Goal: Information Seeking & Learning: Learn about a topic

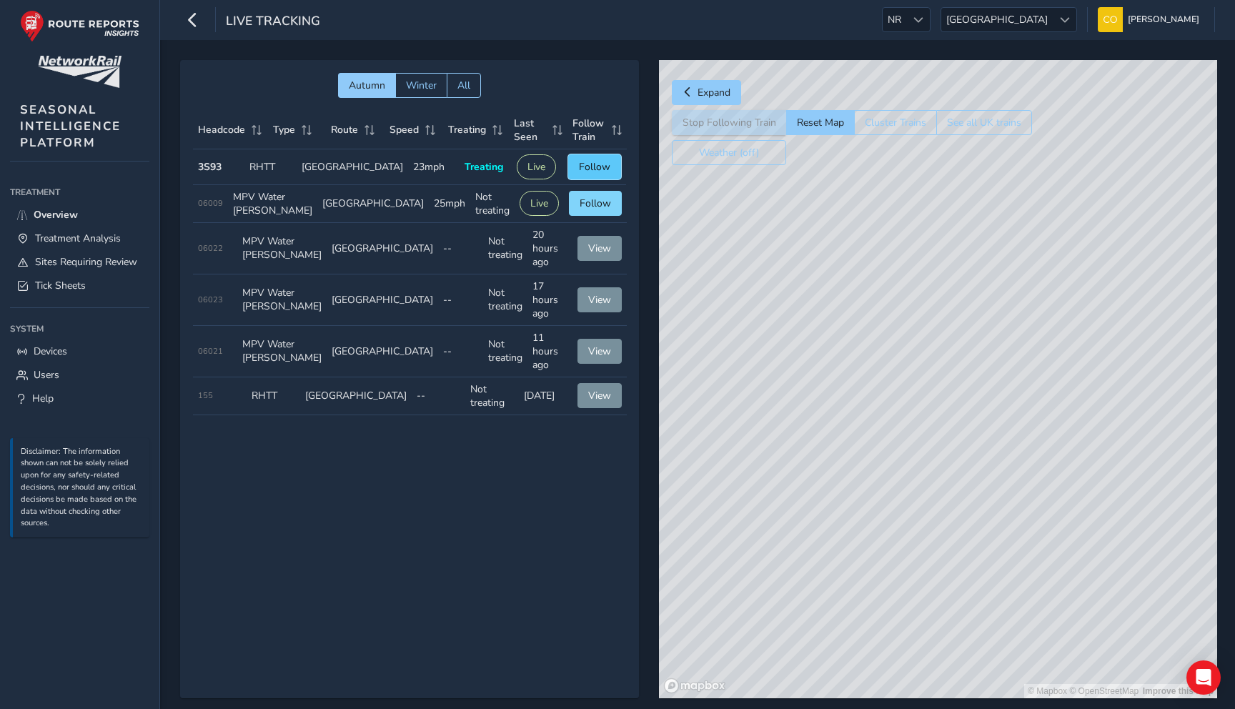
click at [592, 161] on span "Follow" at bounding box center [594, 167] width 31 height 14
click at [103, 278] on link "Tick Sheets" at bounding box center [79, 286] width 139 height 24
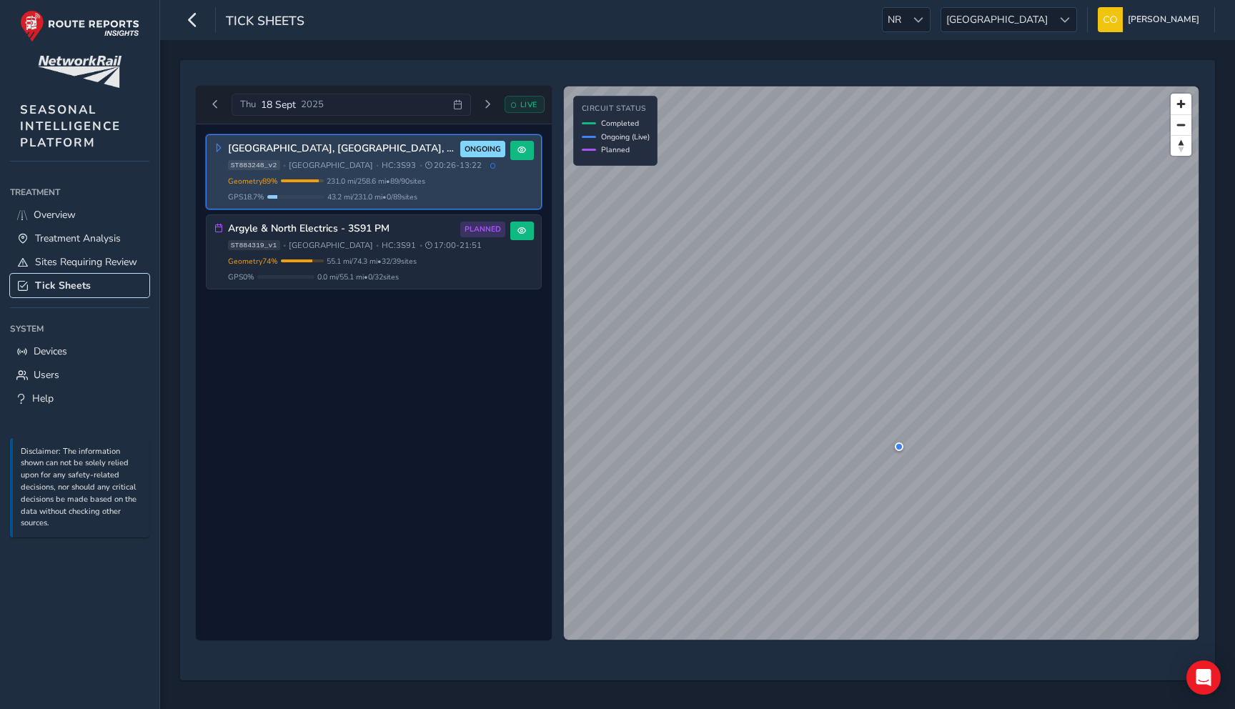
click at [899, 445] on div at bounding box center [899, 446] width 9 height 9
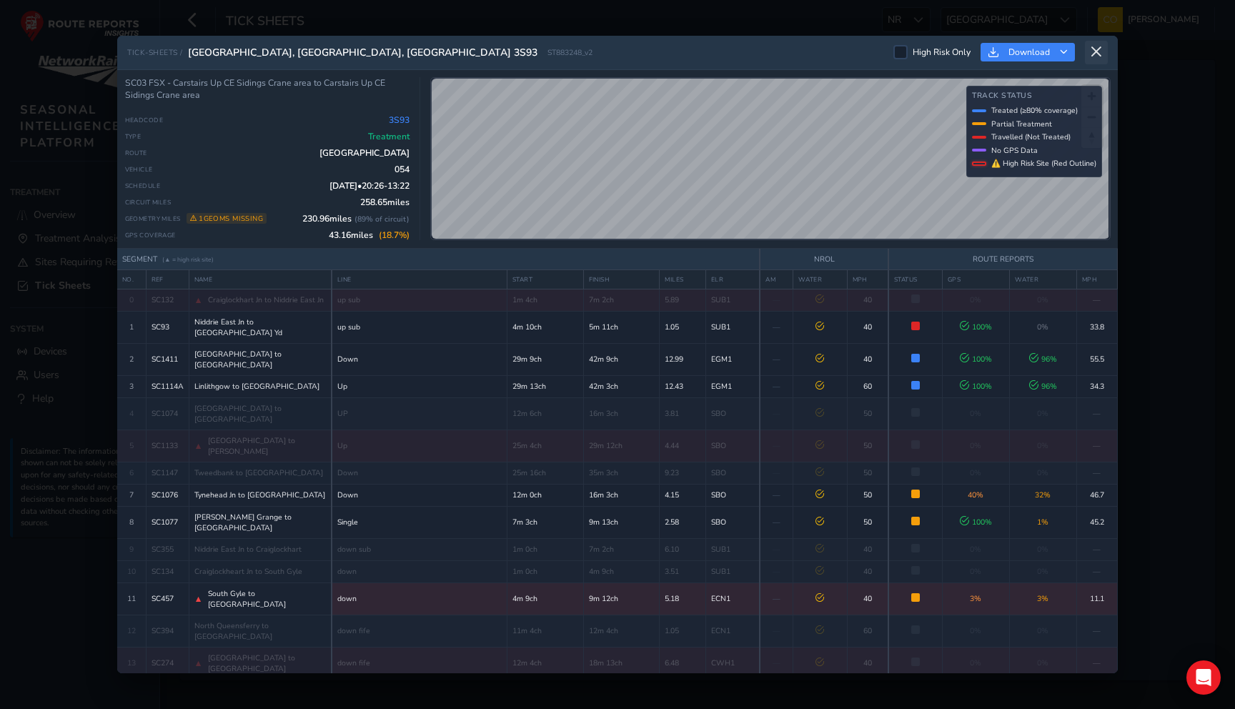
click at [1089, 59] on button at bounding box center [1096, 53] width 23 height 24
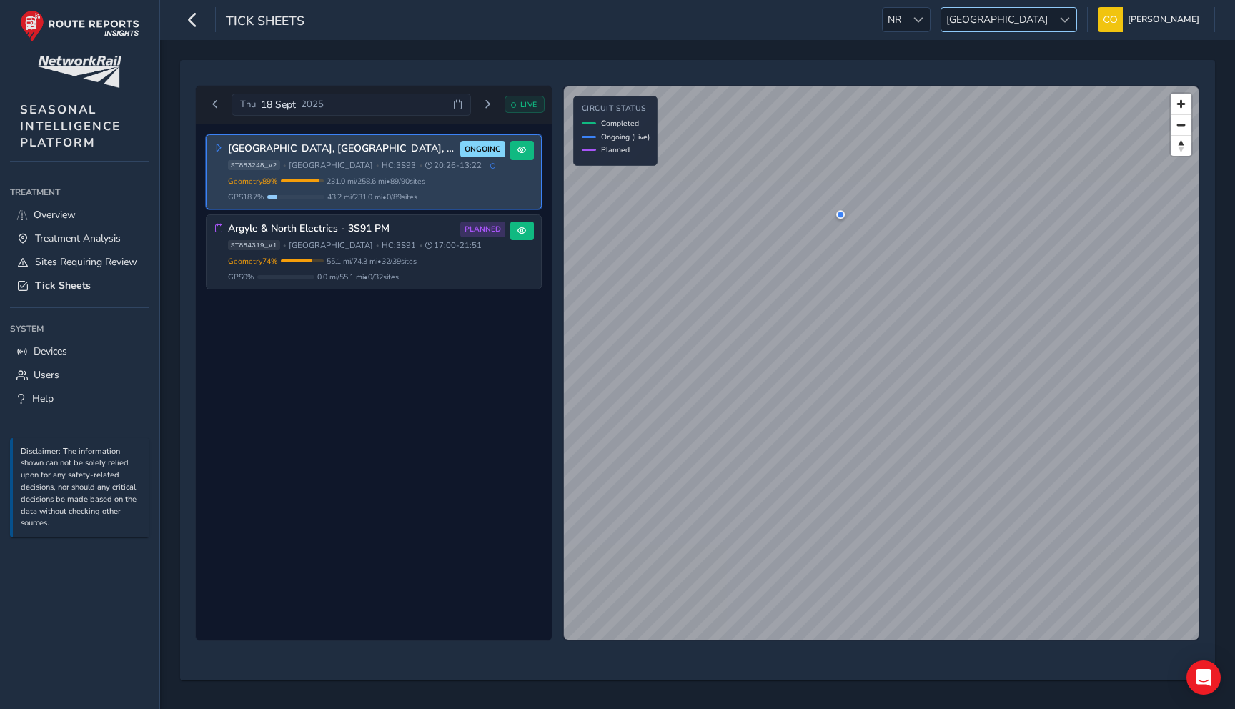
click at [1029, 26] on span "Scotland" at bounding box center [996, 20] width 111 height 24
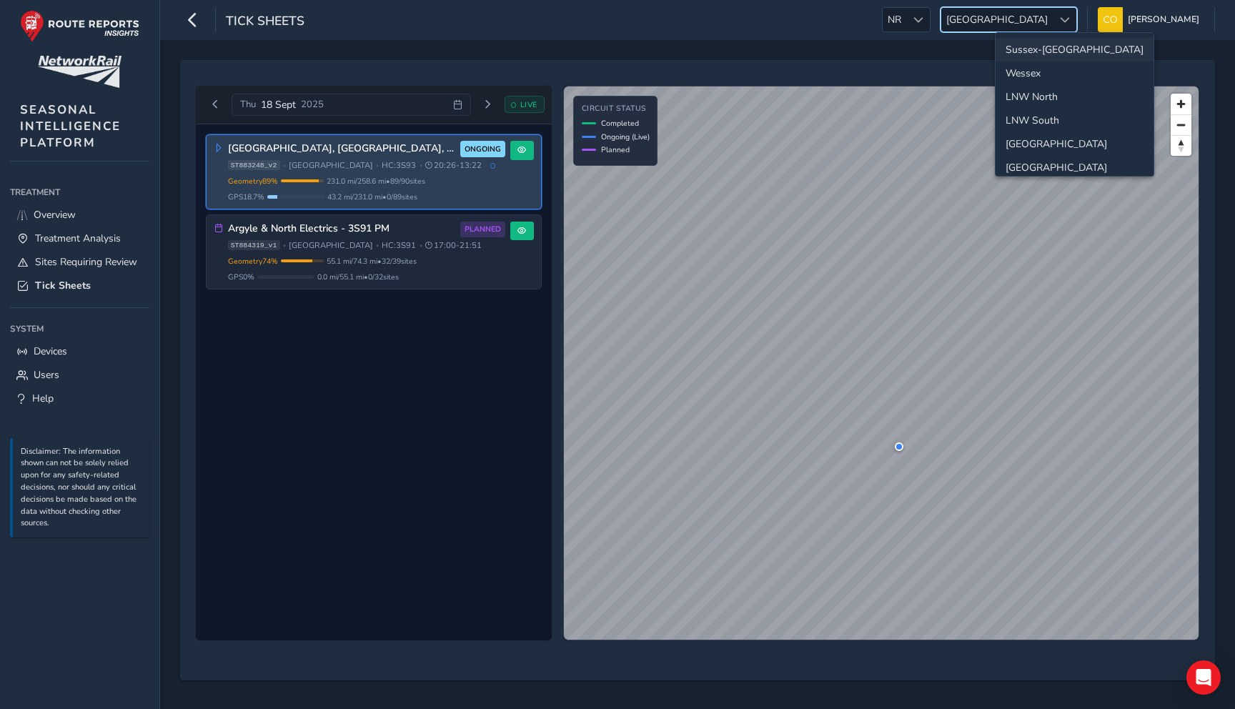
click at [1039, 54] on li "Sussex-Kent" at bounding box center [1074, 50] width 158 height 24
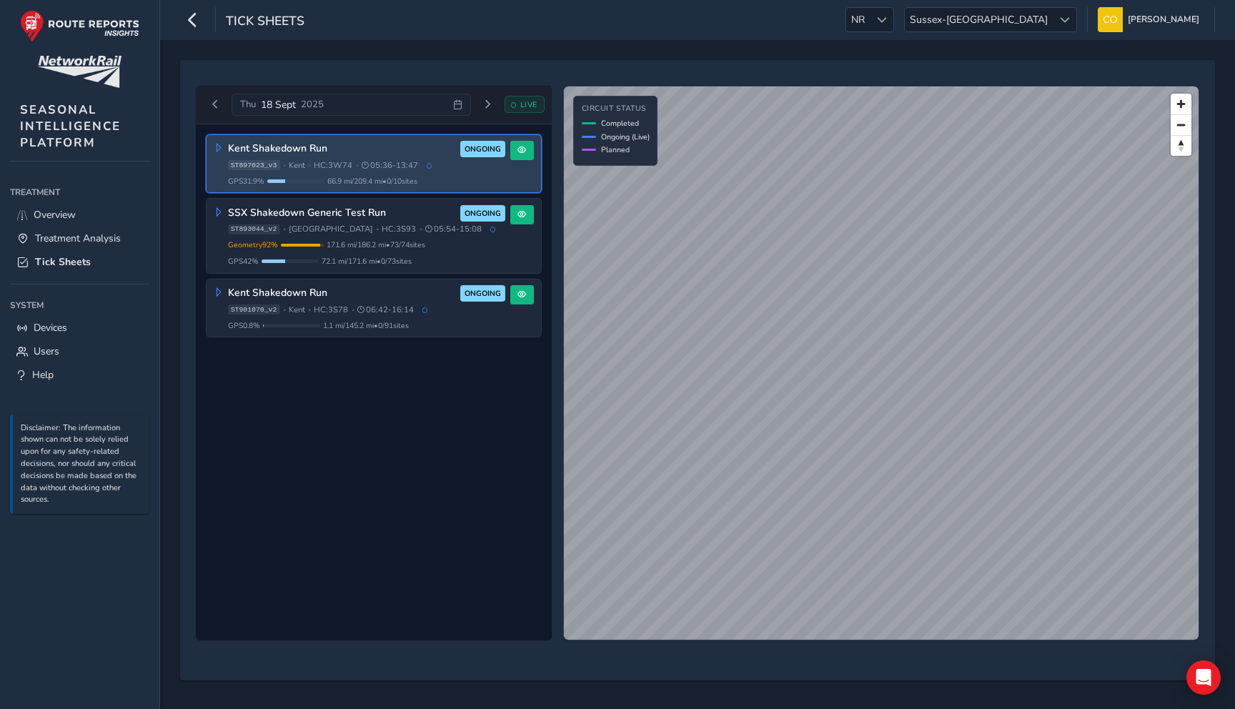
click at [367, 179] on span "66.9 mi / 209.4 mi • 0 / 10 sites" at bounding box center [372, 181] width 90 height 11
click at [527, 151] on button at bounding box center [522, 150] width 24 height 19
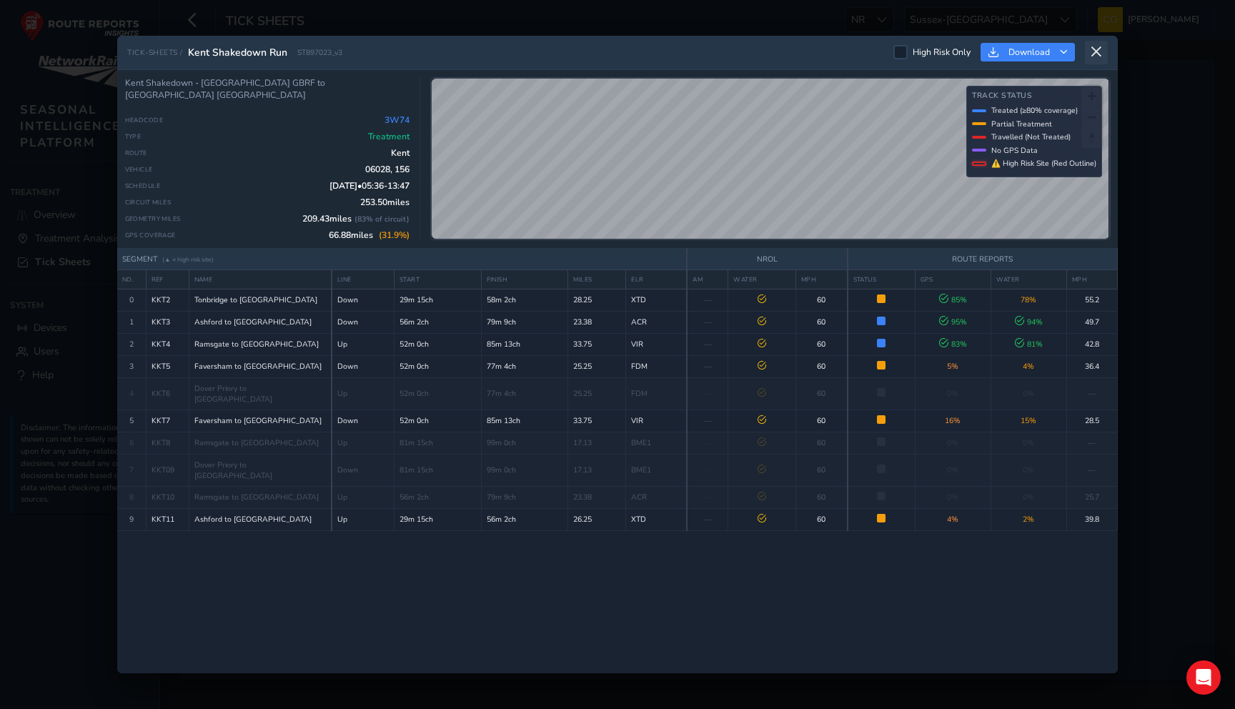
click at [1094, 55] on icon at bounding box center [1096, 52] width 13 height 13
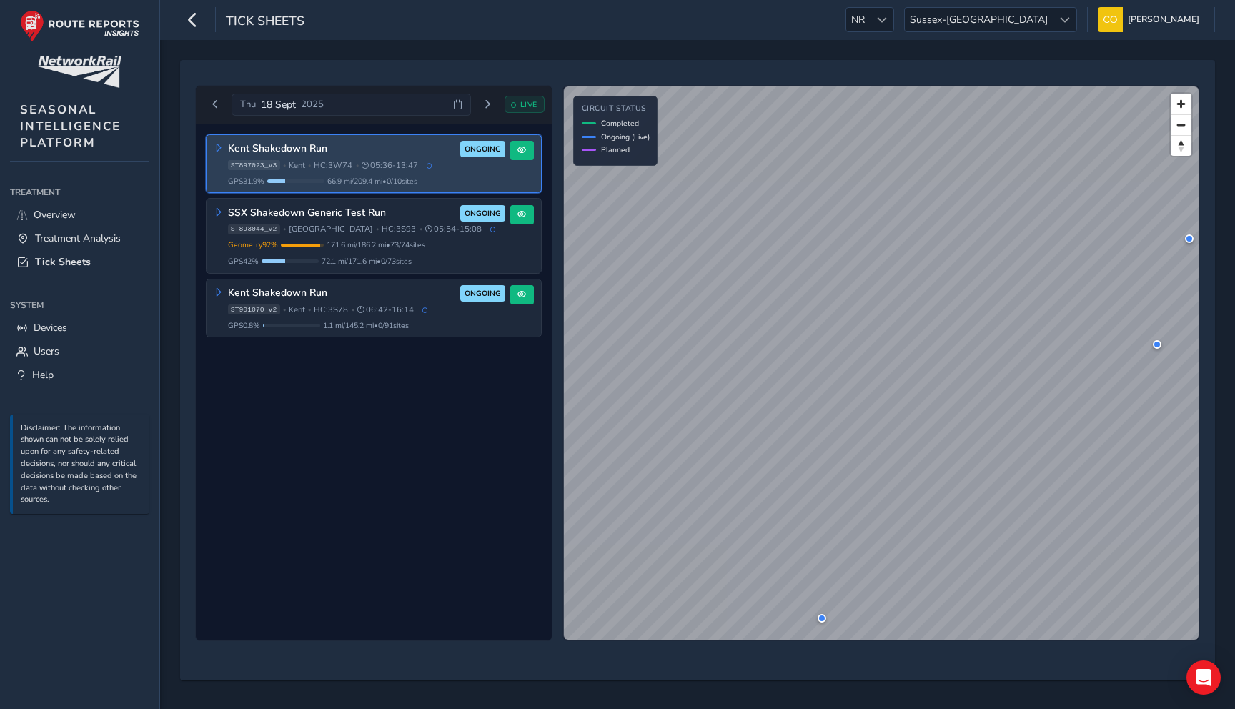
click at [417, 178] on span "66.9 mi / 209.4 mi • 0 / 10 sites" at bounding box center [372, 181] width 90 height 11
click at [511, 155] on button at bounding box center [522, 150] width 24 height 19
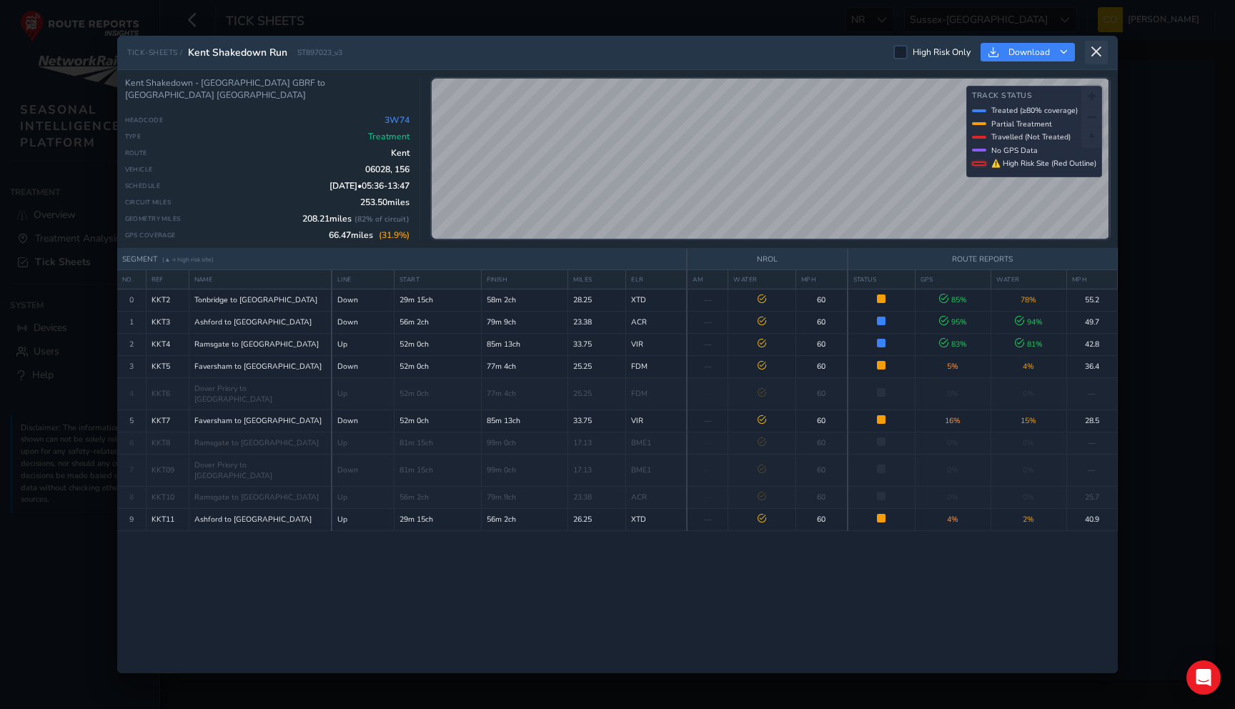
click at [1097, 54] on icon at bounding box center [1096, 52] width 13 height 13
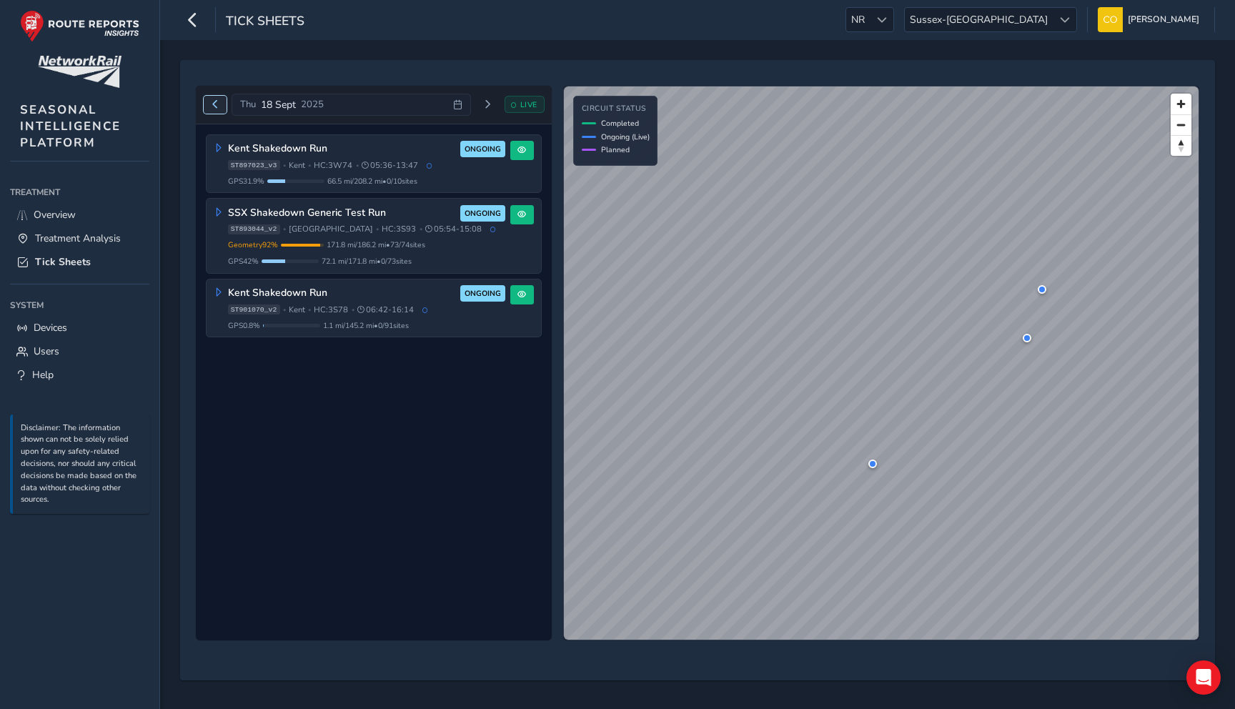
click at [218, 111] on button "Previous day" at bounding box center [216, 105] width 24 height 18
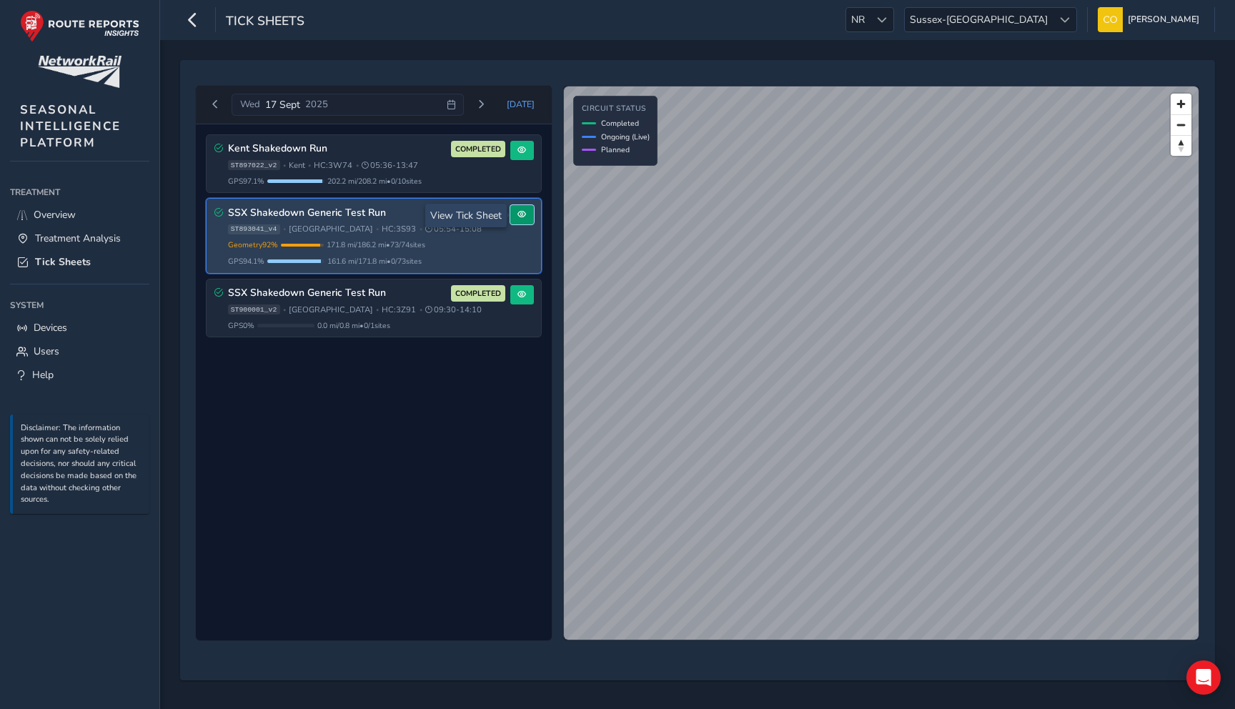
click at [520, 217] on span at bounding box center [521, 214] width 9 height 9
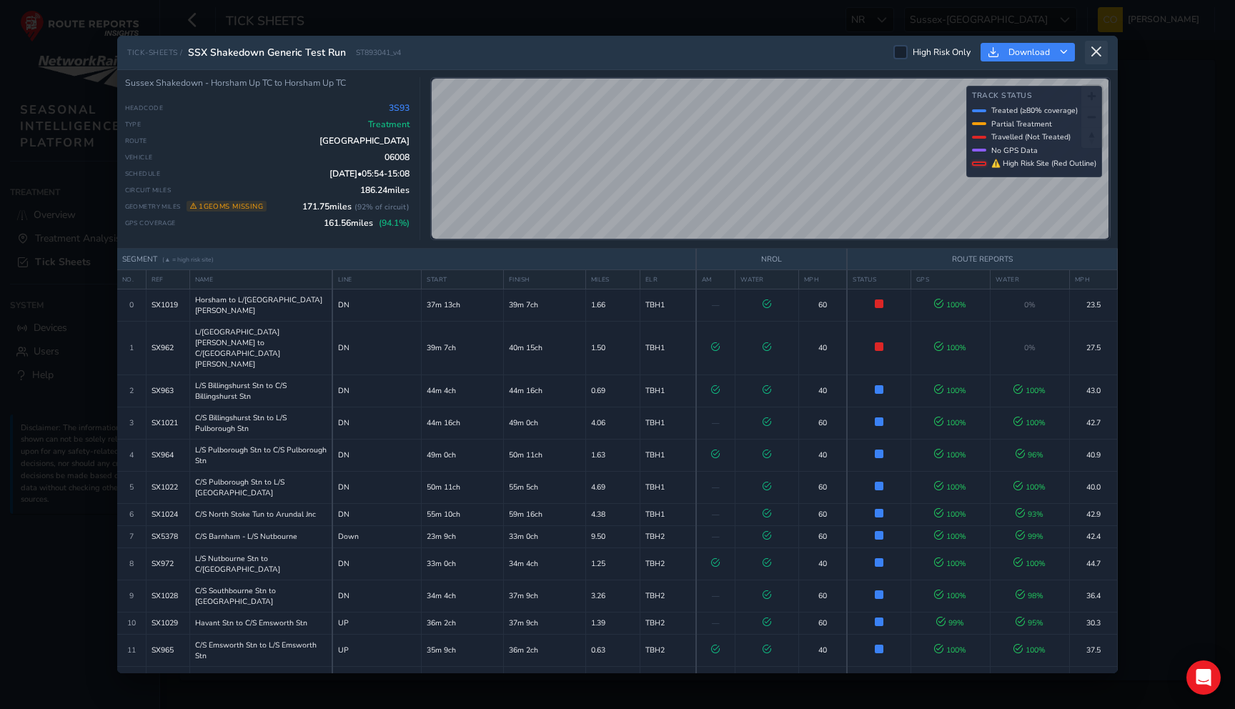
click at [1098, 56] on icon at bounding box center [1096, 52] width 13 height 13
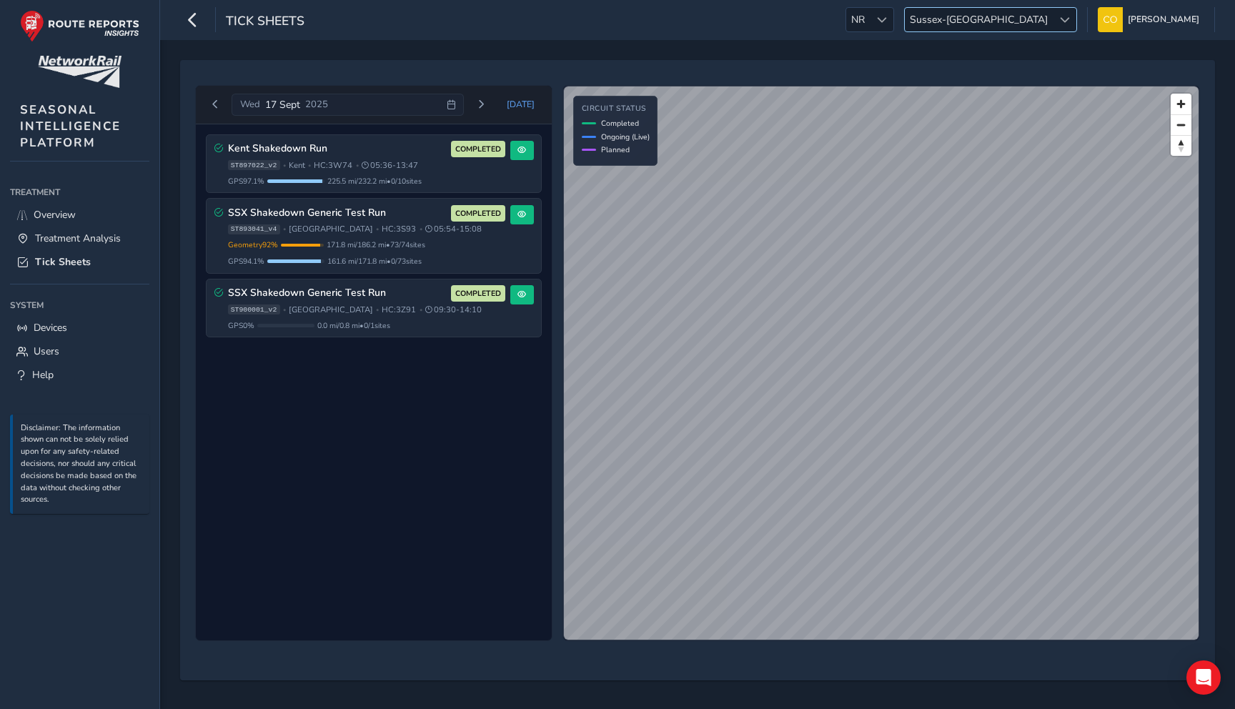
click at [1040, 27] on span "Sussex-Kent" at bounding box center [979, 20] width 148 height 24
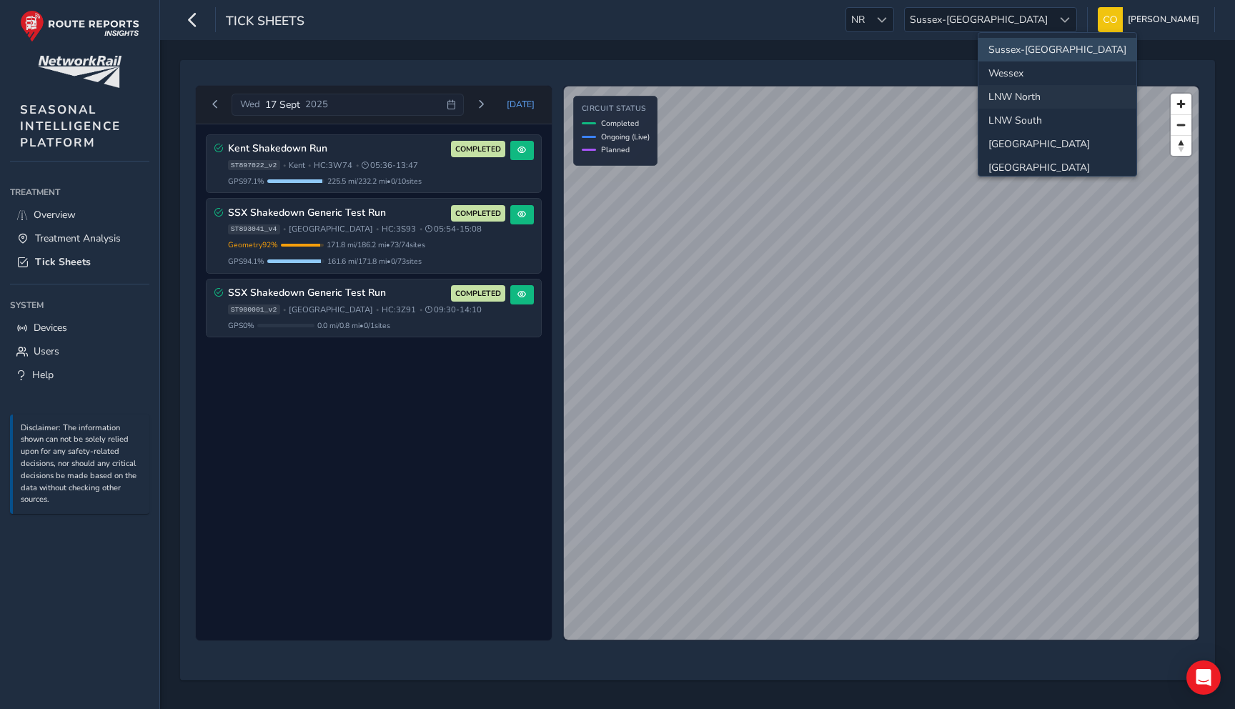
click at [1040, 92] on li "LNW North" at bounding box center [1057, 97] width 158 height 24
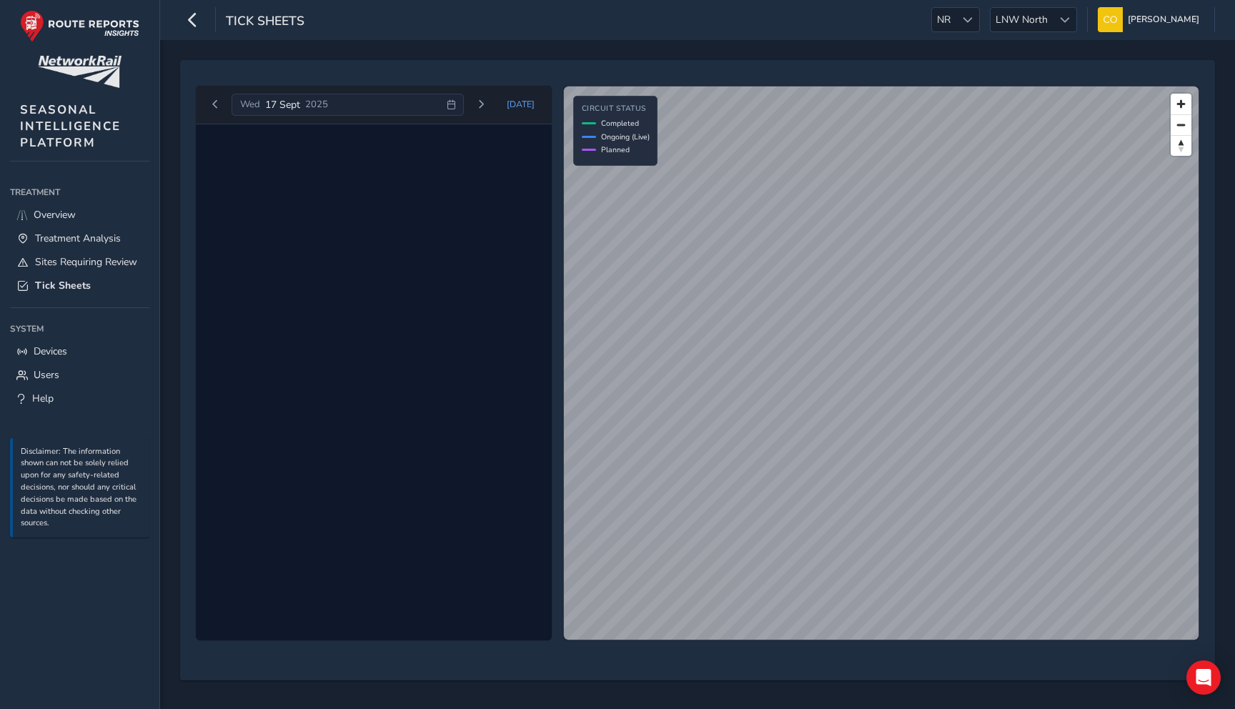
click at [378, 104] on div "Wed 17 Sept 2025" at bounding box center [348, 105] width 232 height 23
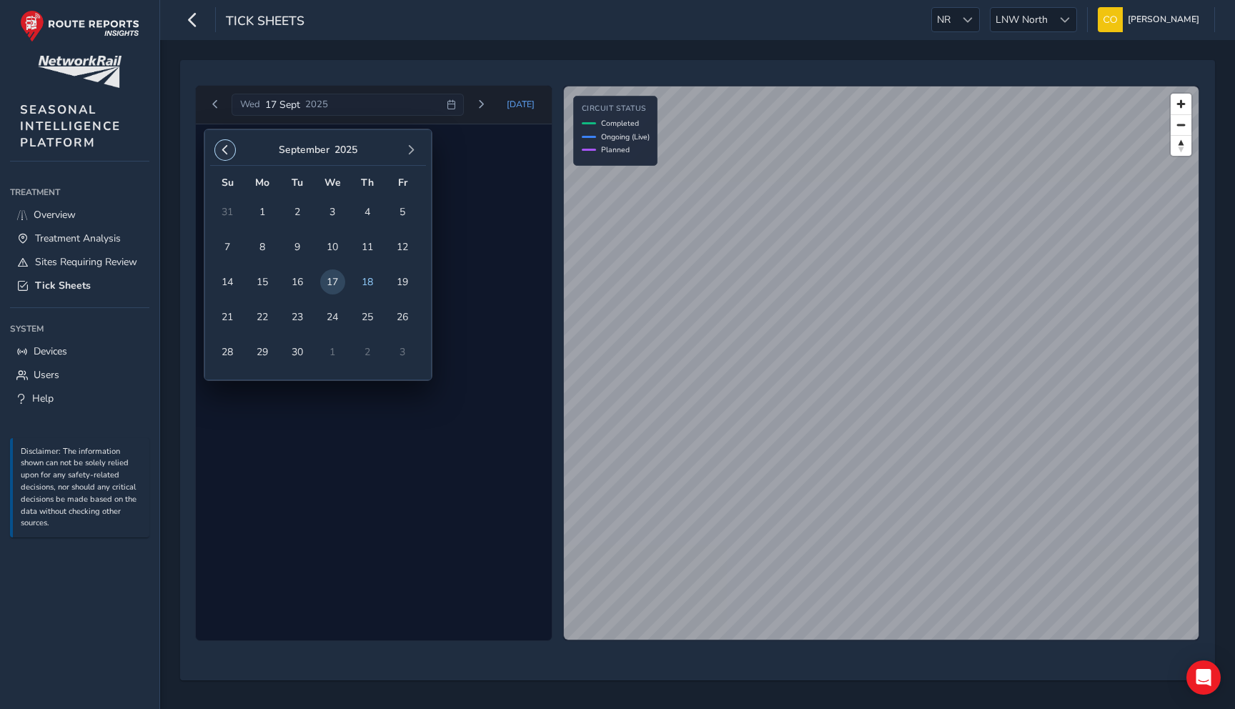
click at [224, 151] on span "button" at bounding box center [225, 150] width 10 height 10
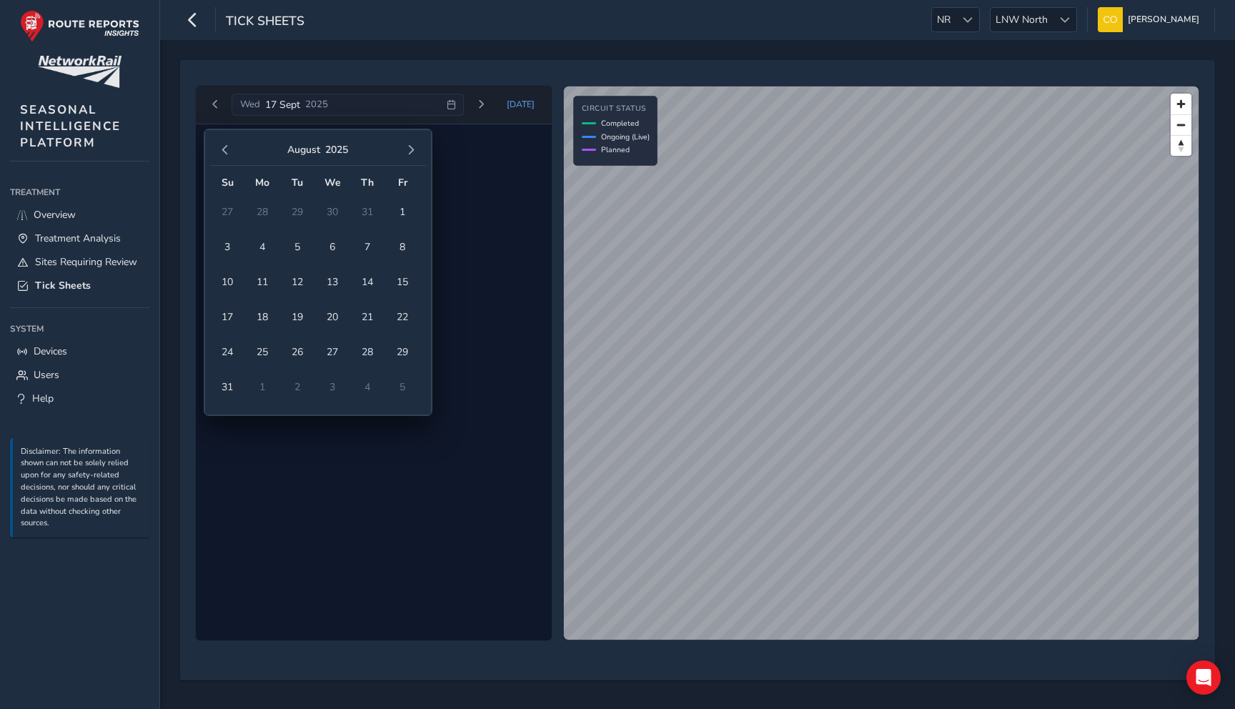
click at [224, 151] on span "button" at bounding box center [225, 150] width 10 height 10
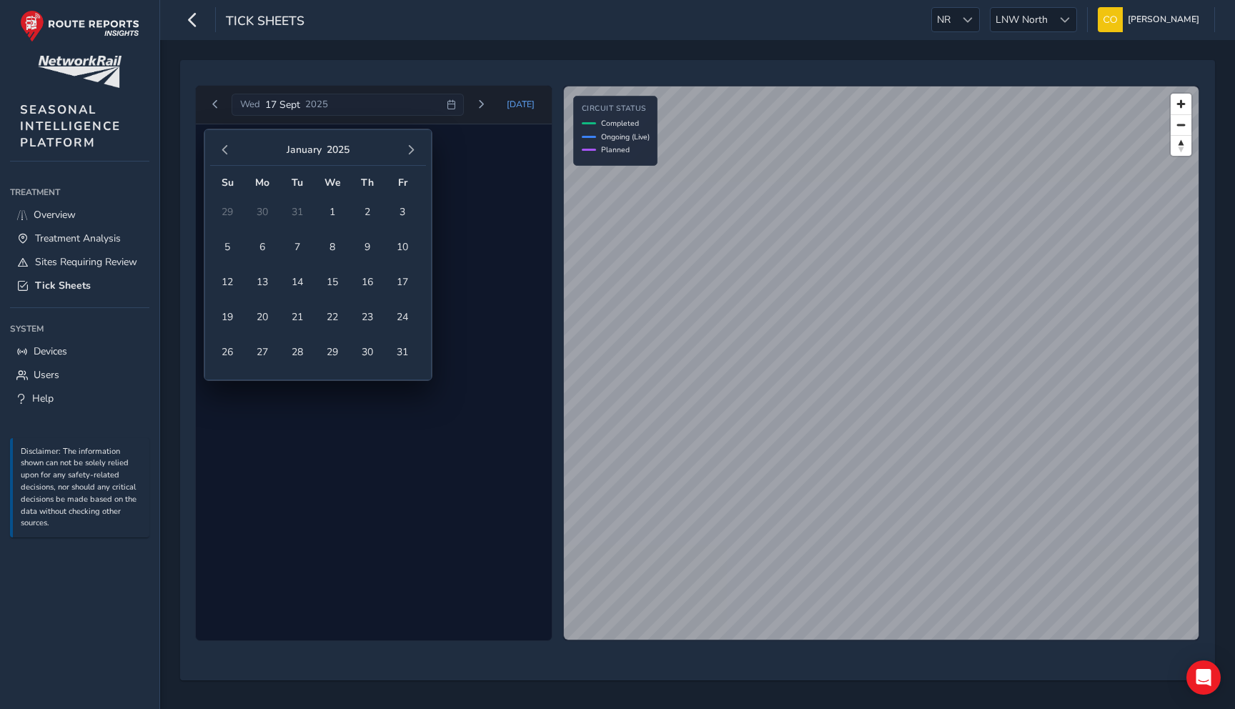
click at [224, 151] on span "button" at bounding box center [225, 150] width 10 height 10
click at [289, 248] on span "5" at bounding box center [297, 246] width 25 height 25
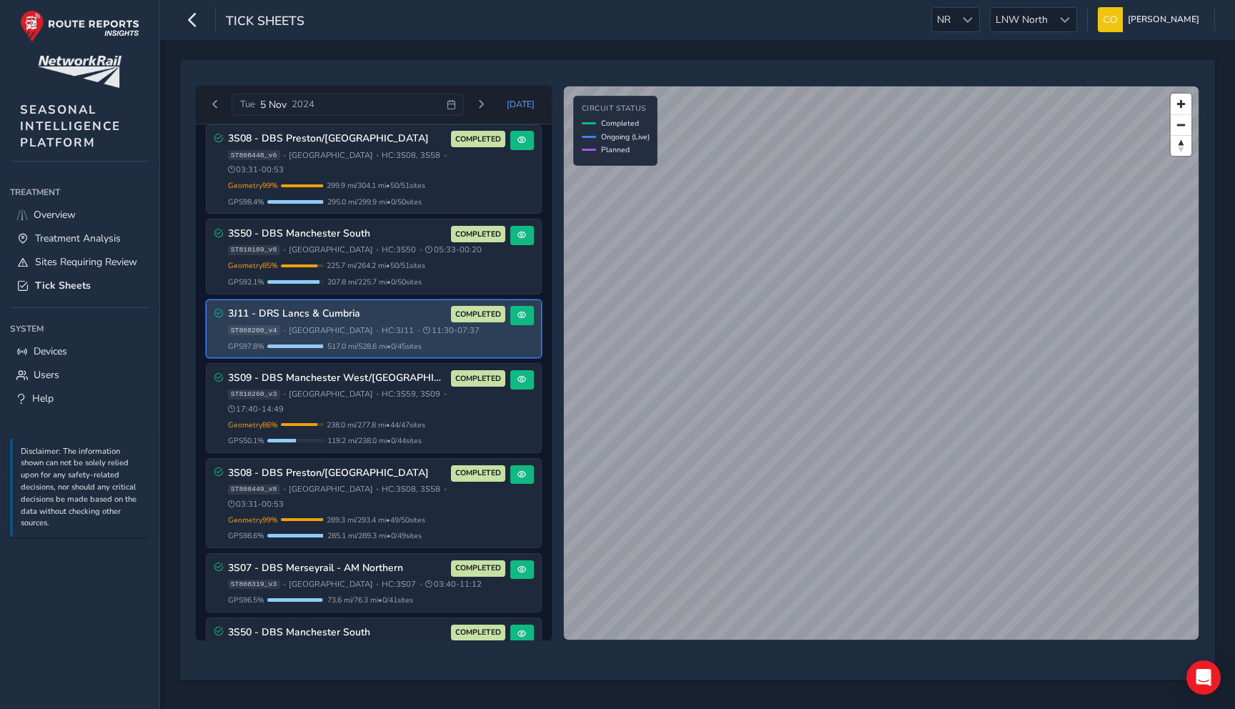
scroll to position [63, 0]
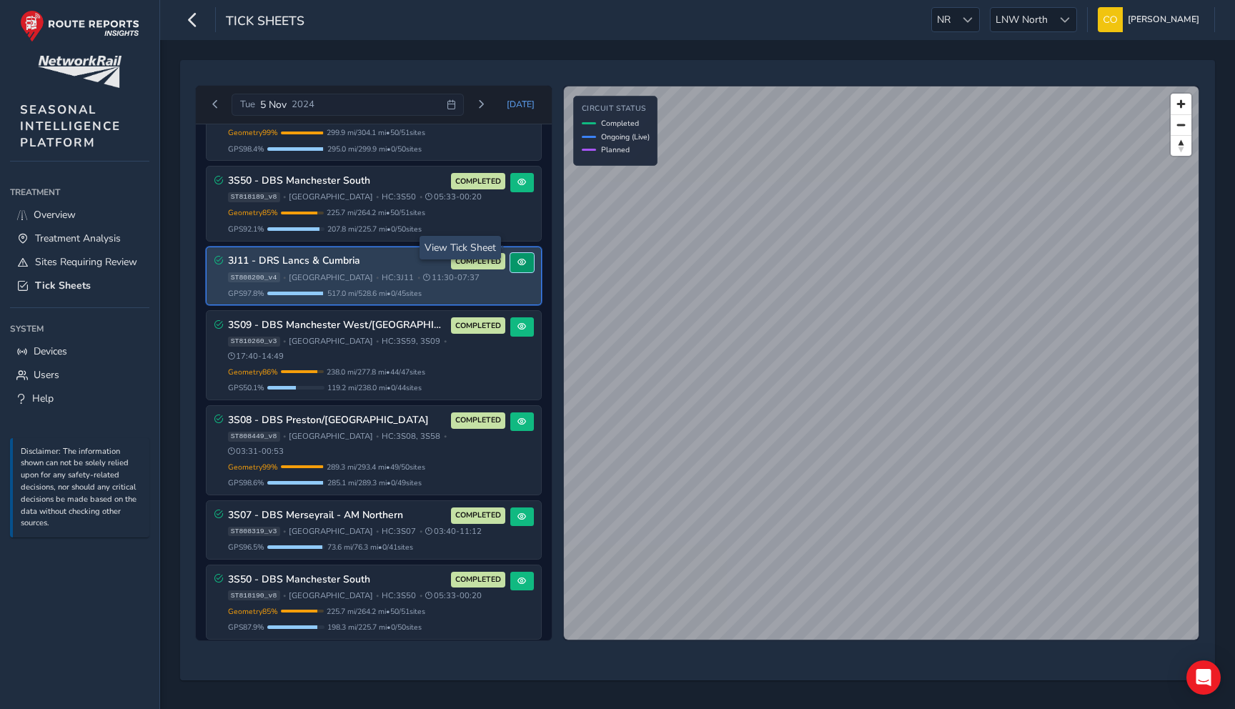
click at [517, 258] on span at bounding box center [521, 262] width 9 height 9
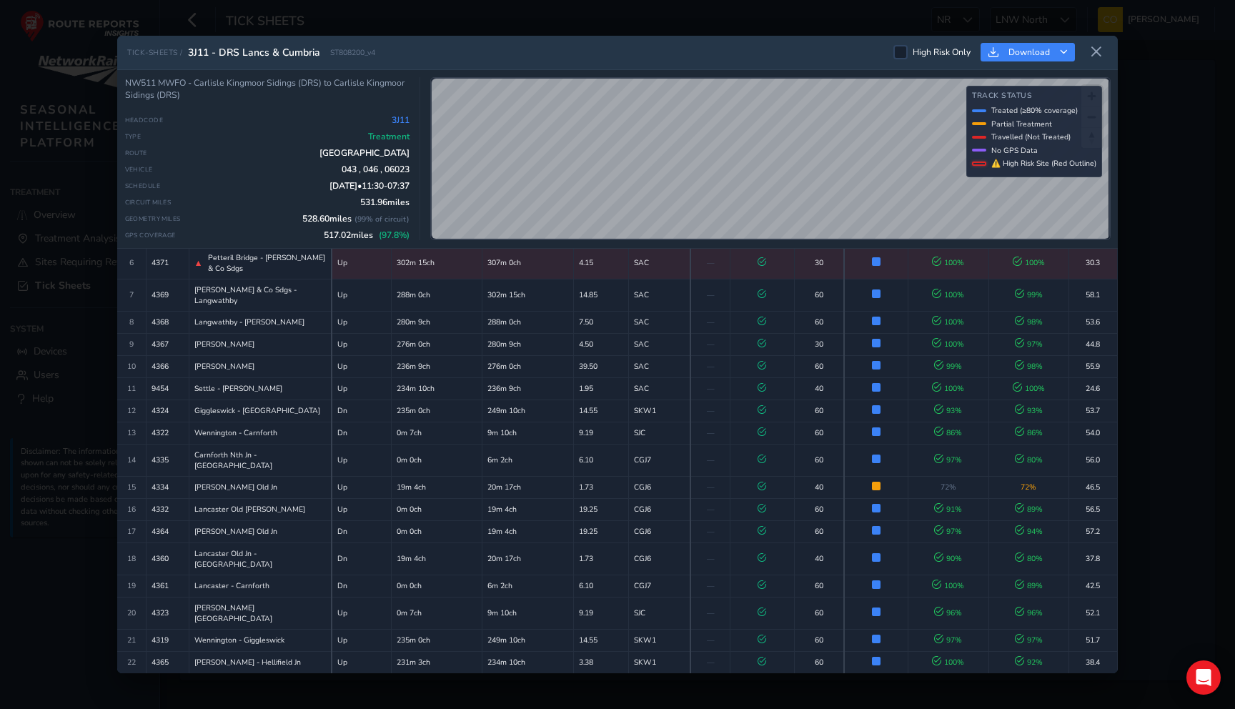
scroll to position [616, 0]
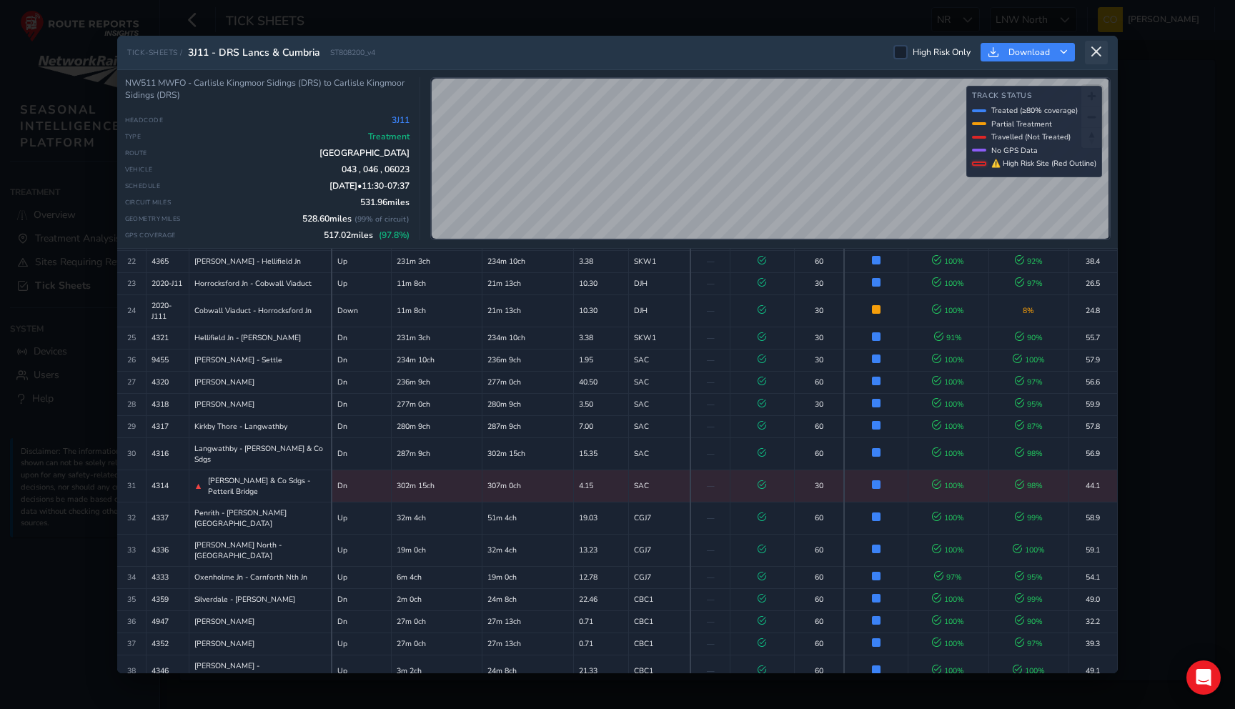
click at [1102, 54] on icon at bounding box center [1096, 52] width 13 height 13
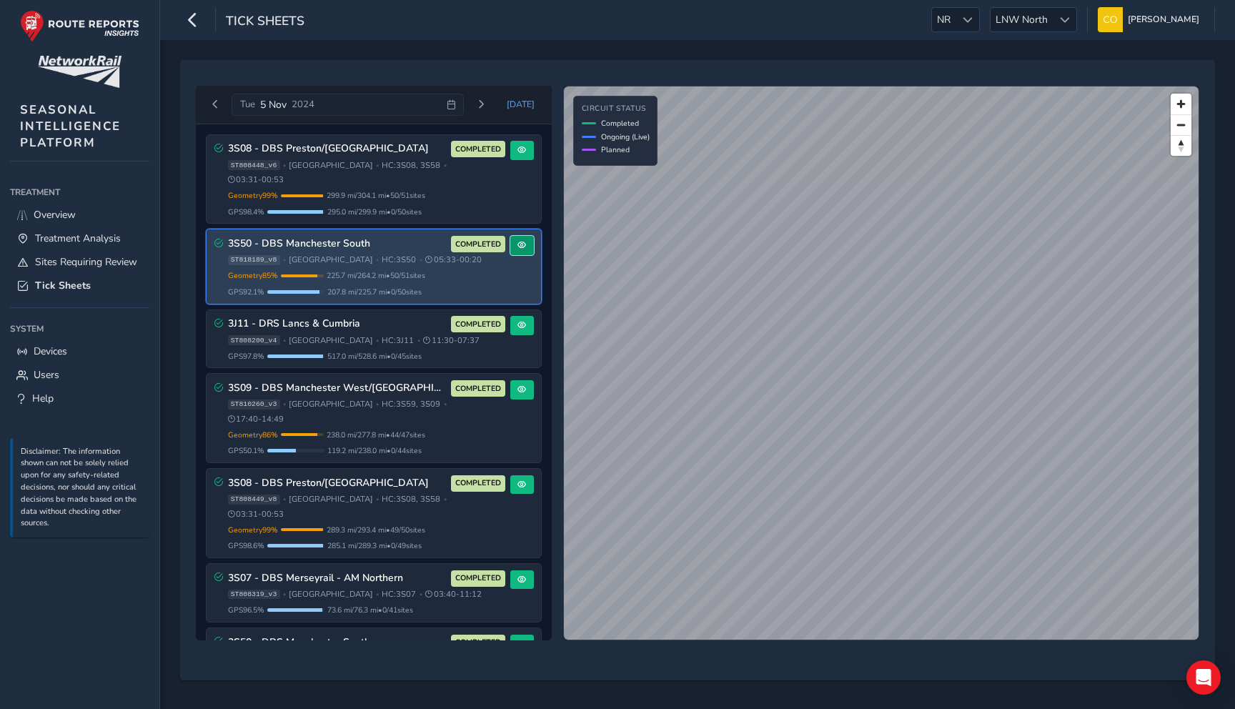
click at [515, 239] on button at bounding box center [522, 245] width 24 height 19
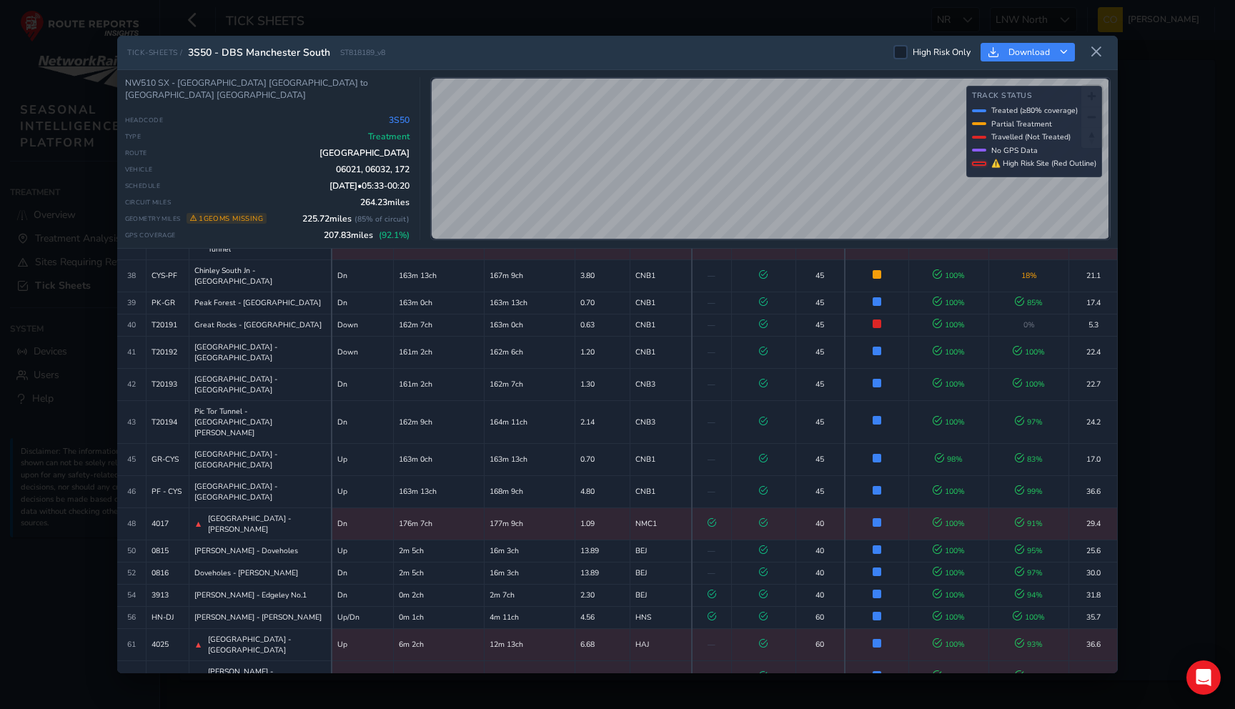
scroll to position [765, 0]
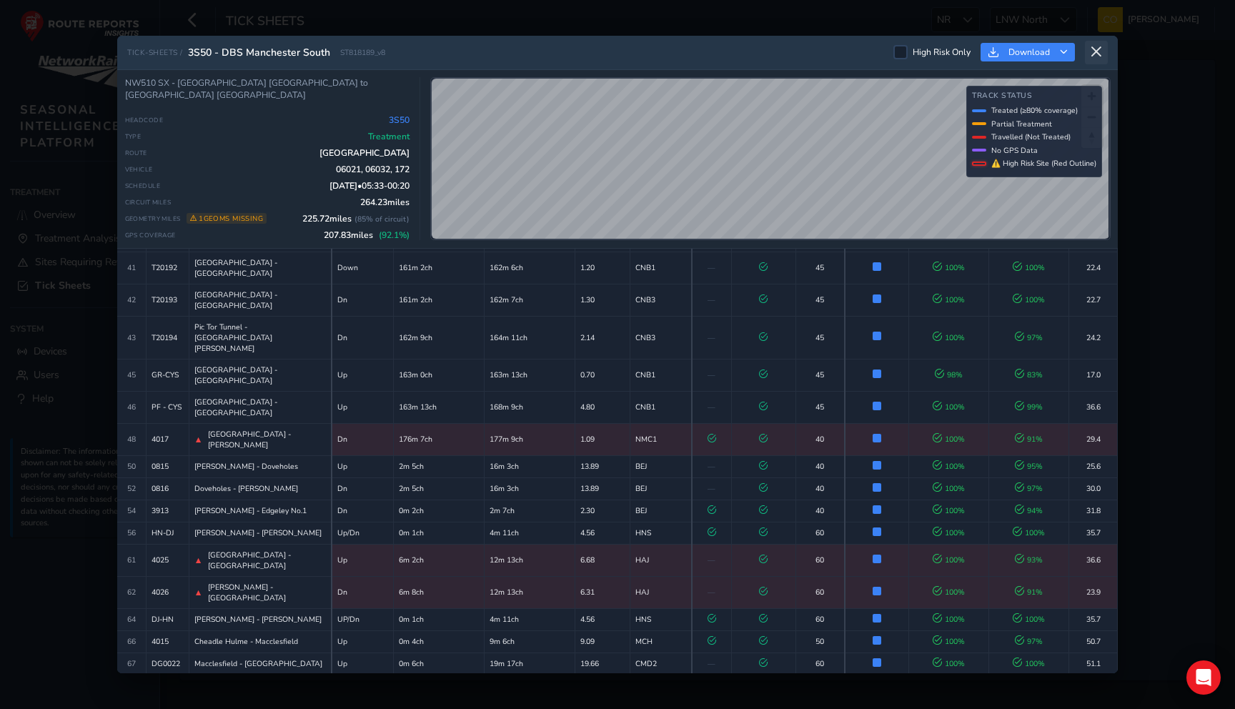
click at [1095, 51] on icon at bounding box center [1096, 52] width 13 height 13
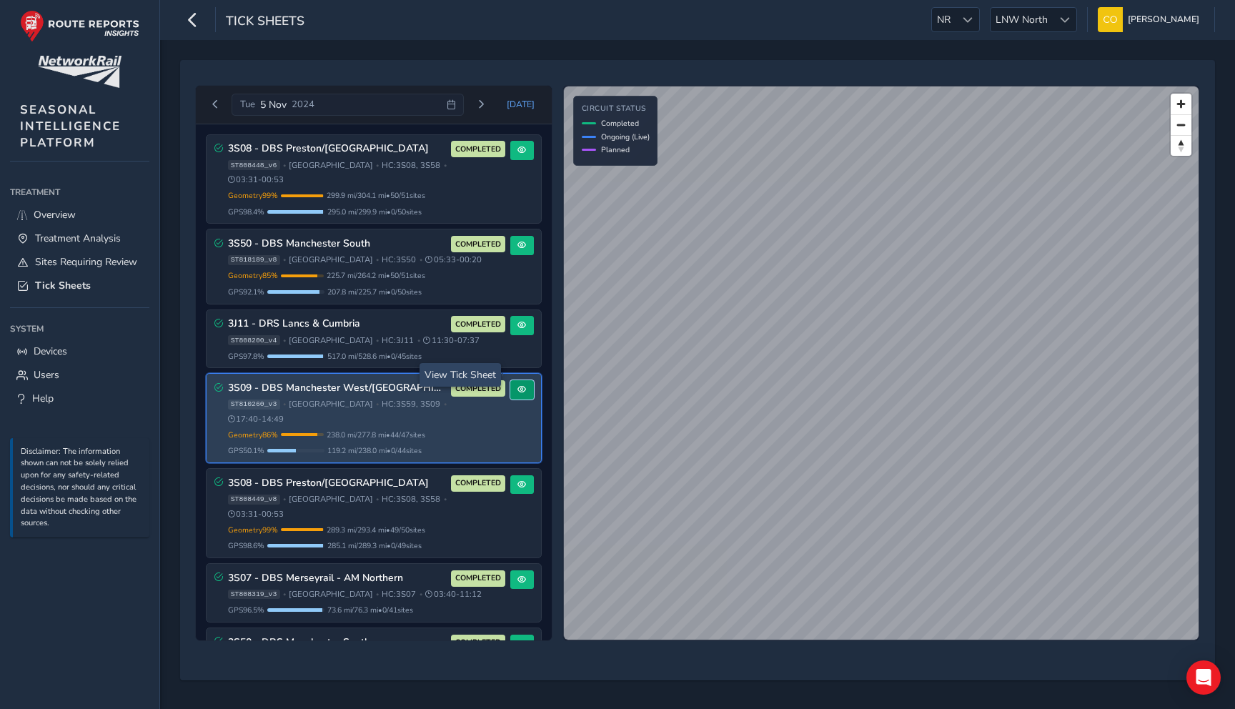
click at [517, 385] on span at bounding box center [521, 389] width 9 height 9
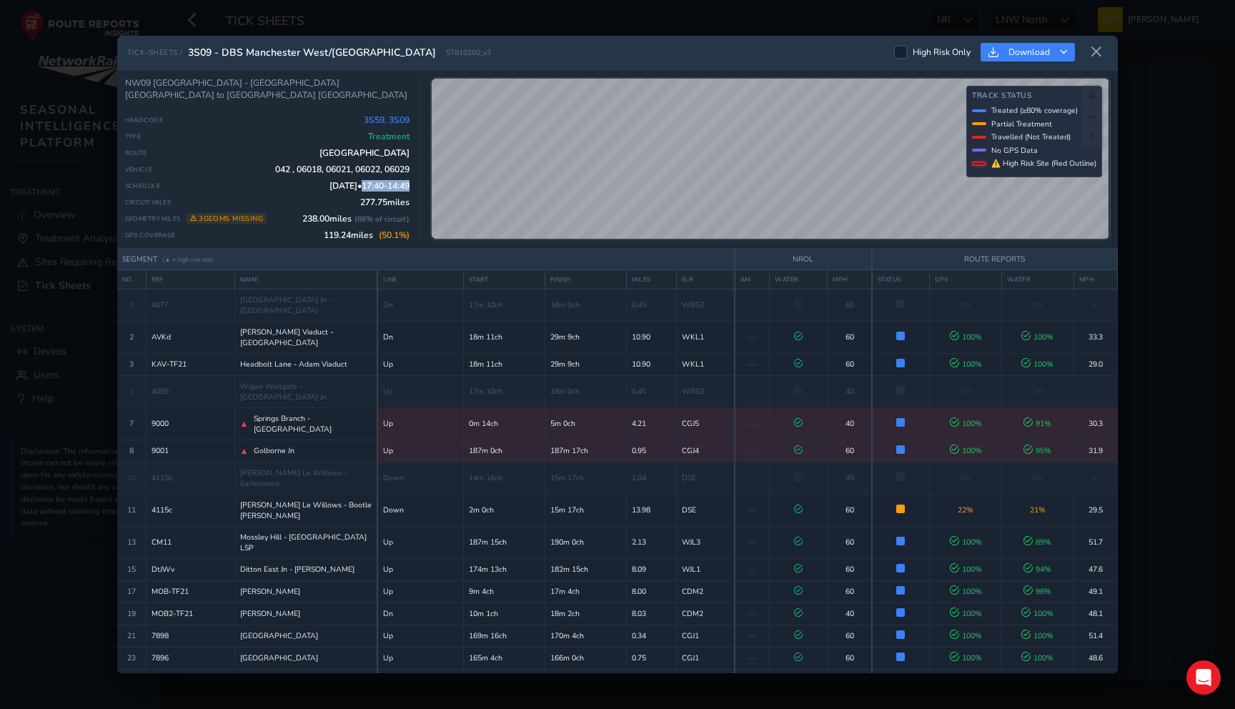
drag, startPoint x: 354, startPoint y: 189, endPoint x: 408, endPoint y: 191, distance: 54.4
click at [408, 191] on span "05 Nov 24 • 17:40 - 14:49" at bounding box center [369, 185] width 80 height 11
click at [392, 190] on span "05 Nov 24 • 17:40 - 14:49" at bounding box center [369, 185] width 80 height 11
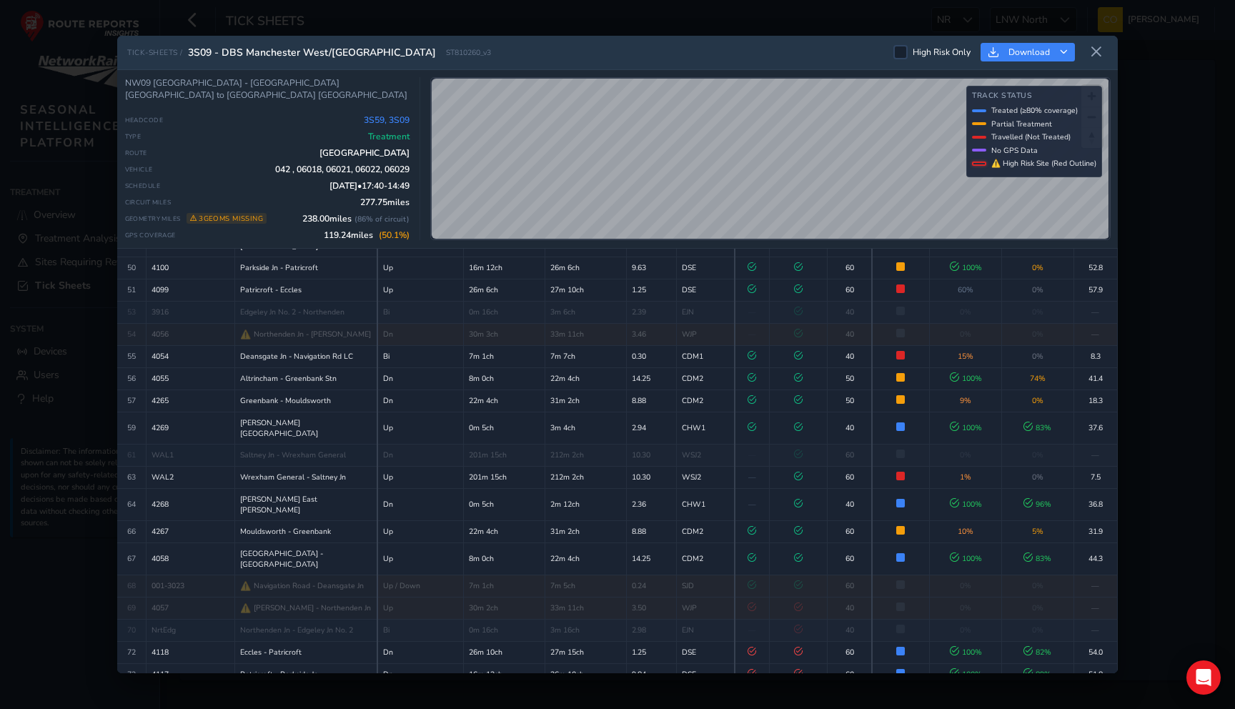
scroll to position [730, 0]
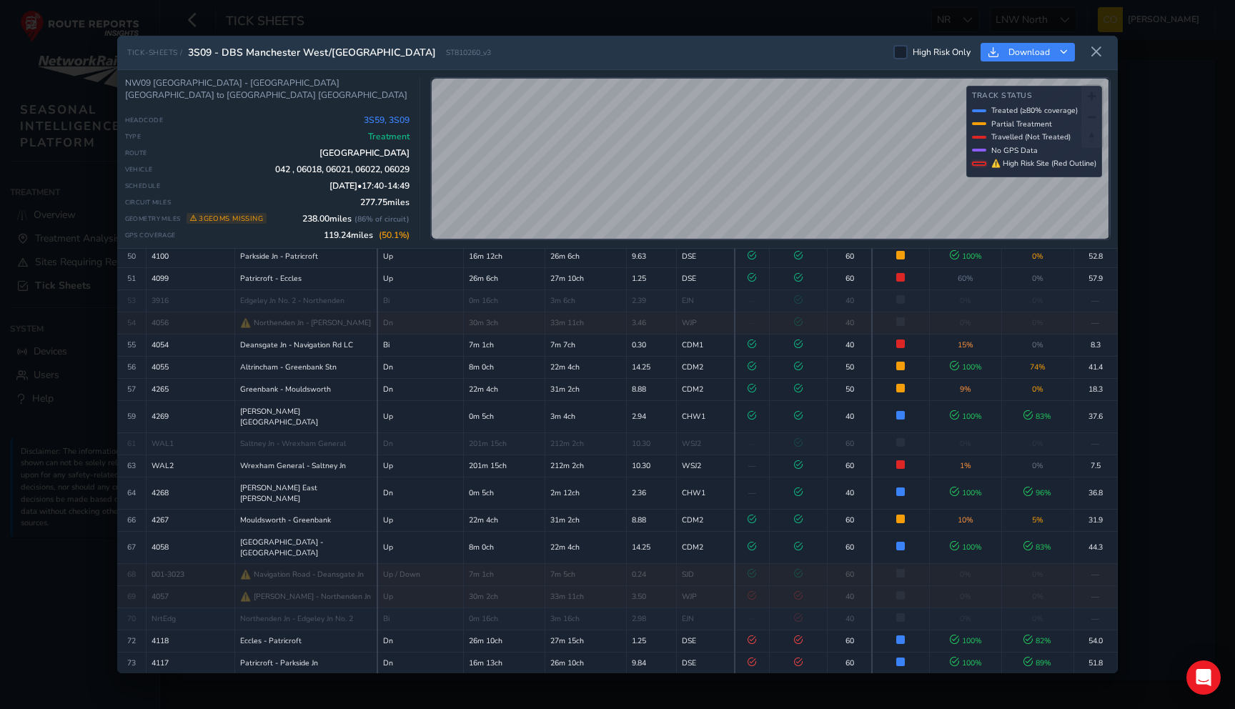
click at [259, 166] on div "Vehicle 042 , 06018, 06021, 06022, 06029" at bounding box center [267, 169] width 285 height 11
drag, startPoint x: 267, startPoint y: 172, endPoint x: 408, endPoint y: 171, distance: 141.5
click at [408, 171] on div "Vehicle 042 , 06018, 06021, 06022, 06029" at bounding box center [267, 169] width 285 height 11
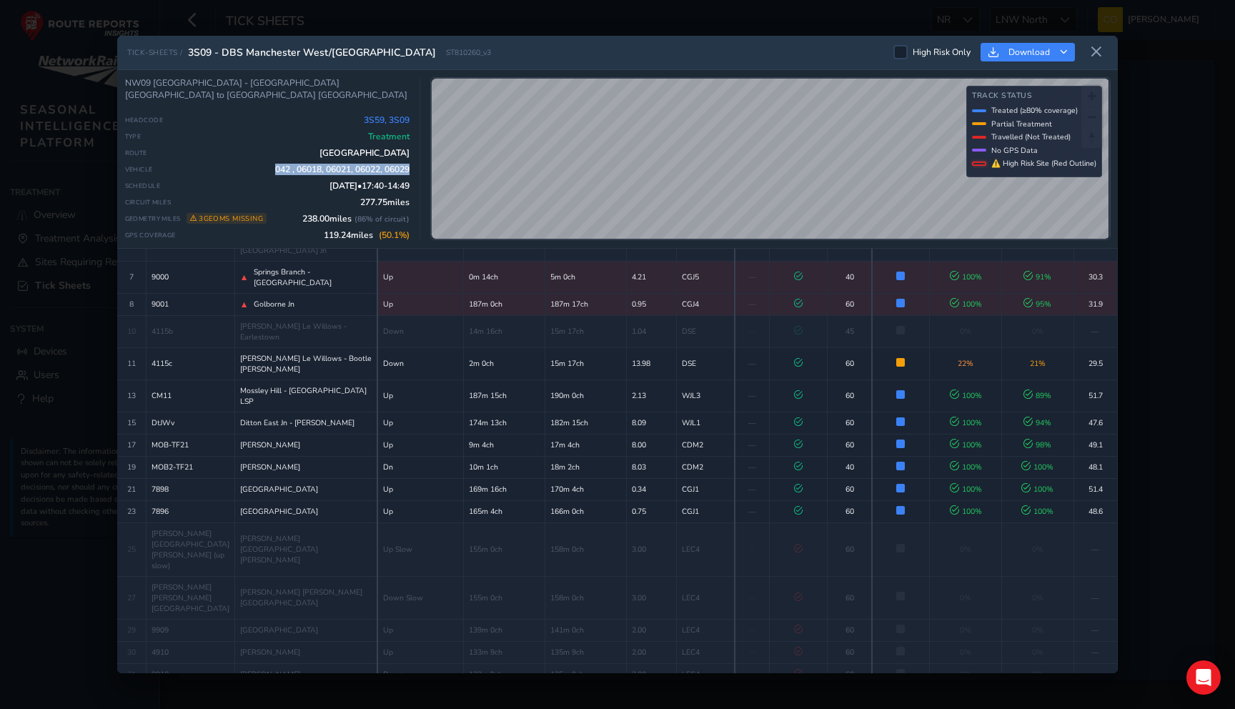
scroll to position [0, 0]
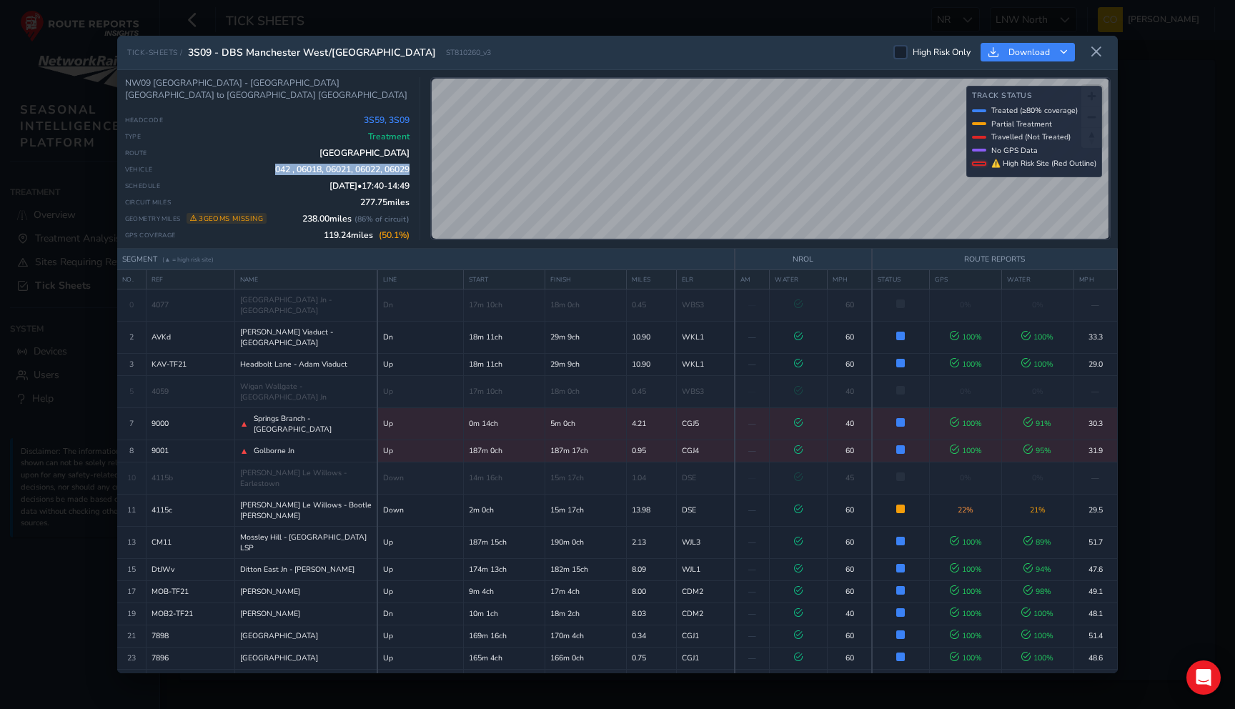
click at [383, 170] on span "042 , 06018, 06021, 06022, 06029" at bounding box center [342, 169] width 134 height 11
drag, startPoint x: 269, startPoint y: 173, endPoint x: 407, endPoint y: 172, distance: 137.2
click at [407, 172] on span "042 , 06018, 06021, 06022, 06029" at bounding box center [342, 169] width 134 height 11
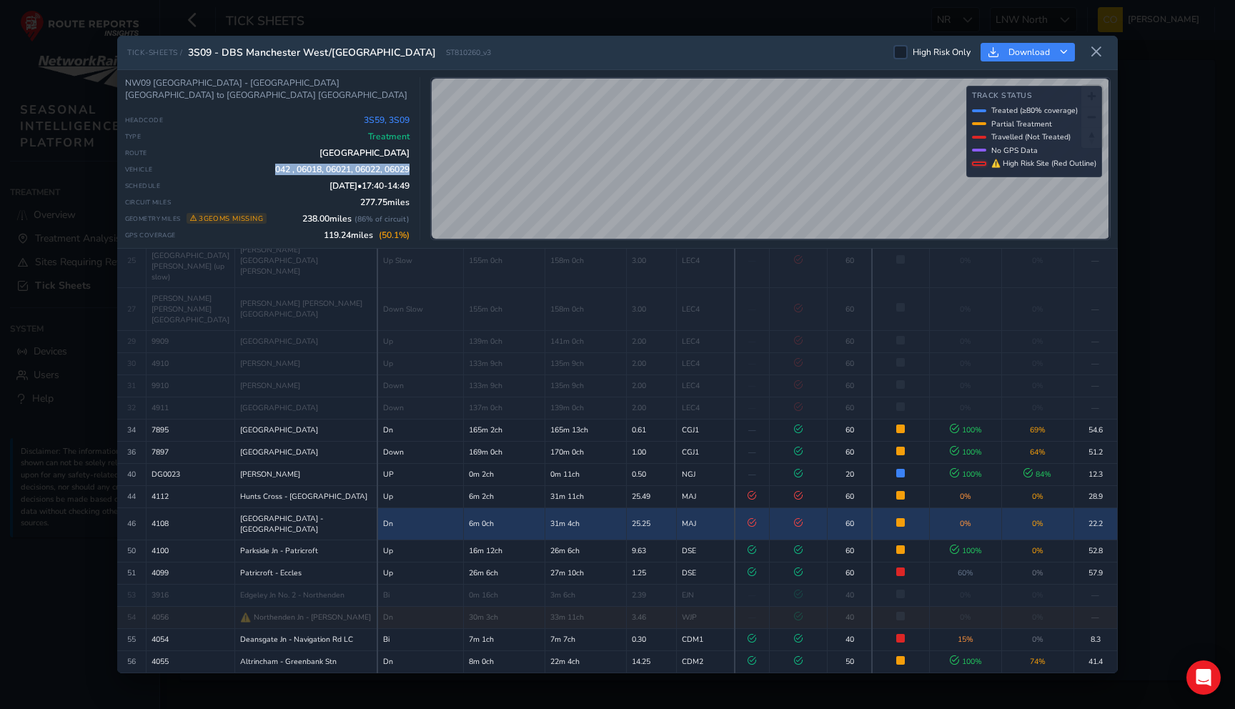
scroll to position [438, 0]
drag, startPoint x: 347, startPoint y: 119, endPoint x: 408, endPoint y: 121, distance: 60.8
click at [408, 121] on div "Headcode 3S59, 3S09" at bounding box center [267, 119] width 285 height 11
click at [408, 121] on span "3S59, 3S09" at bounding box center [387, 119] width 46 height 11
drag, startPoint x: 190, startPoint y: 46, endPoint x: 211, endPoint y: 49, distance: 20.8
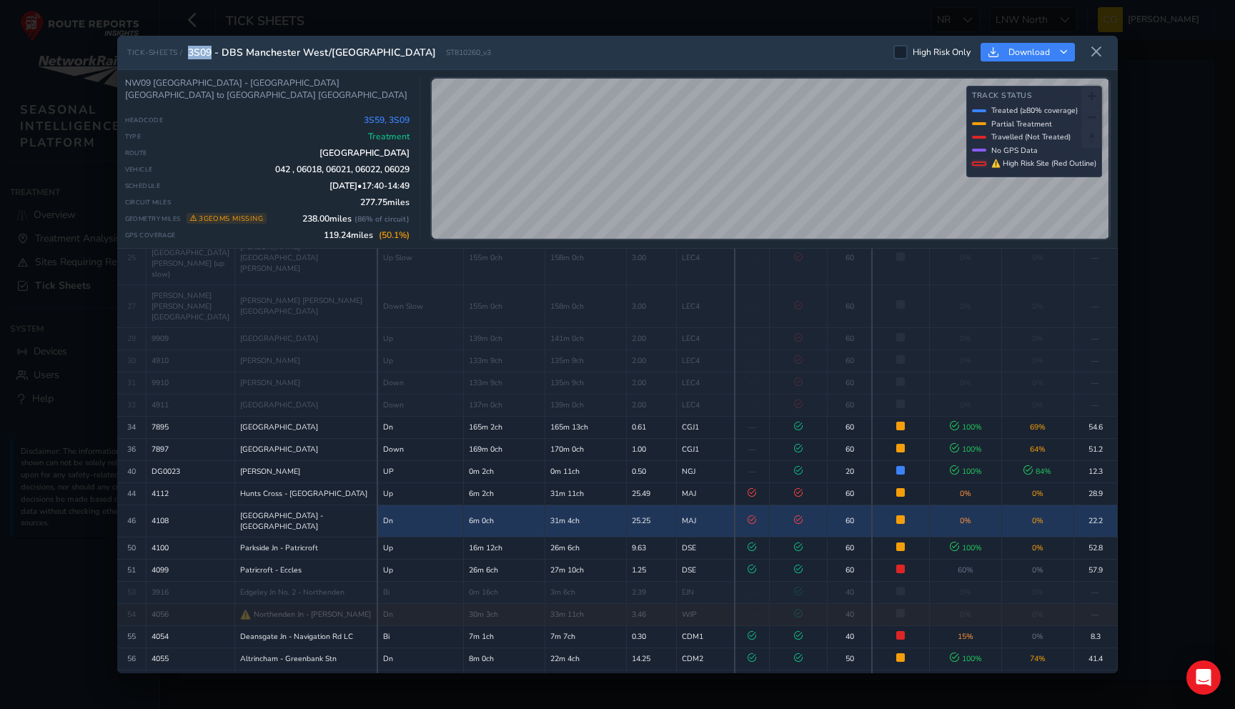
click at [211, 49] on span "3S09 - DBS Manchester West/Liverpool" at bounding box center [312, 53] width 248 height 14
drag, startPoint x: 367, startPoint y: 125, endPoint x: 392, endPoint y: 125, distance: 25.7
click at [392, 125] on span "3S59, 3S09" at bounding box center [387, 119] width 46 height 11
drag, startPoint x: 364, startPoint y: 123, endPoint x: 384, endPoint y: 123, distance: 20.0
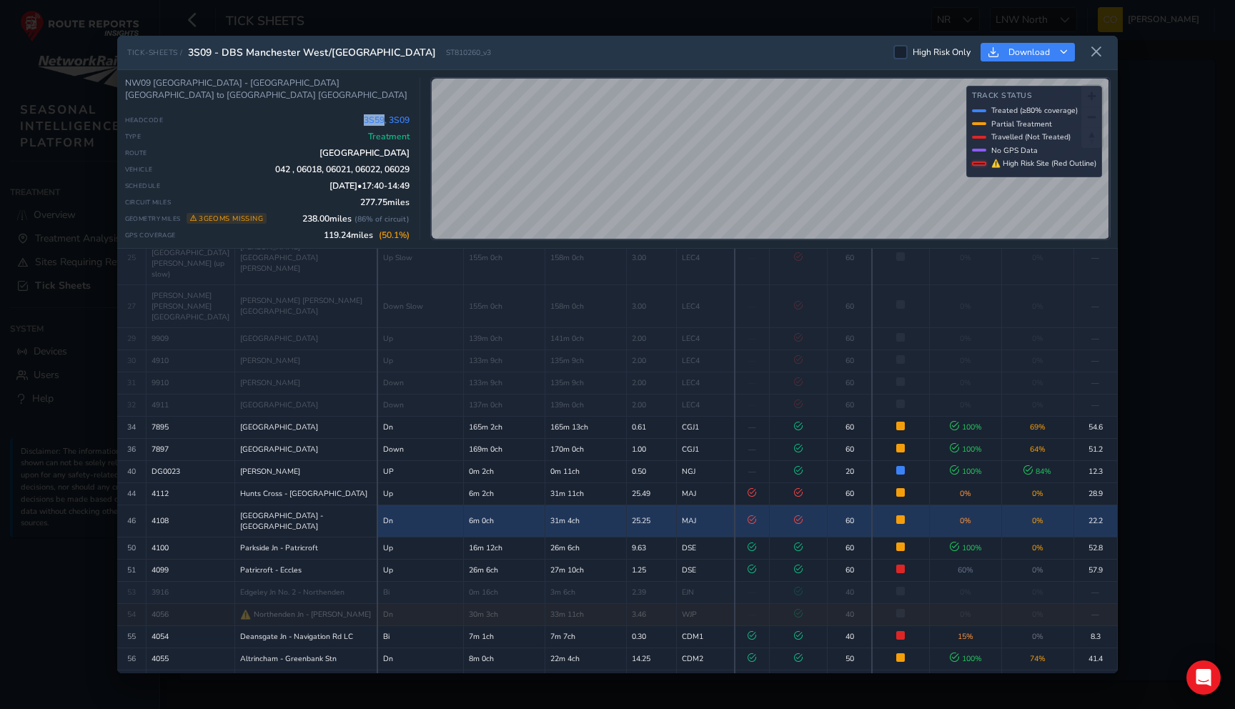
click at [384, 123] on span "3S59, 3S09" at bounding box center [387, 119] width 46 height 11
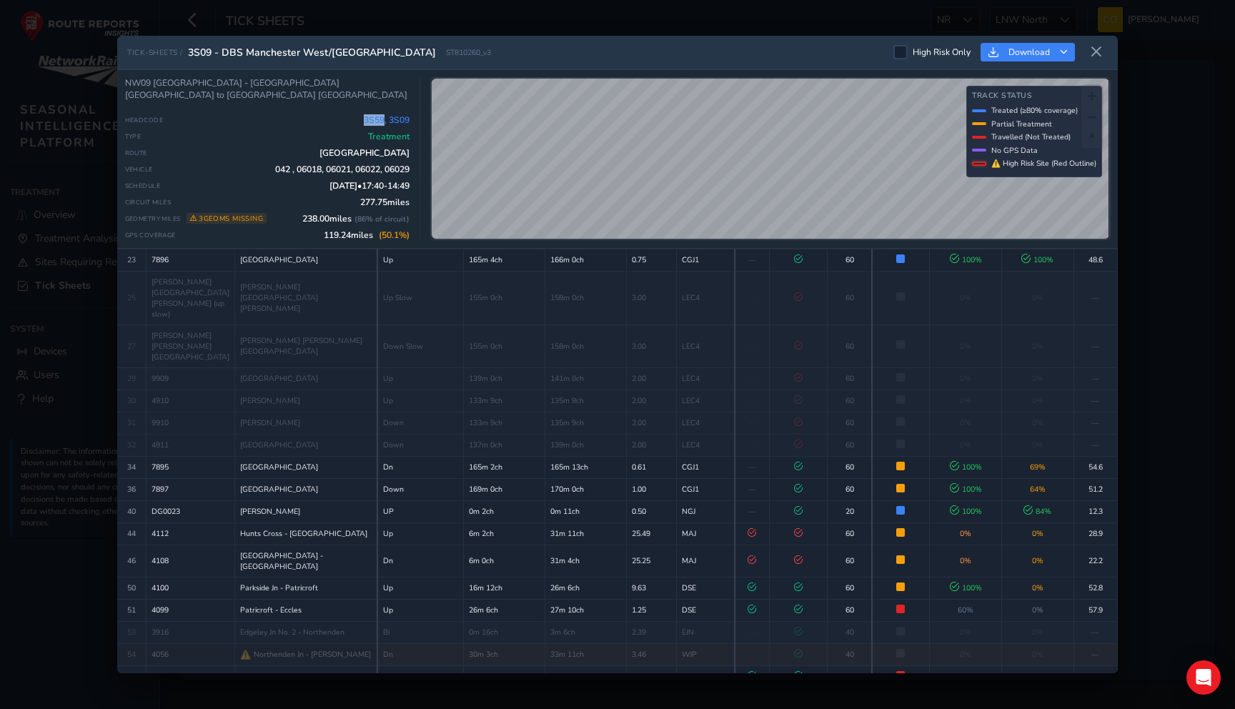
scroll to position [184, 0]
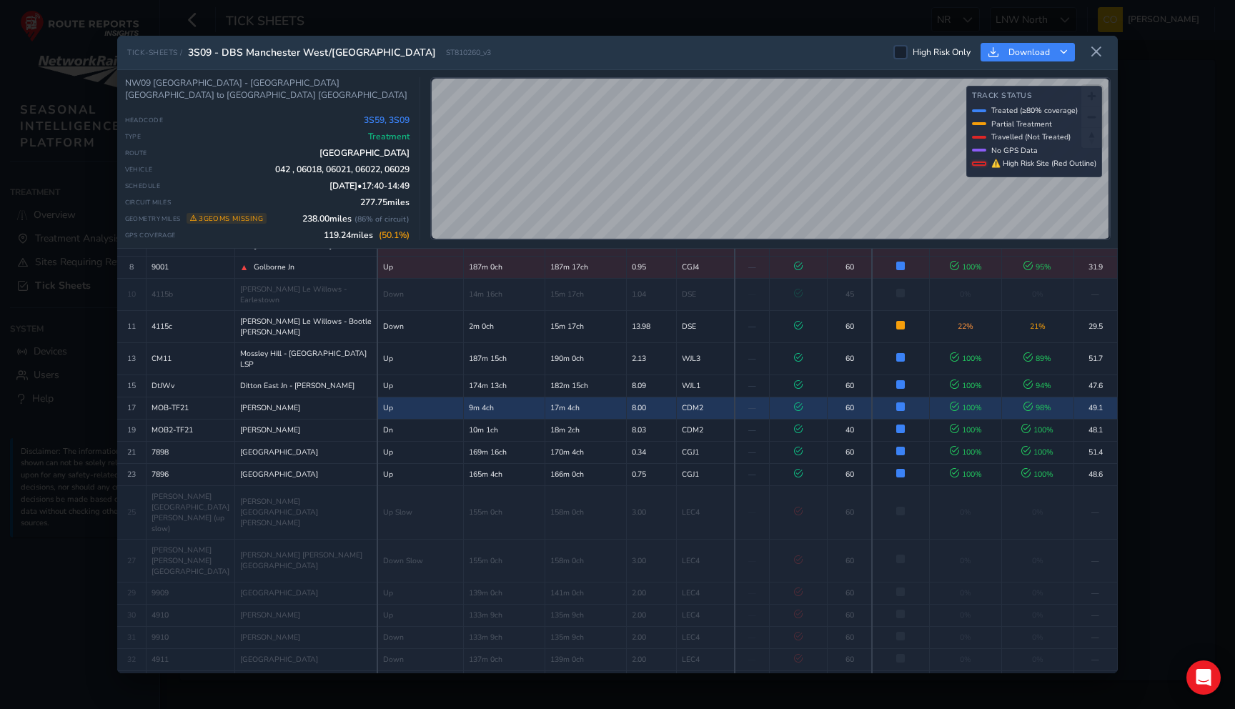
click at [788, 397] on td at bounding box center [799, 408] width 58 height 22
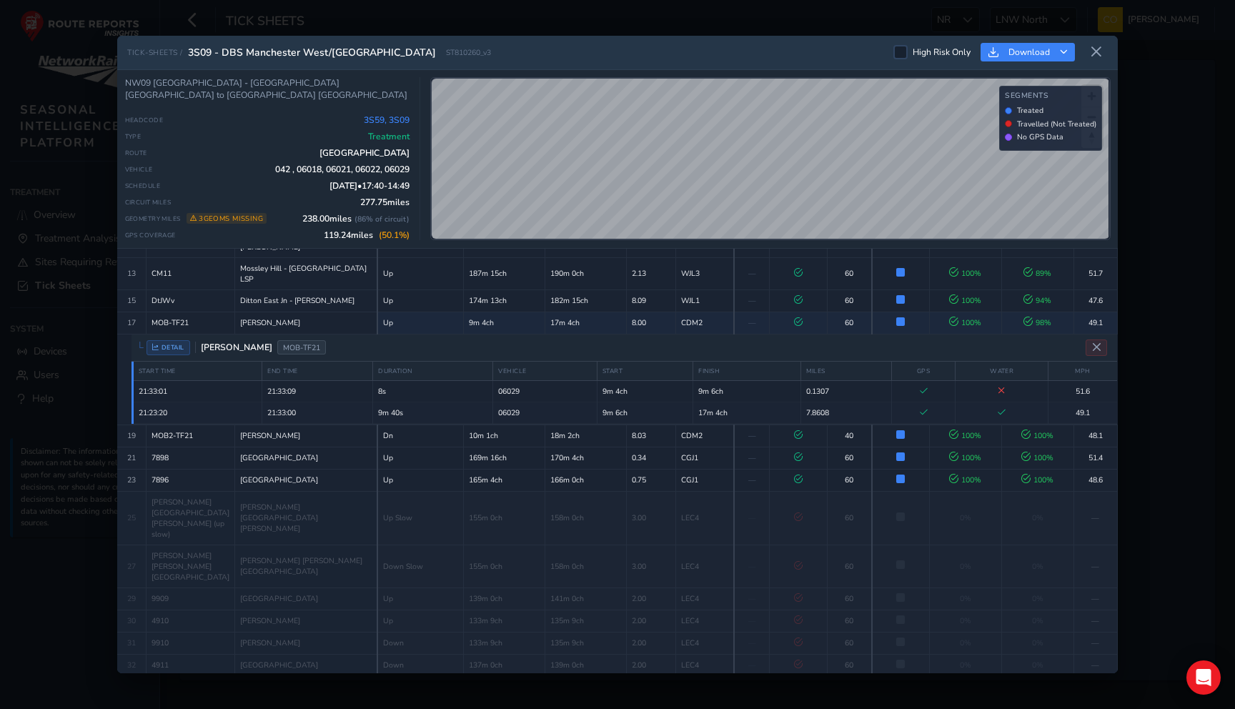
scroll to position [227, 0]
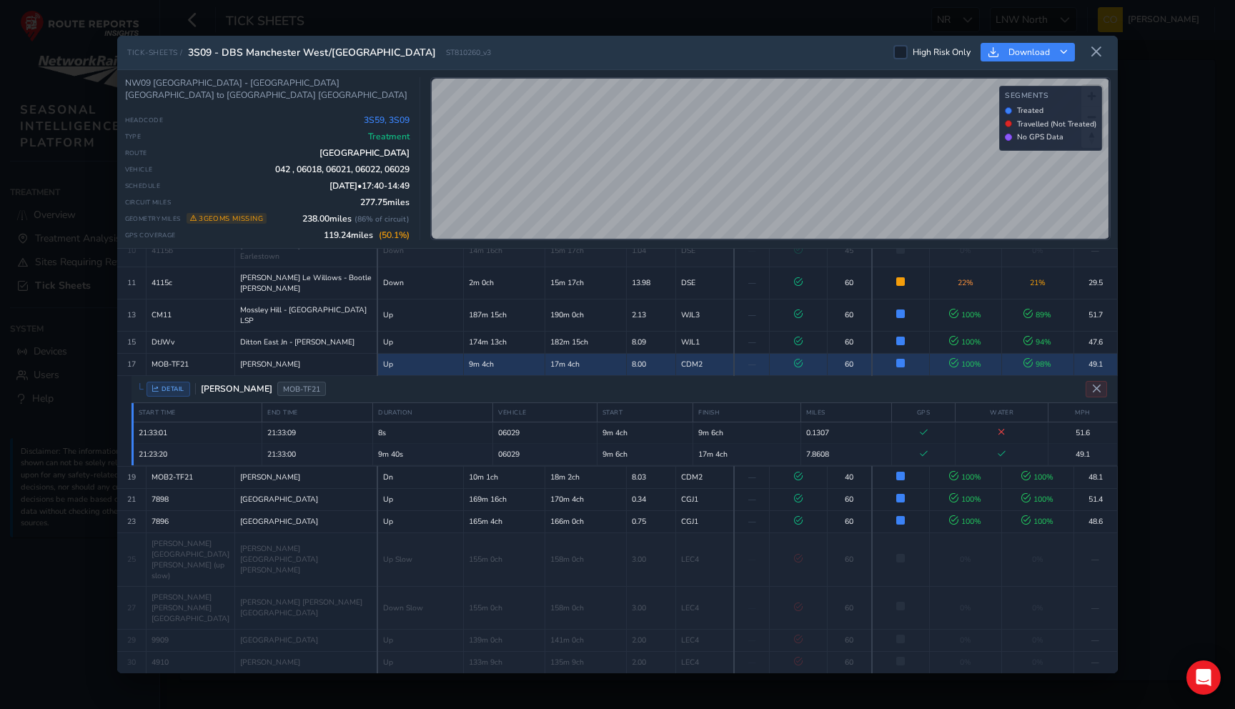
click at [570, 353] on td "17m 4ch" at bounding box center [585, 364] width 81 height 22
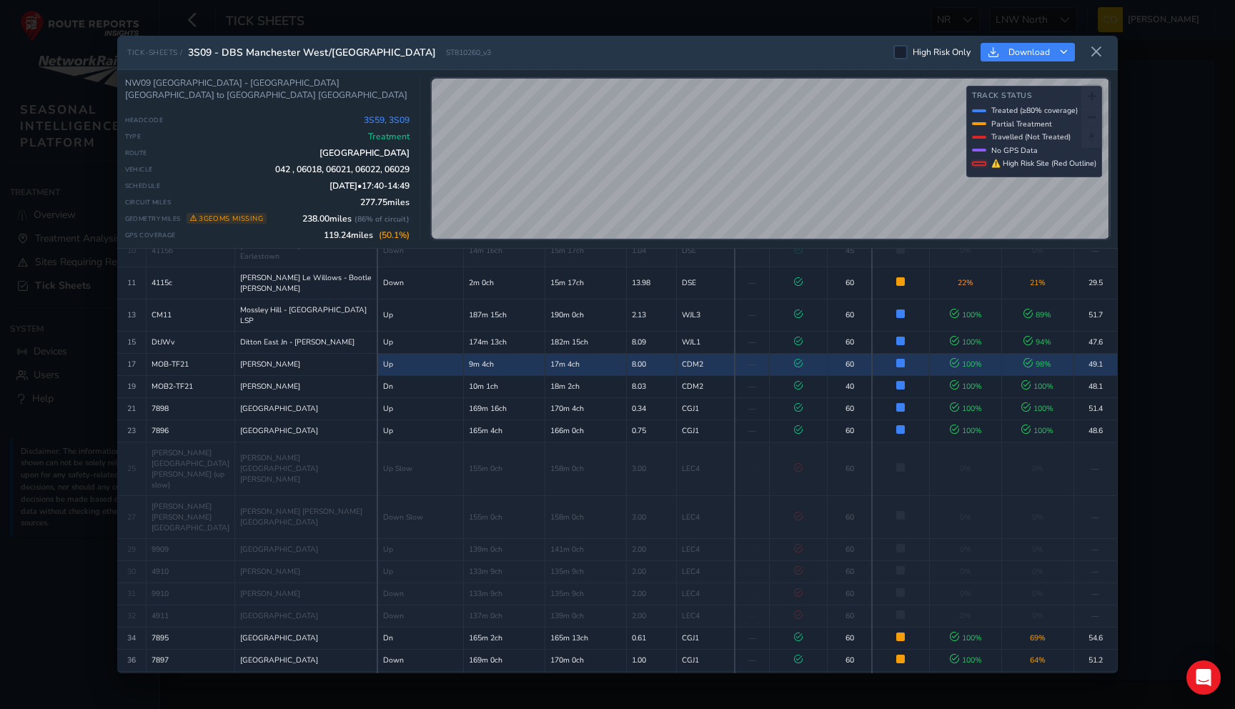
click at [587, 353] on td "17m 4ch" at bounding box center [585, 364] width 81 height 22
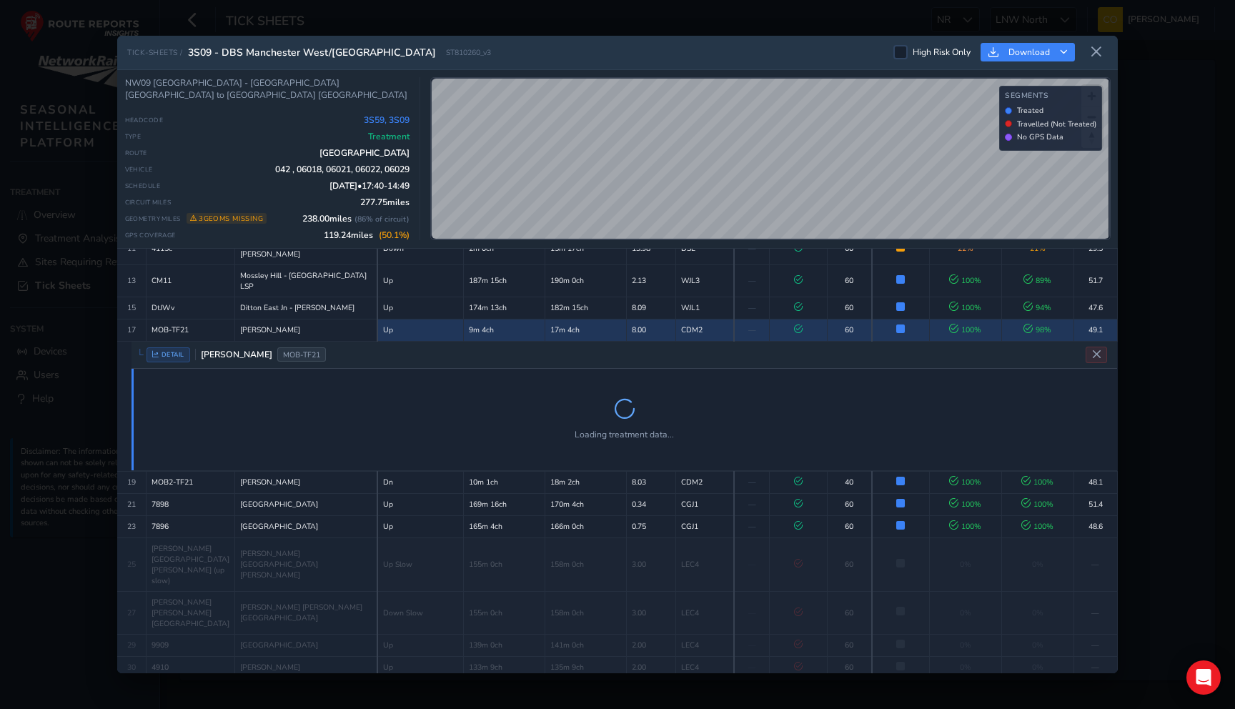
scroll to position [269, 0]
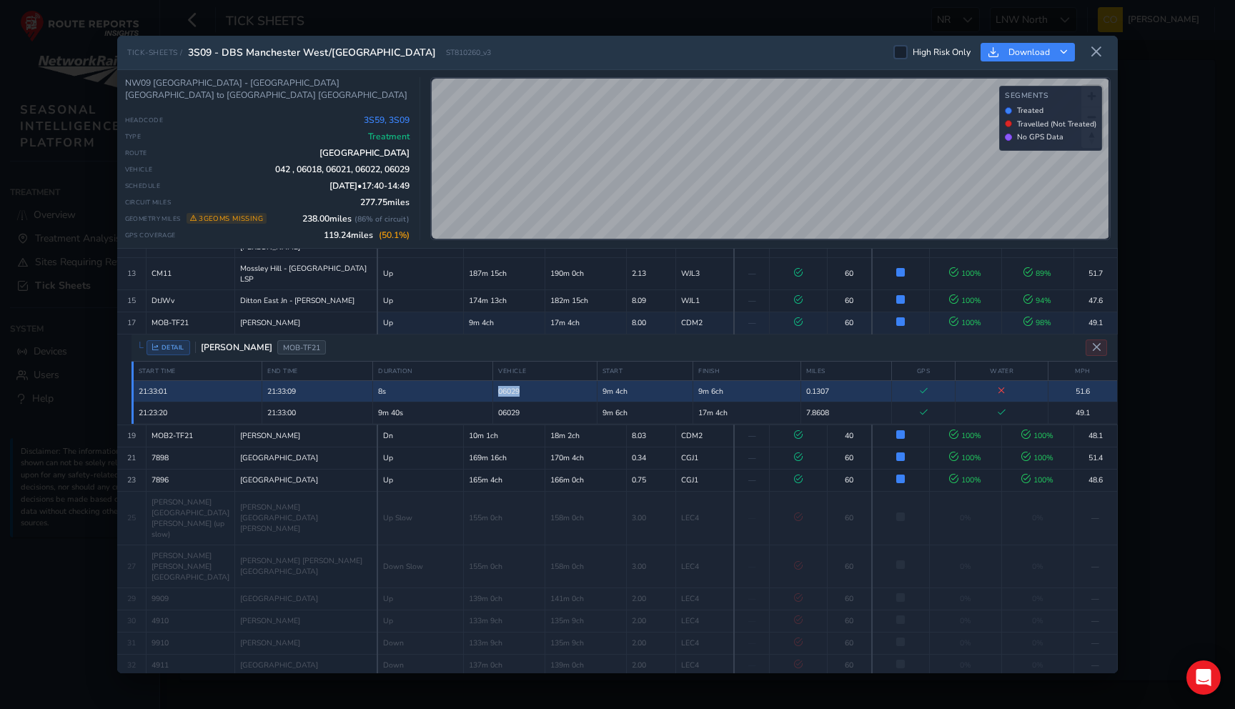
drag, startPoint x: 529, startPoint y: 335, endPoint x: 500, endPoint y: 338, distance: 28.7
click at [500, 380] on td "06029" at bounding box center [545, 390] width 104 height 21
click at [525, 380] on td "06029" at bounding box center [545, 390] width 104 height 21
drag, startPoint x: 527, startPoint y: 342, endPoint x: 504, endPoint y: 342, distance: 22.9
click at [504, 380] on td "06029" at bounding box center [545, 390] width 104 height 21
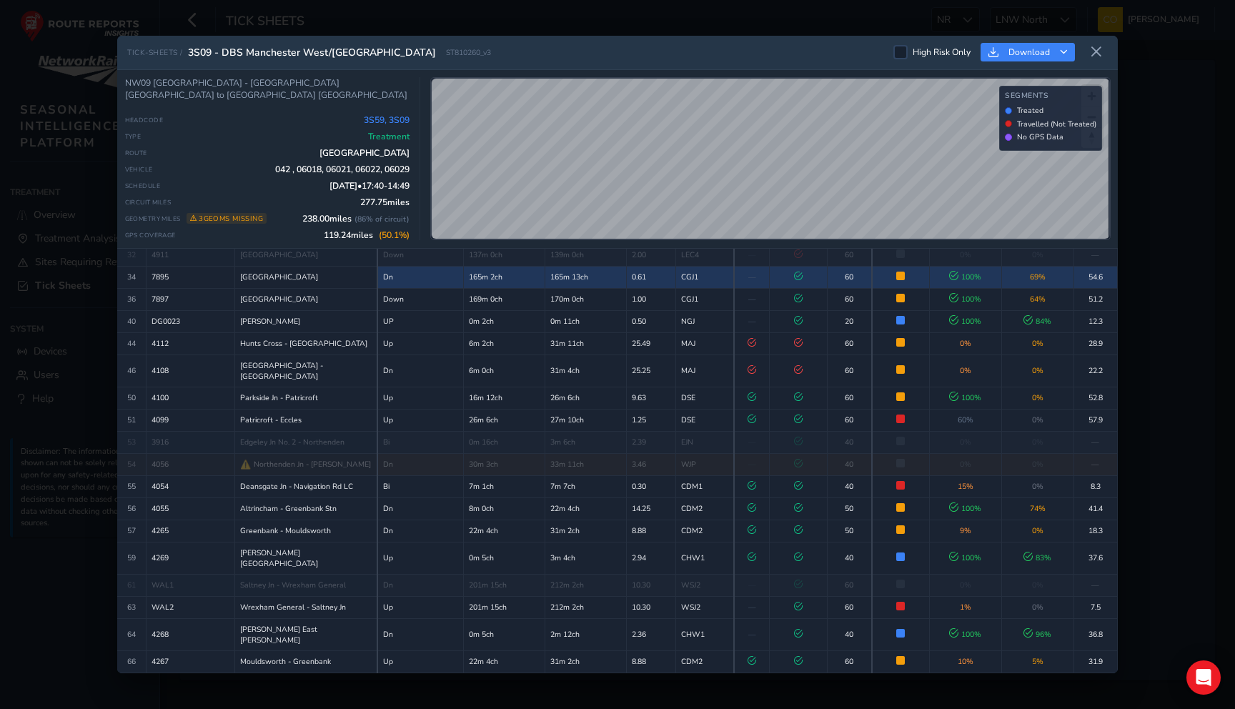
scroll to position [819, 0]
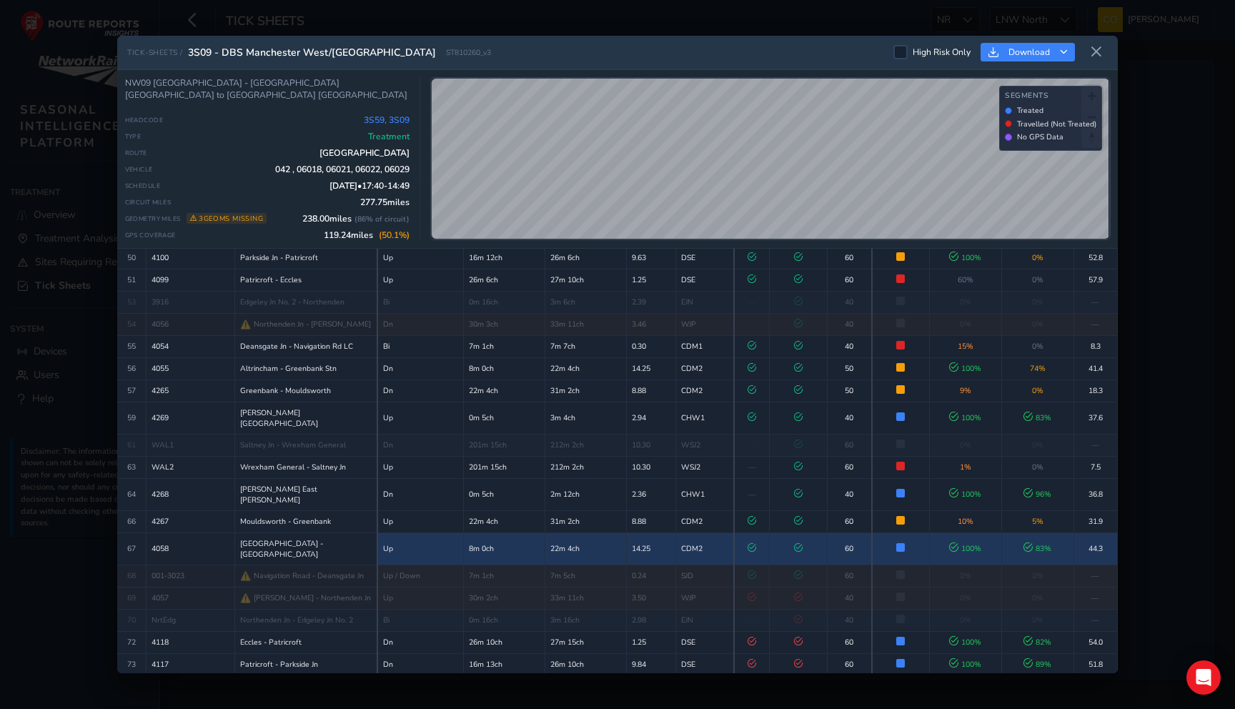
click at [545, 532] on td "22m 4ch" at bounding box center [585, 548] width 81 height 32
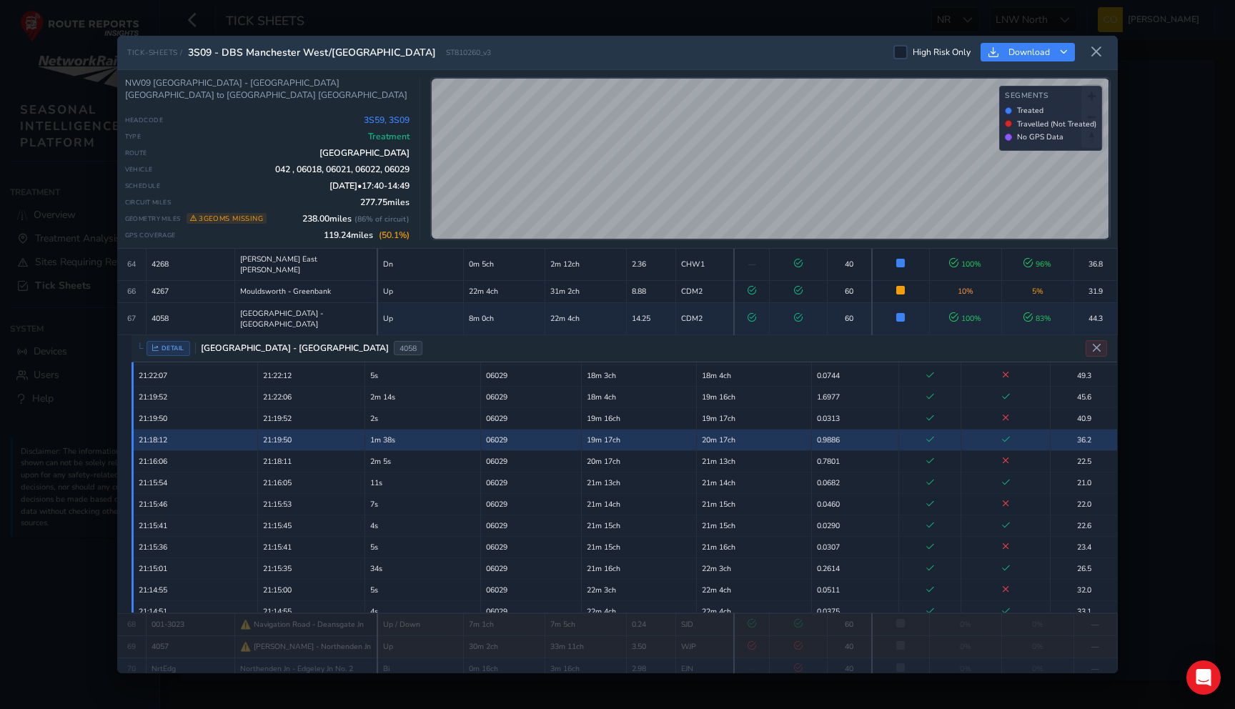
scroll to position [1008, 0]
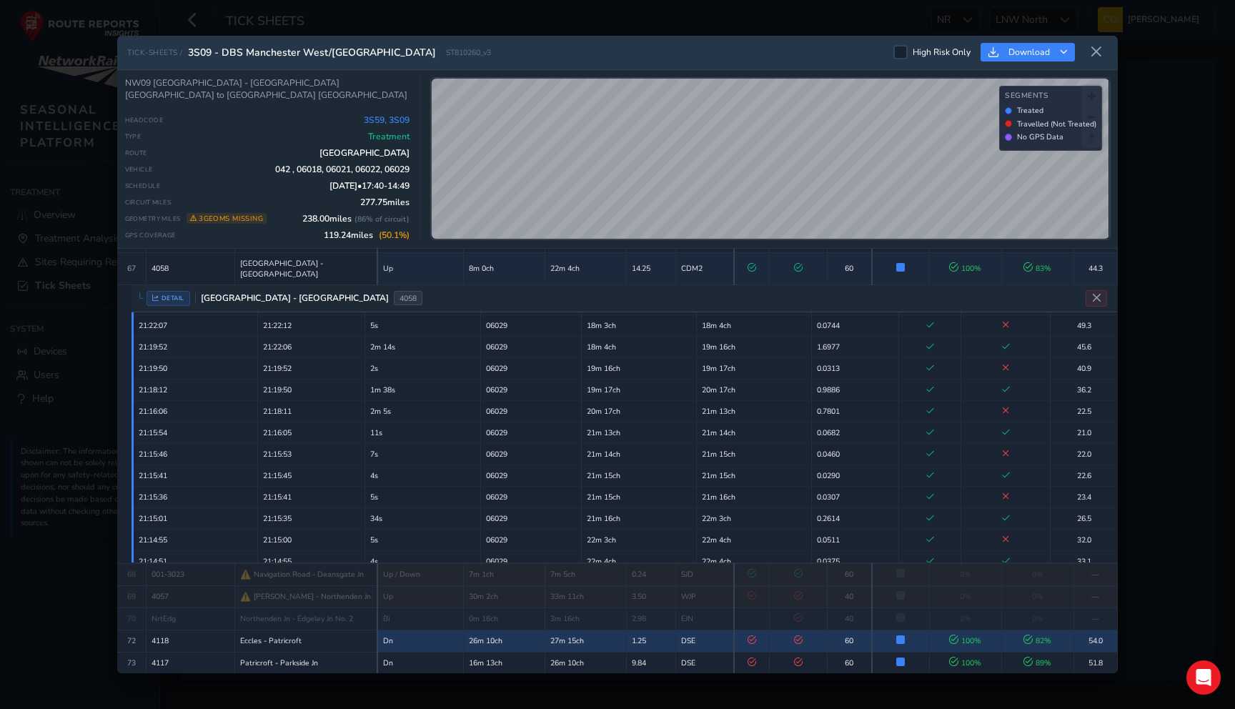
click at [648, 630] on td "1.25" at bounding box center [651, 641] width 49 height 22
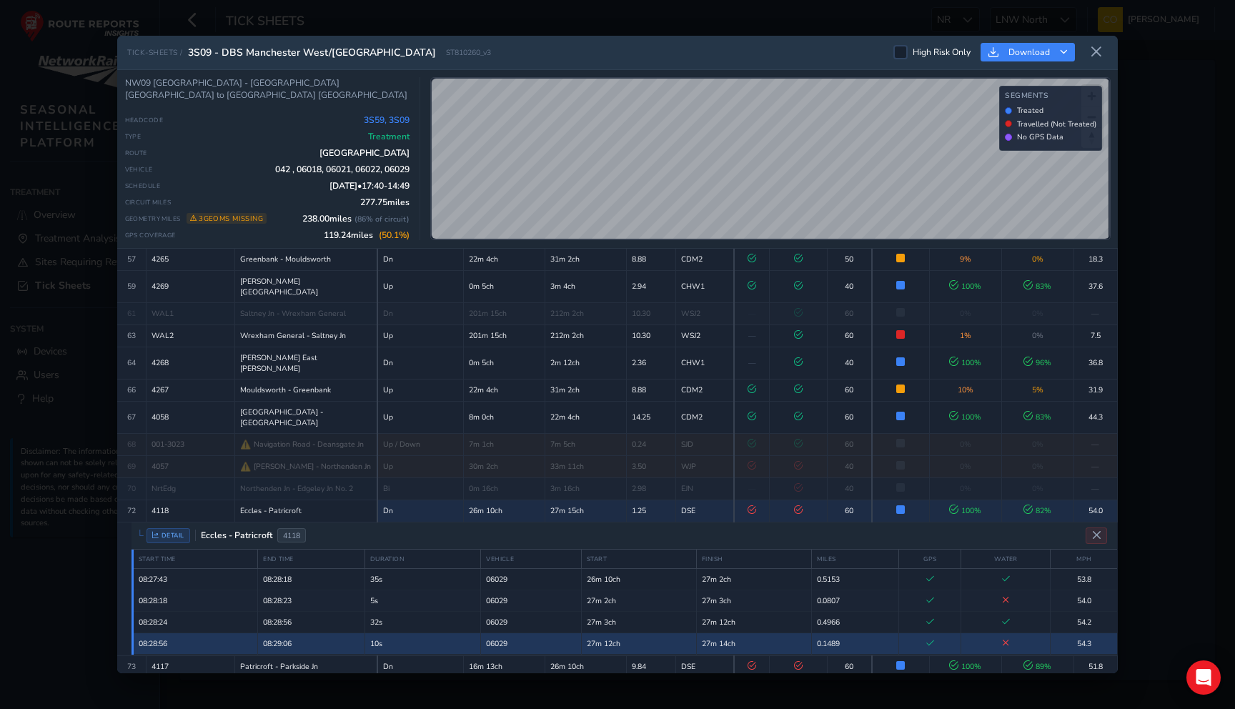
scroll to position [860, 0]
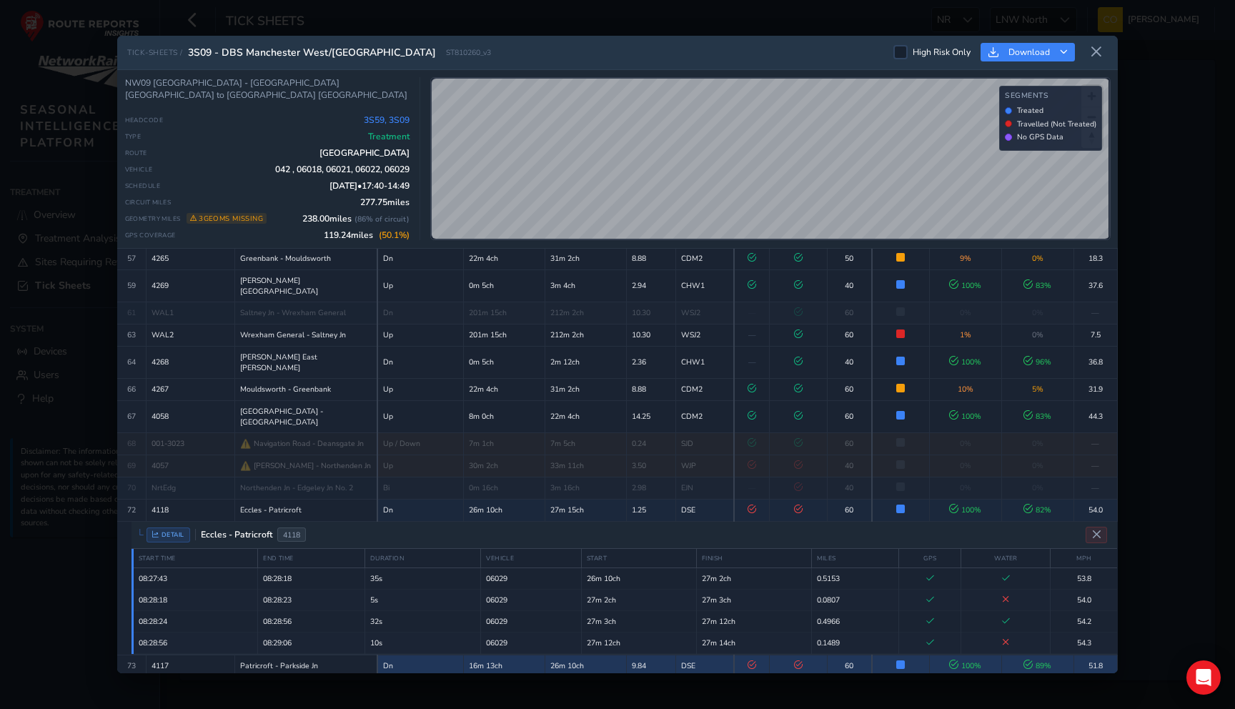
click at [586, 677] on td "16m 13ch" at bounding box center [585, 688] width 81 height 22
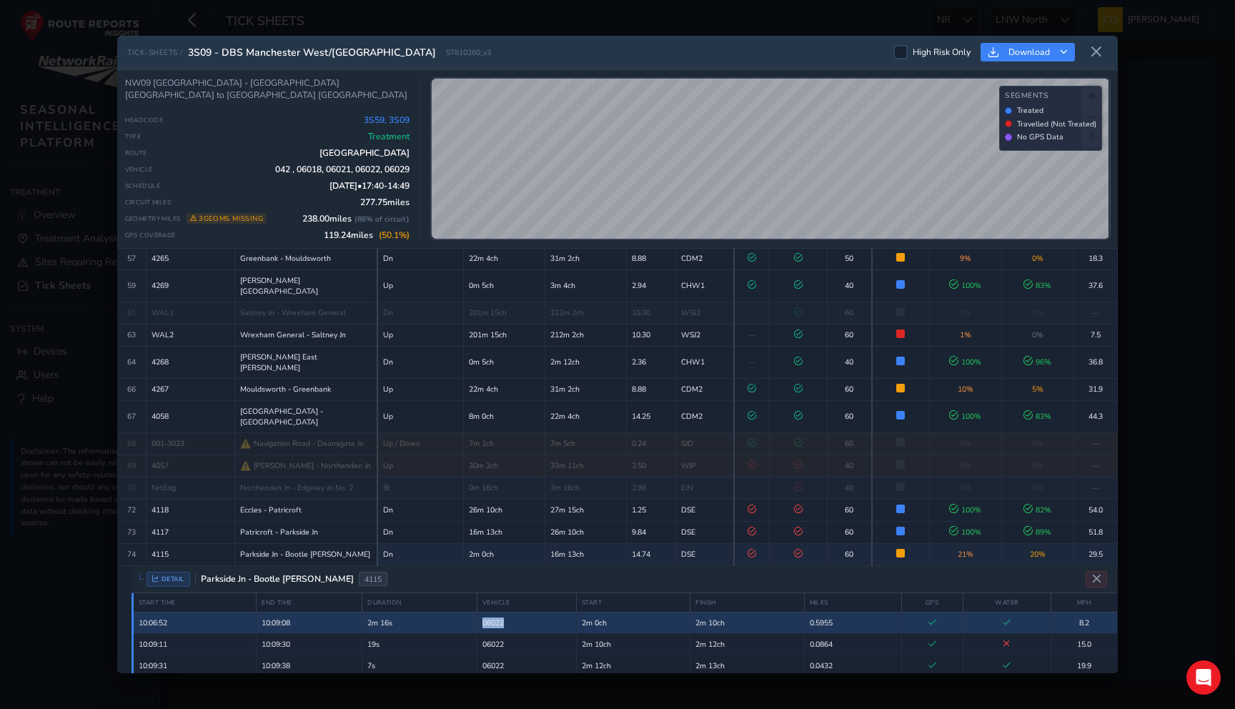
drag, startPoint x: 515, startPoint y: 527, endPoint x: 484, endPoint y: 531, distance: 31.6
click at [484, 612] on td "06022" at bounding box center [526, 622] width 99 height 21
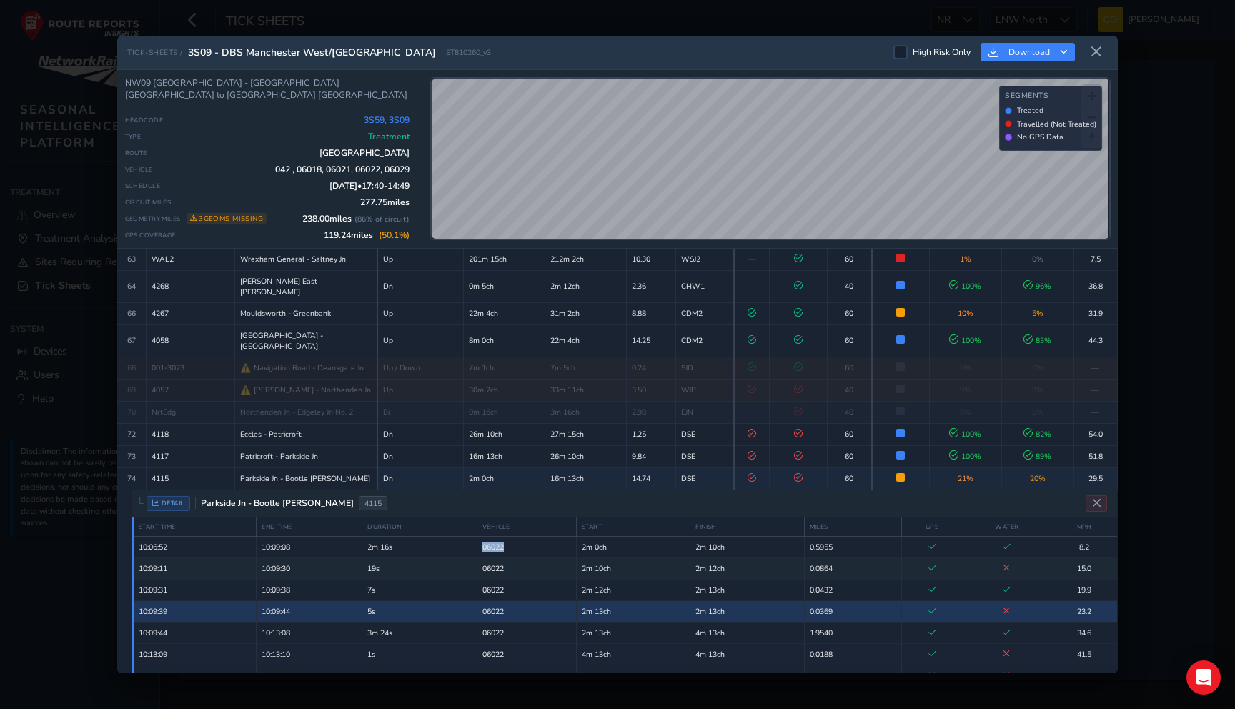
scroll to position [985, 0]
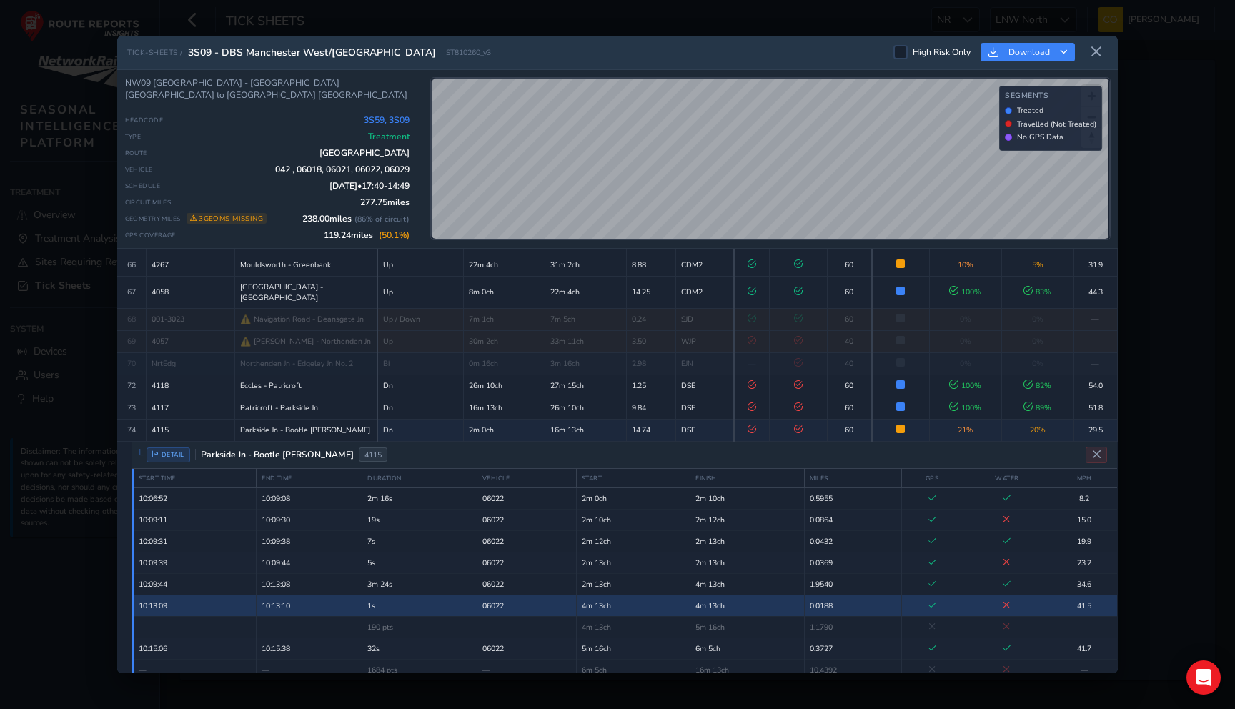
click at [537, 595] on td "06022" at bounding box center [526, 605] width 99 height 21
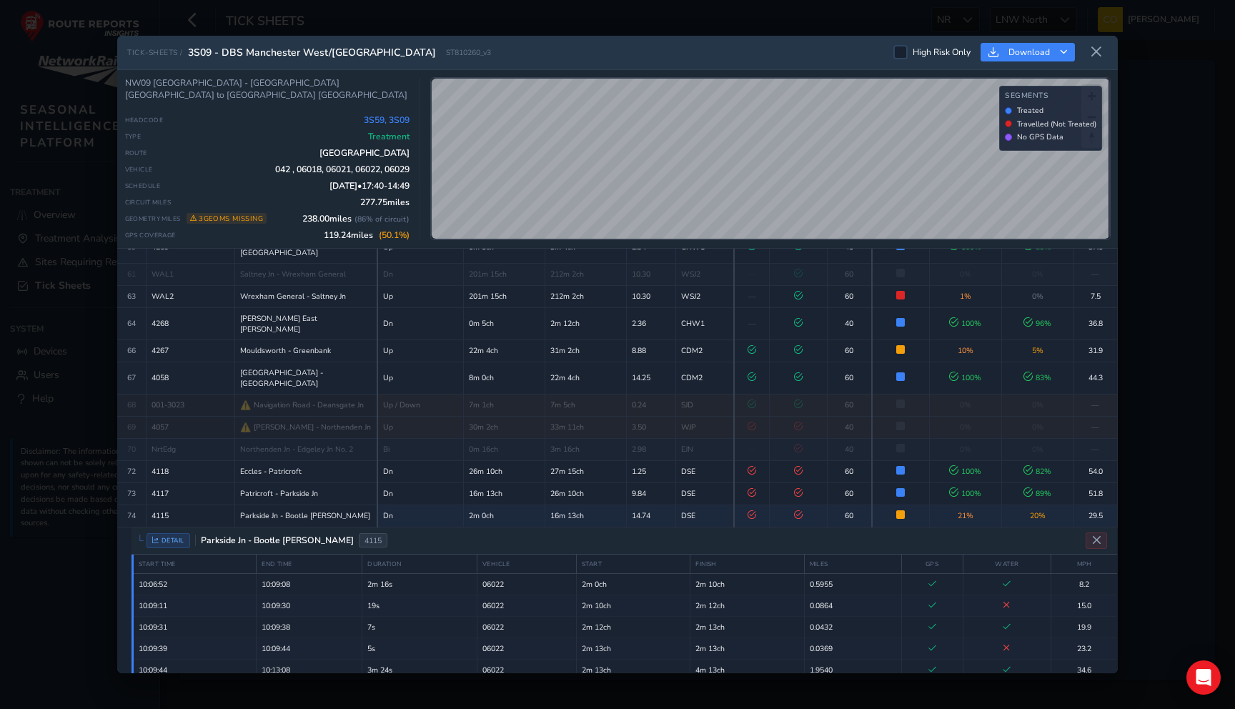
scroll to position [890, 0]
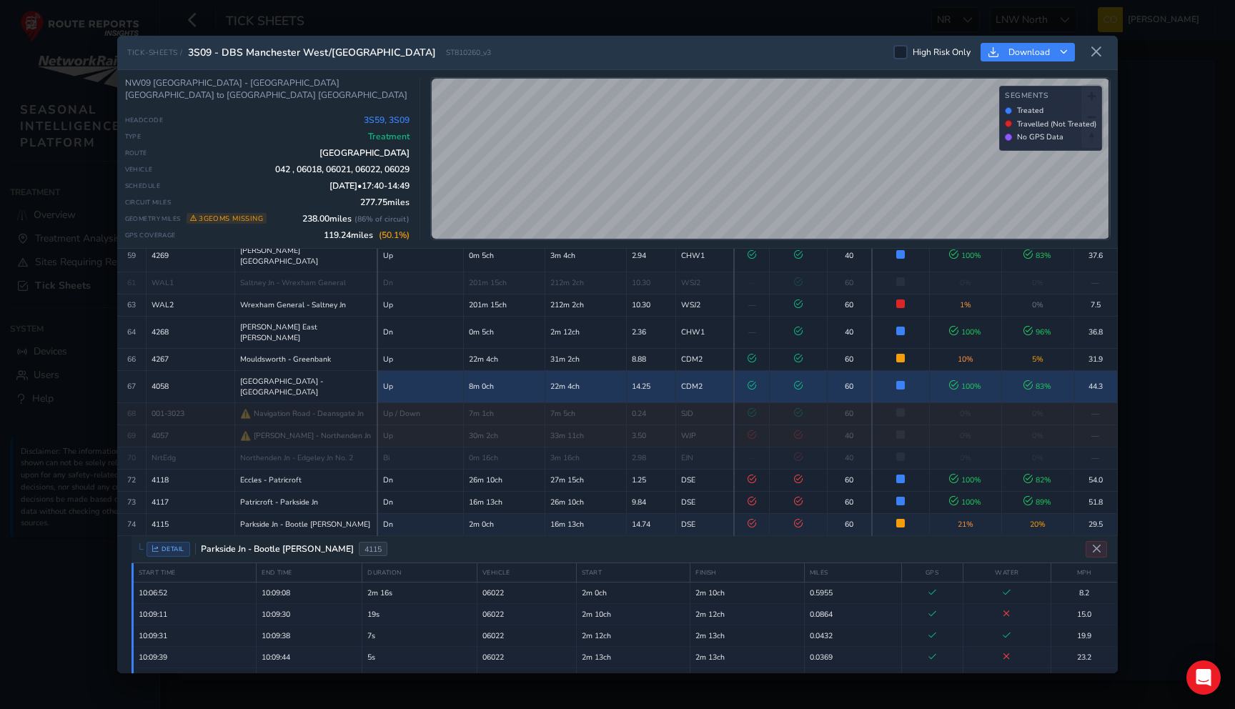
click at [377, 370] on td "Up" at bounding box center [420, 386] width 86 height 32
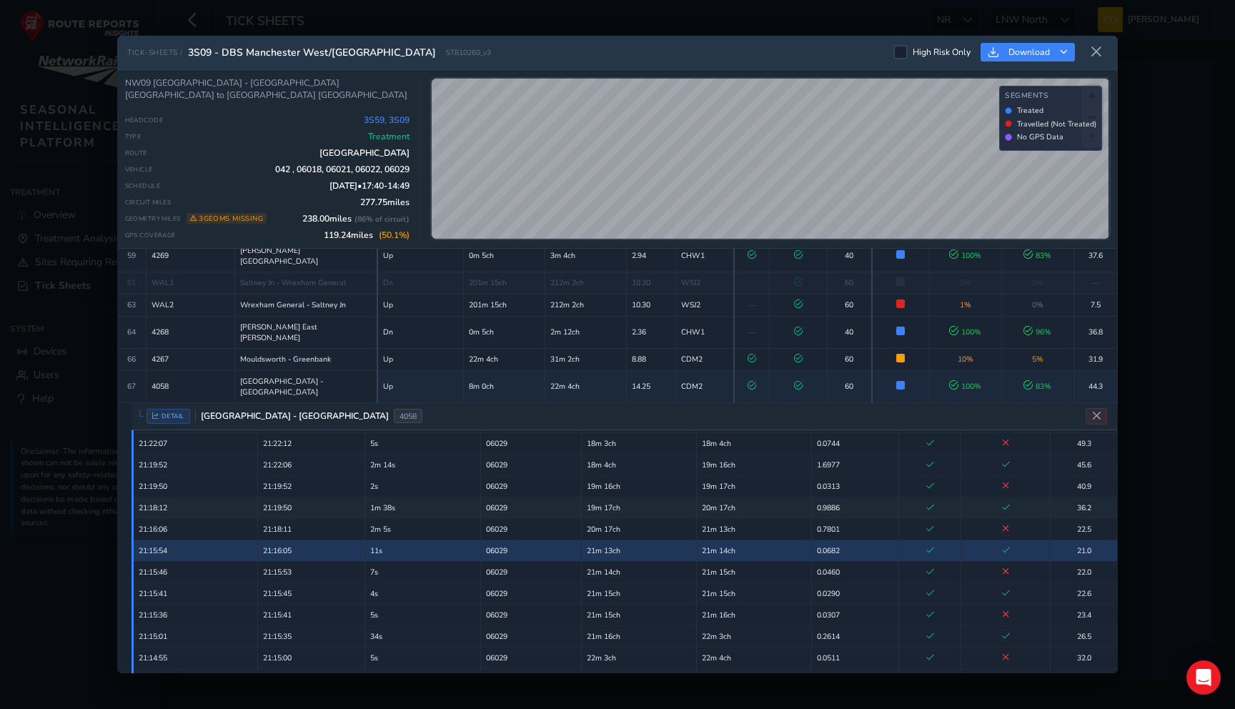
scroll to position [1008, 0]
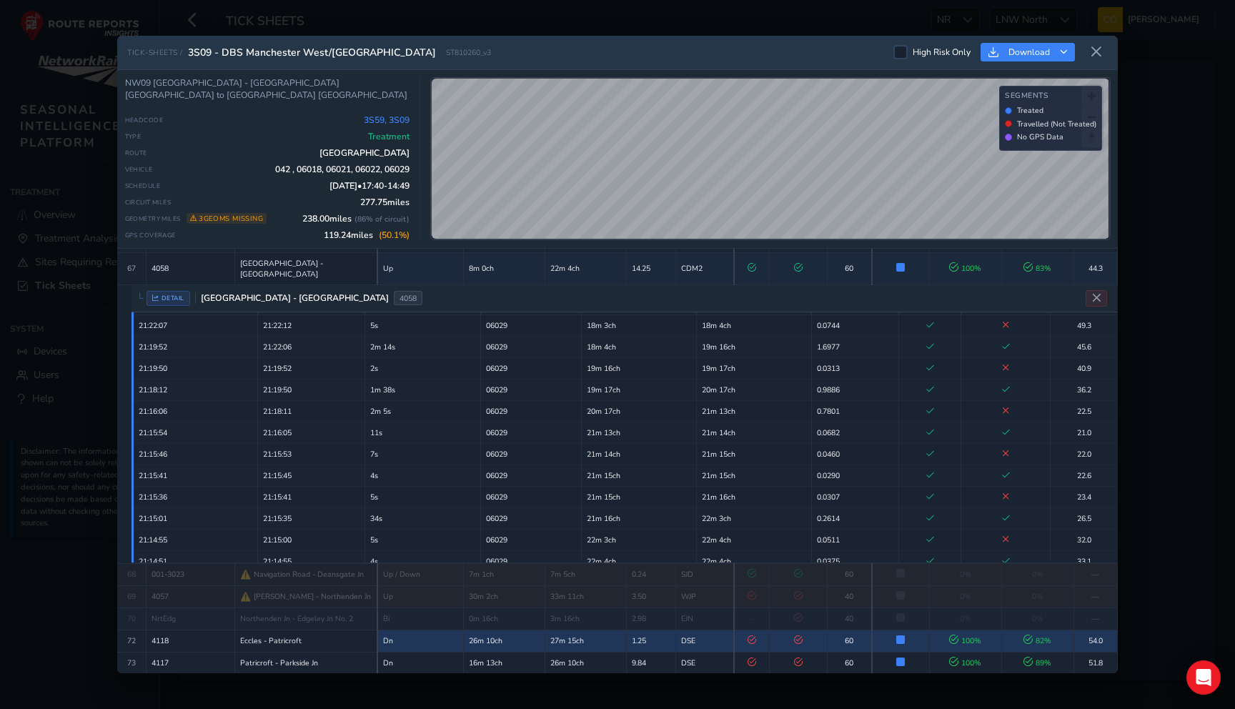
click at [470, 630] on td "26m 10ch" at bounding box center [503, 641] width 81 height 22
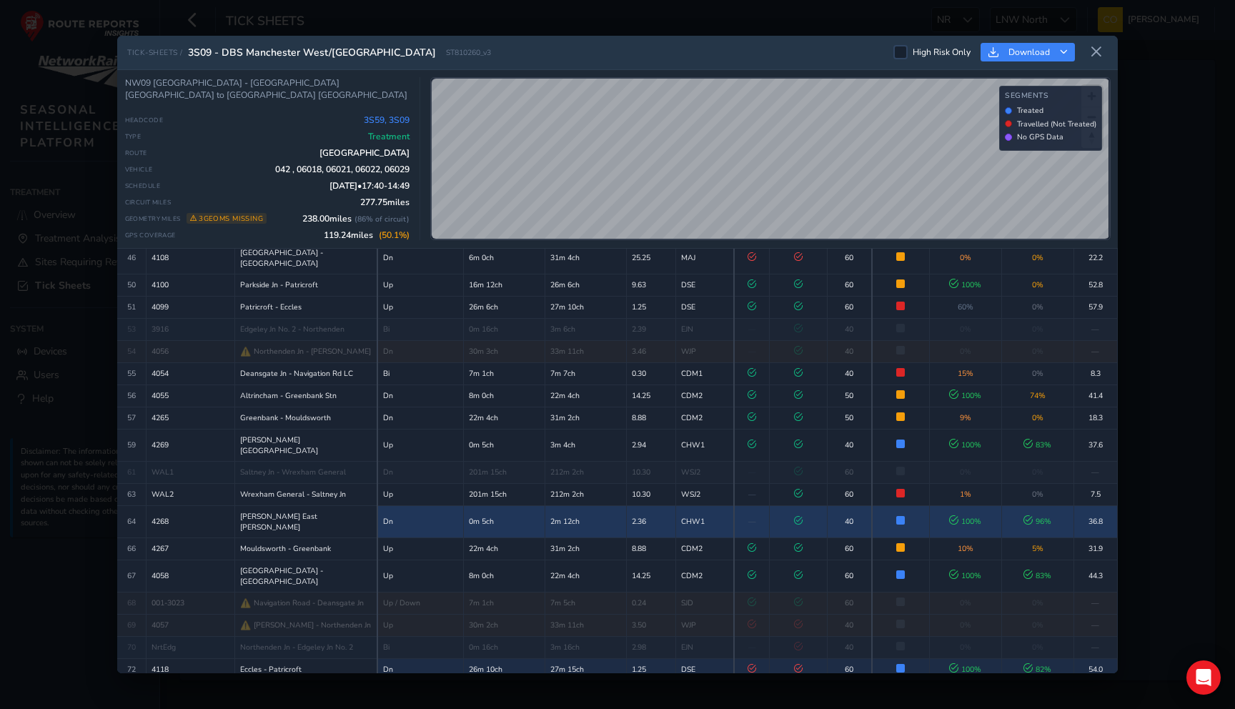
scroll to position [697, 0]
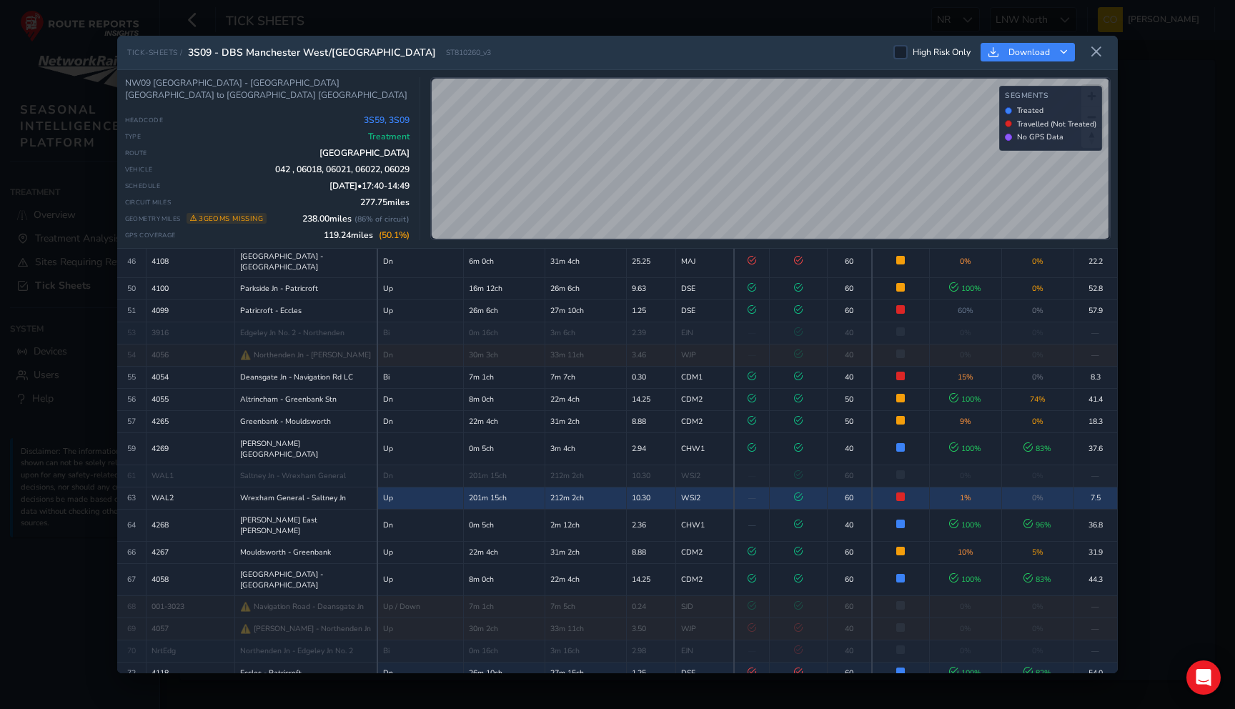
click at [940, 487] on td "1 %" at bounding box center [965, 498] width 72 height 22
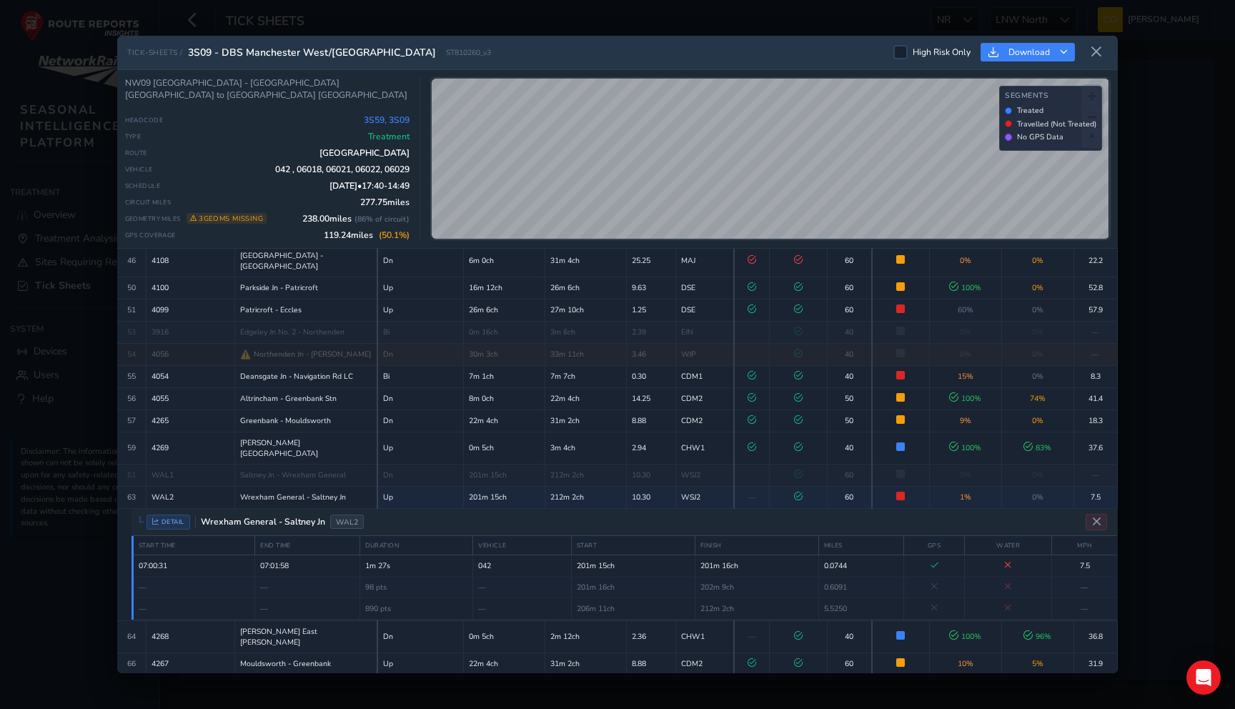
scroll to position [668, 0]
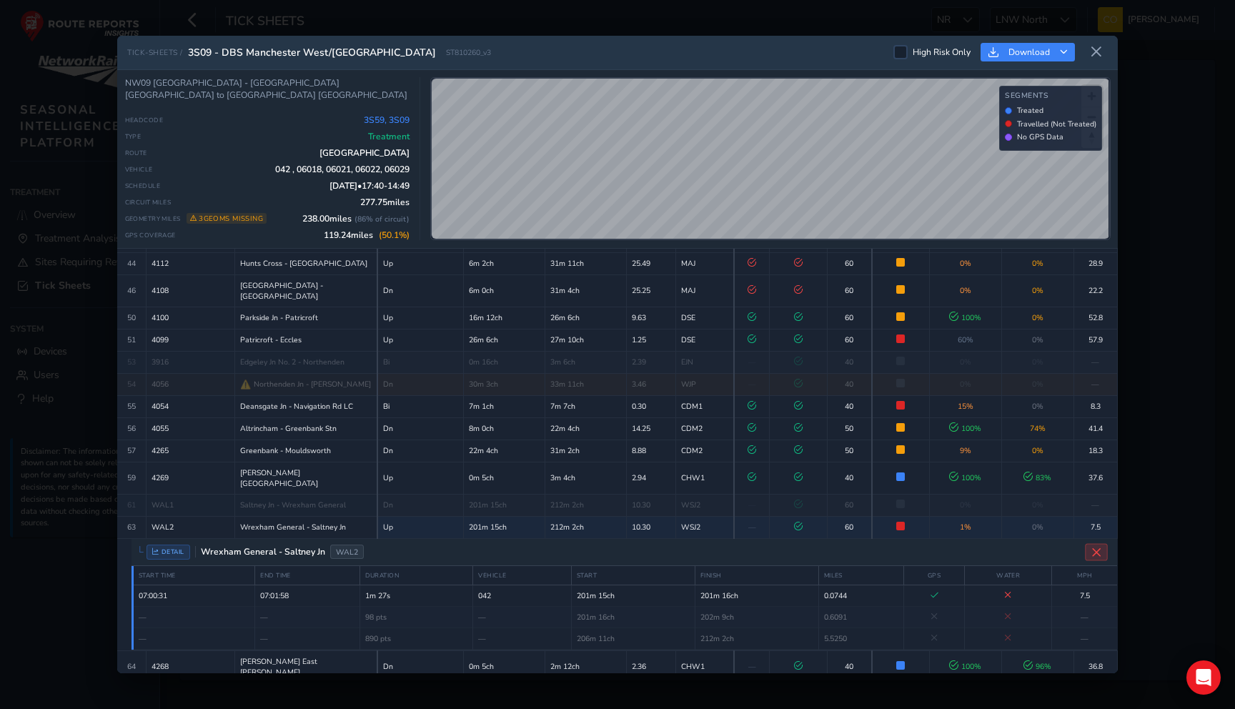
click at [1091, 547] on icon "Close detail view" at bounding box center [1096, 552] width 11 height 11
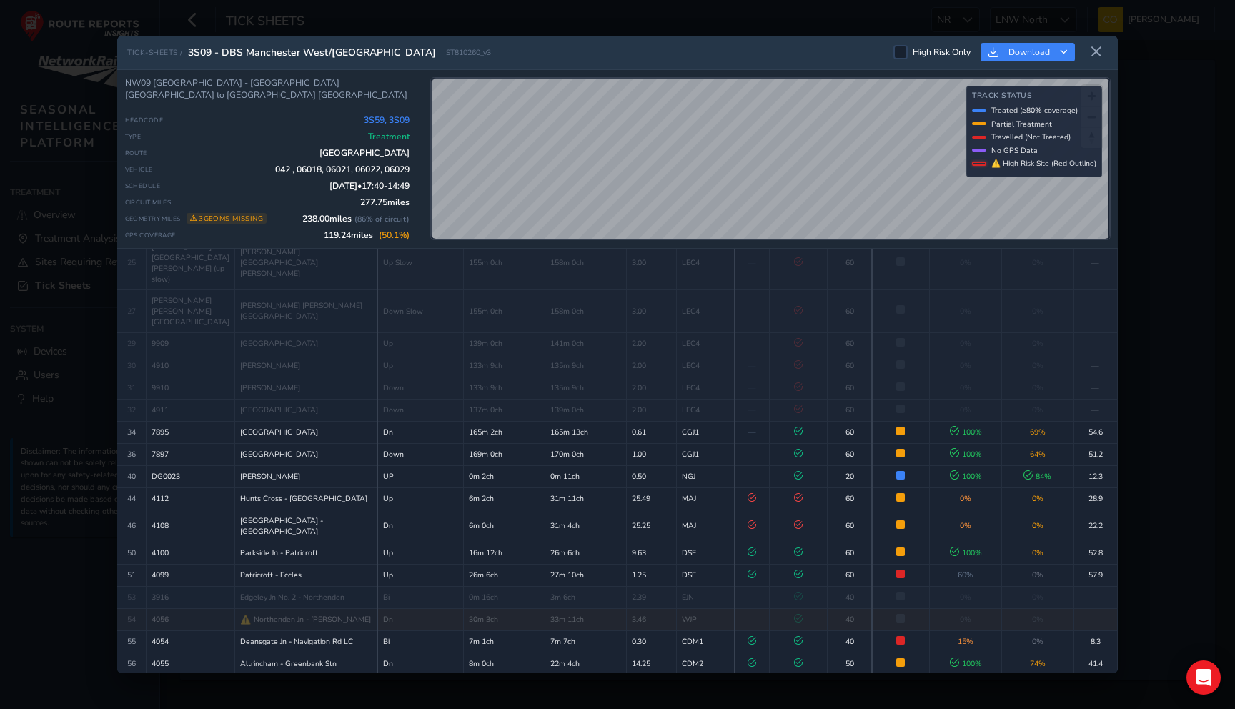
scroll to position [730, 0]
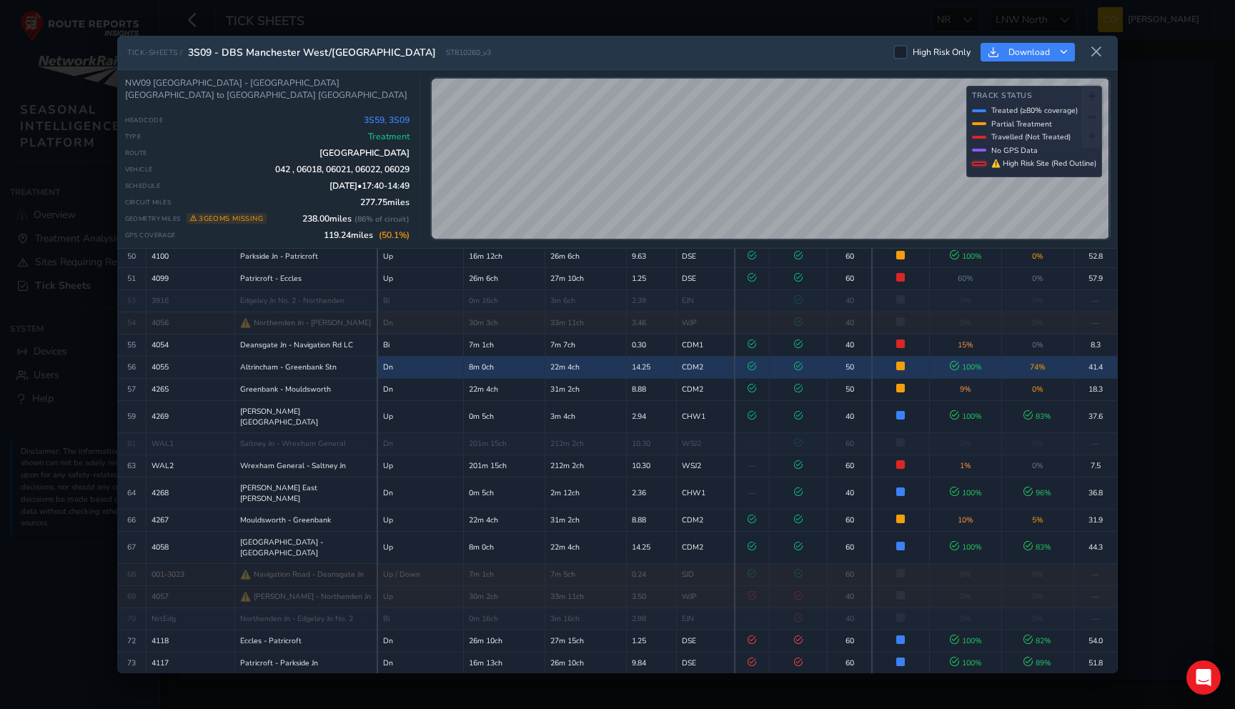
click at [988, 356] on td "100 %" at bounding box center [966, 367] width 72 height 22
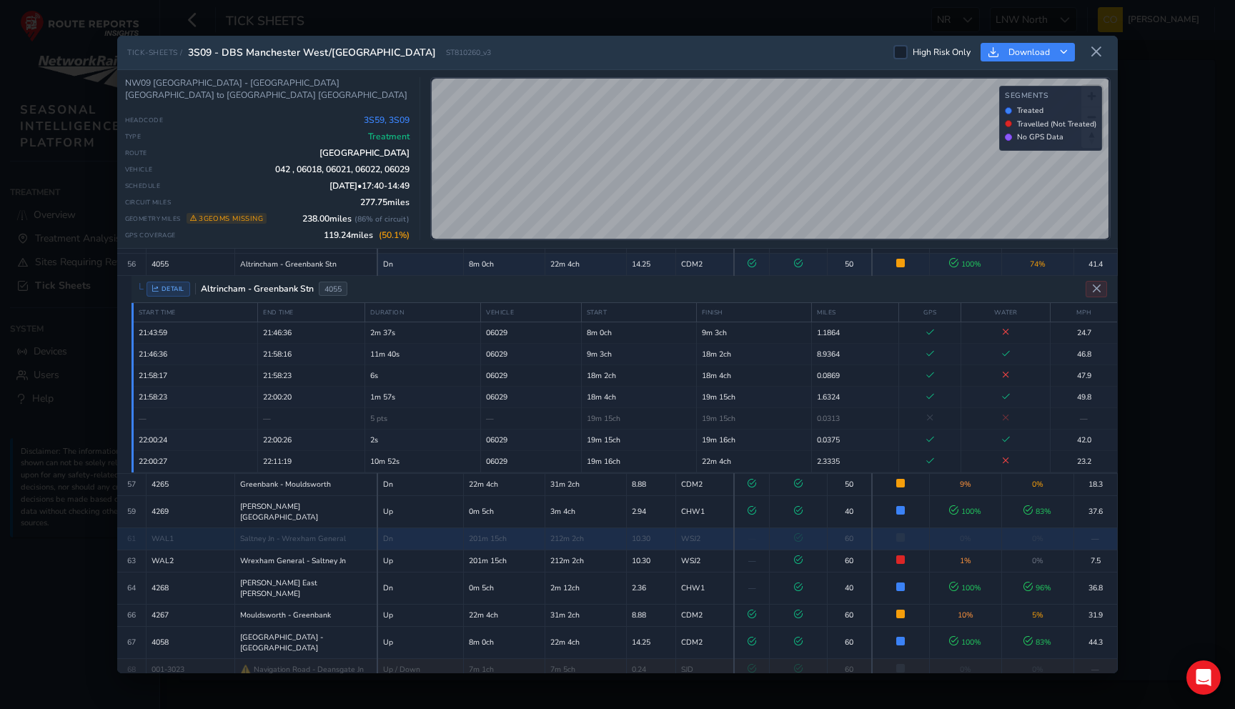
scroll to position [923, 0]
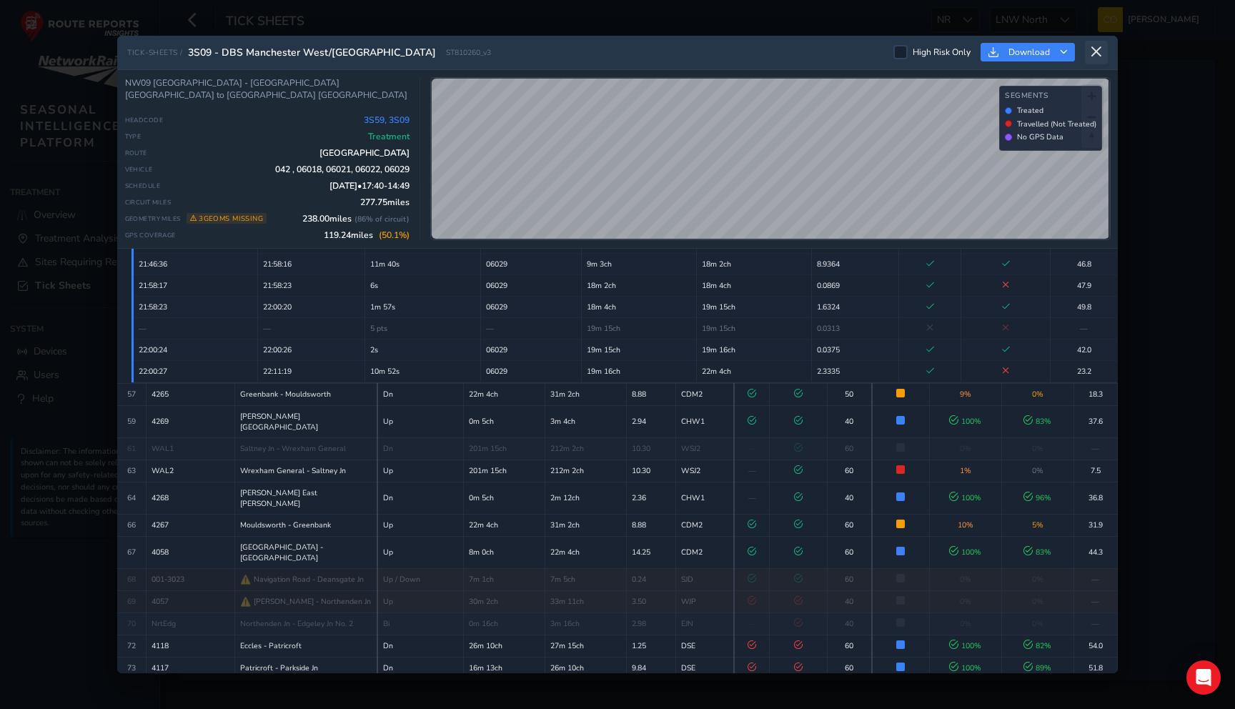
click at [1093, 54] on icon at bounding box center [1096, 52] width 13 height 13
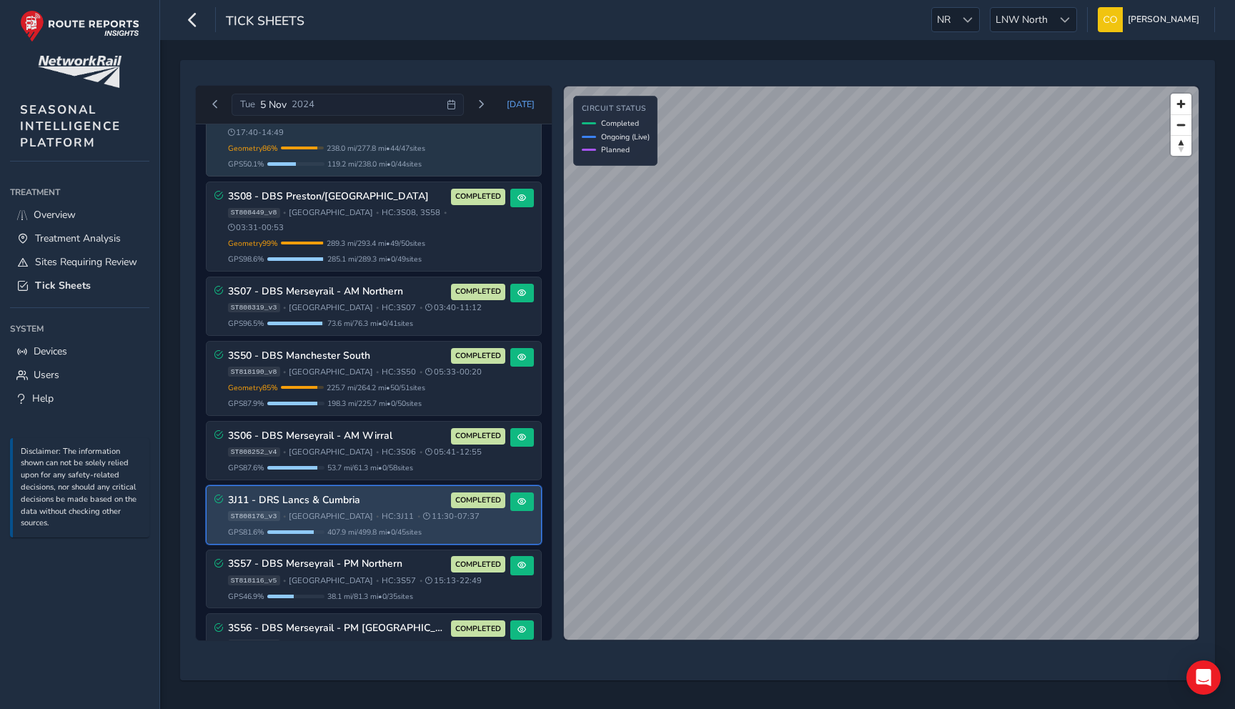
scroll to position [309, 0]
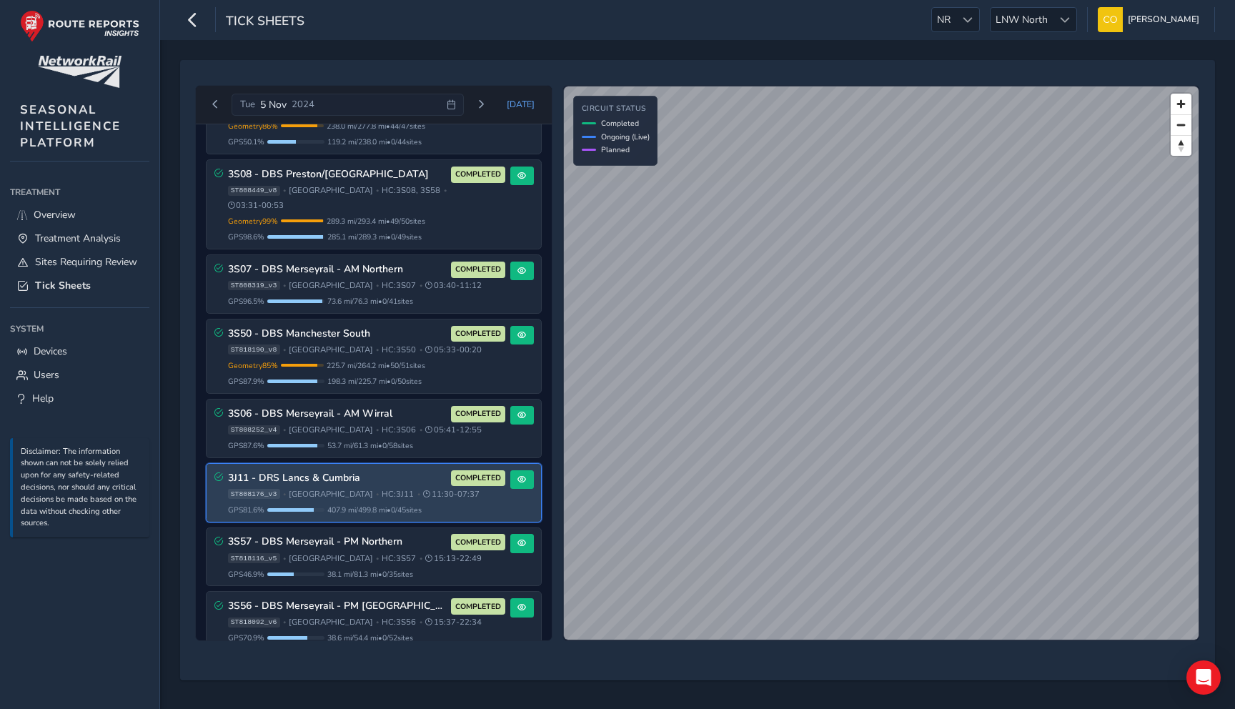
click at [479, 489] on div "ST808176_v3 • North West • HC: 3J11 • 11:30 - 07:37" at bounding box center [366, 494] width 277 height 11
click at [517, 475] on span at bounding box center [521, 479] width 9 height 9
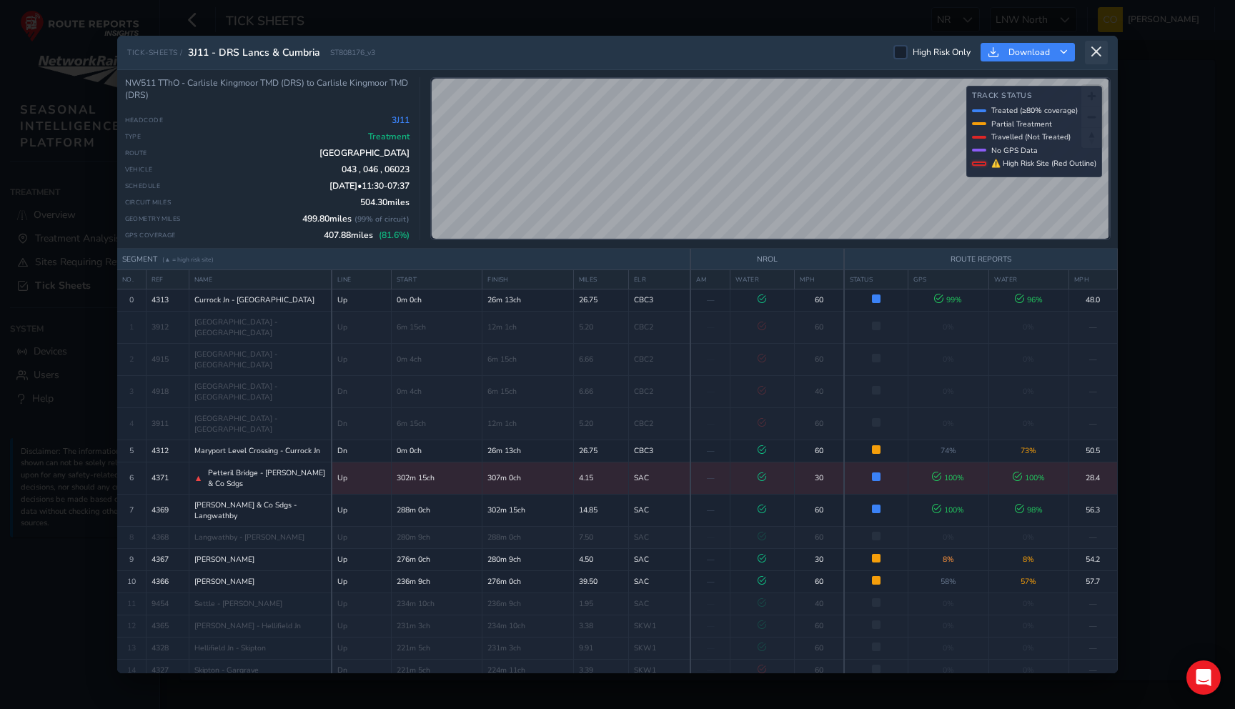
click at [1090, 57] on icon at bounding box center [1096, 52] width 13 height 13
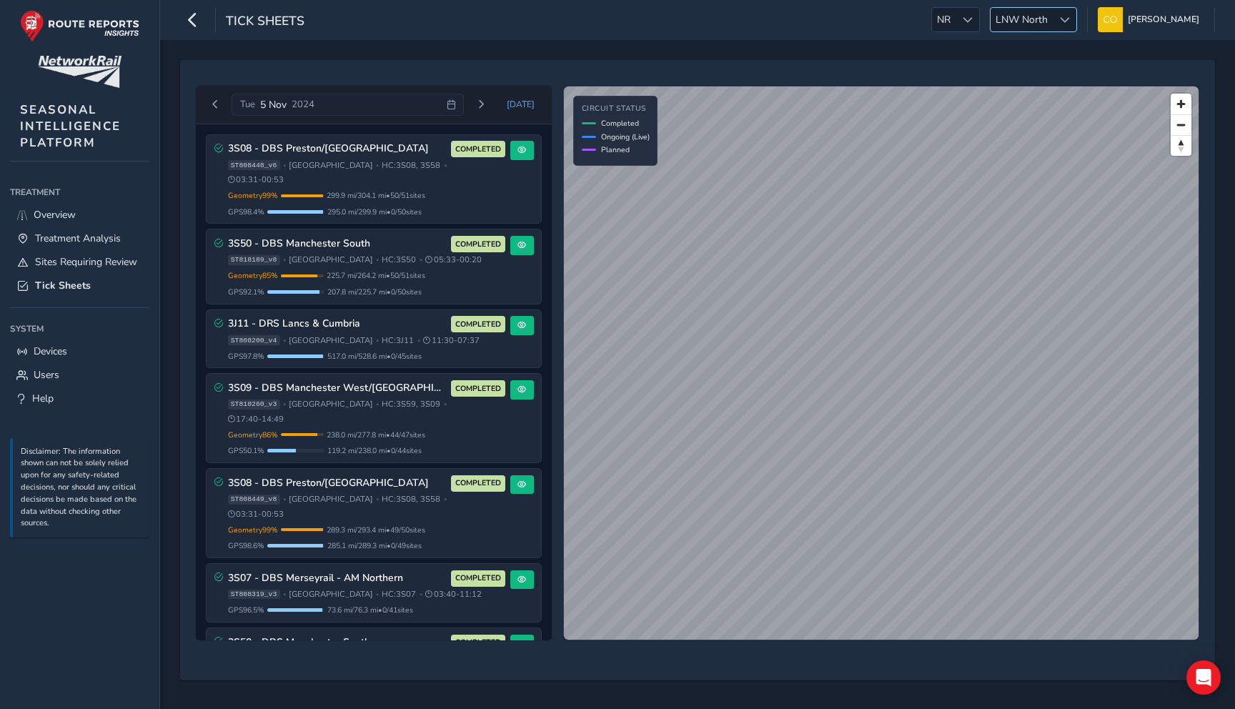
click at [1008, 19] on span "LNW North" at bounding box center [1021, 20] width 62 height 24
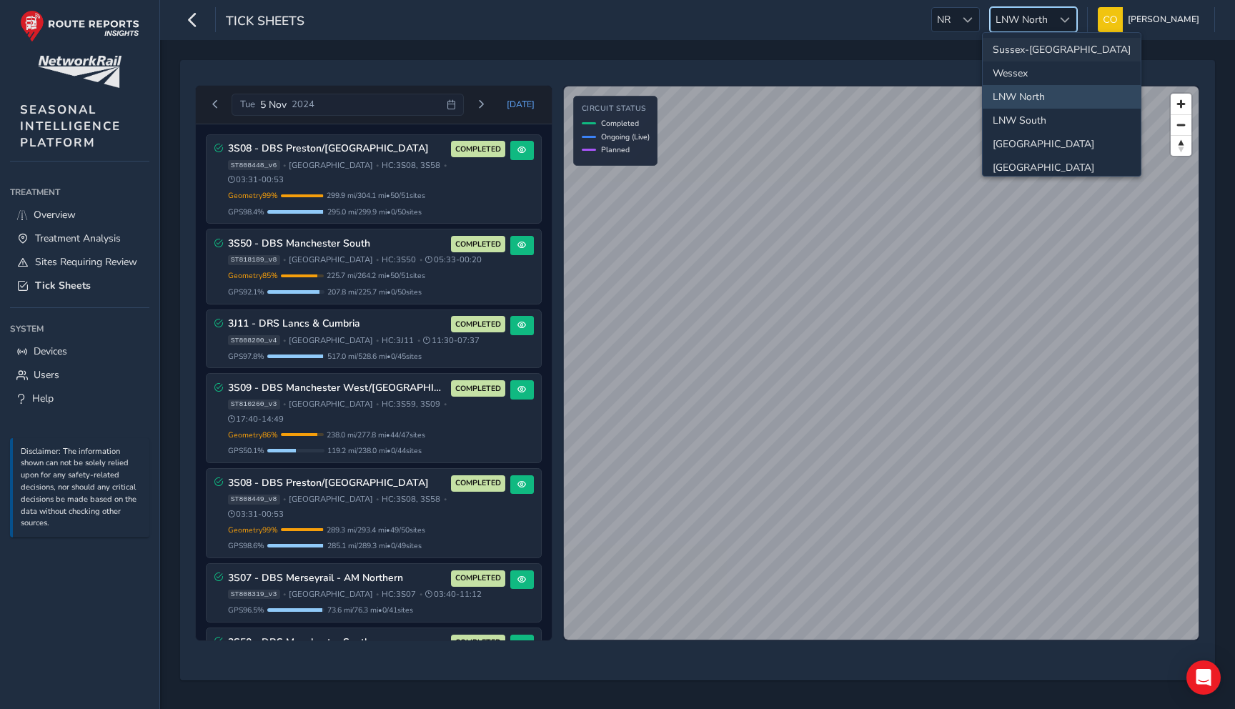
click at [1014, 49] on li "Sussex-Kent" at bounding box center [1062, 50] width 158 height 24
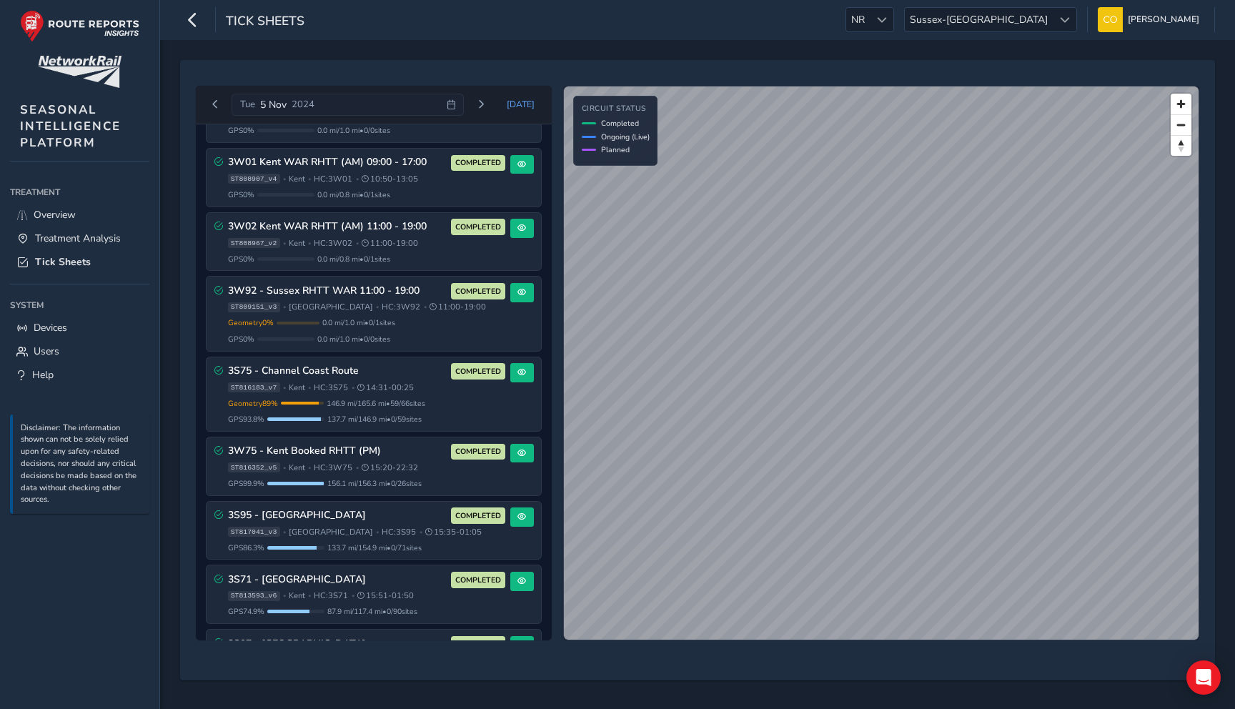
scroll to position [1469, 0]
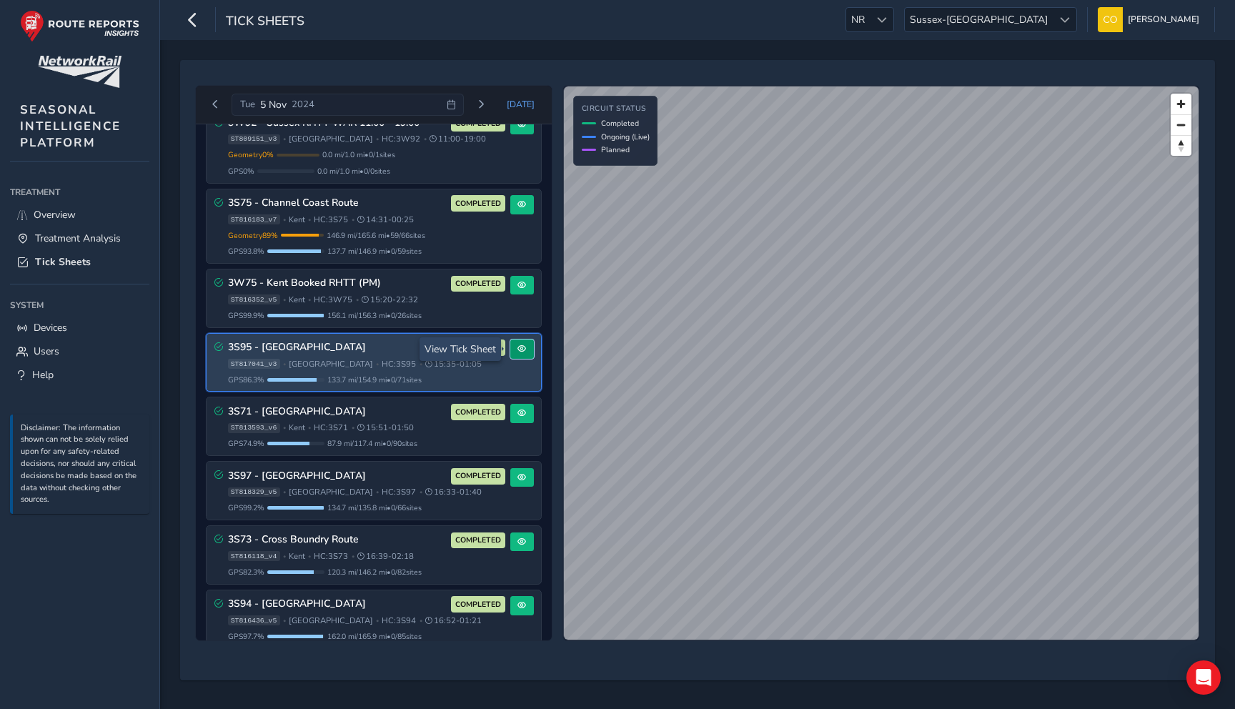
click at [517, 349] on span at bounding box center [521, 348] width 9 height 9
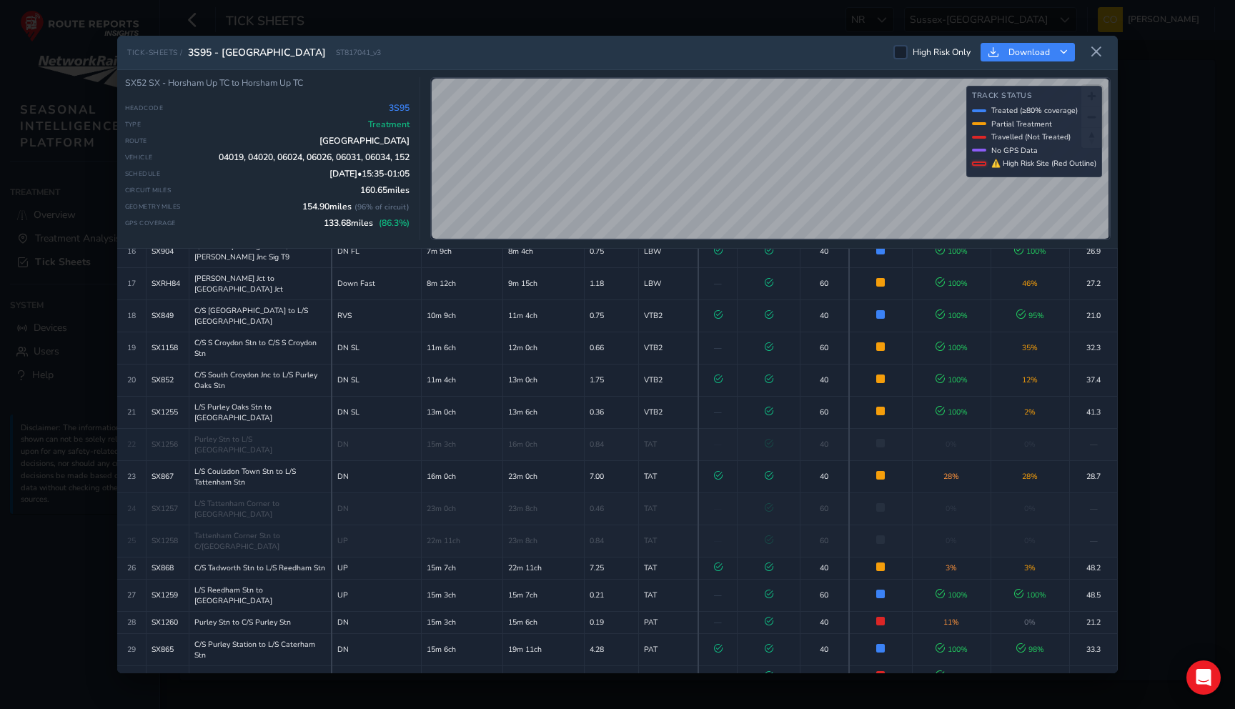
scroll to position [456, 0]
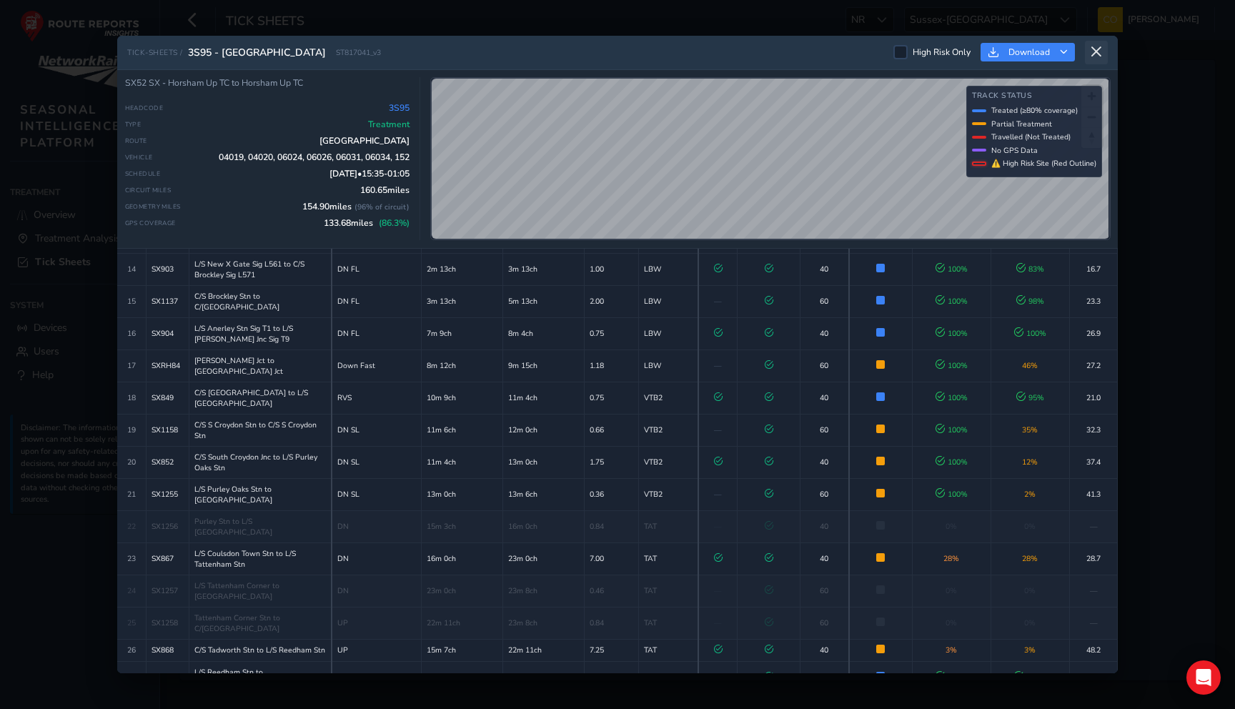
click at [1096, 49] on icon at bounding box center [1096, 52] width 13 height 13
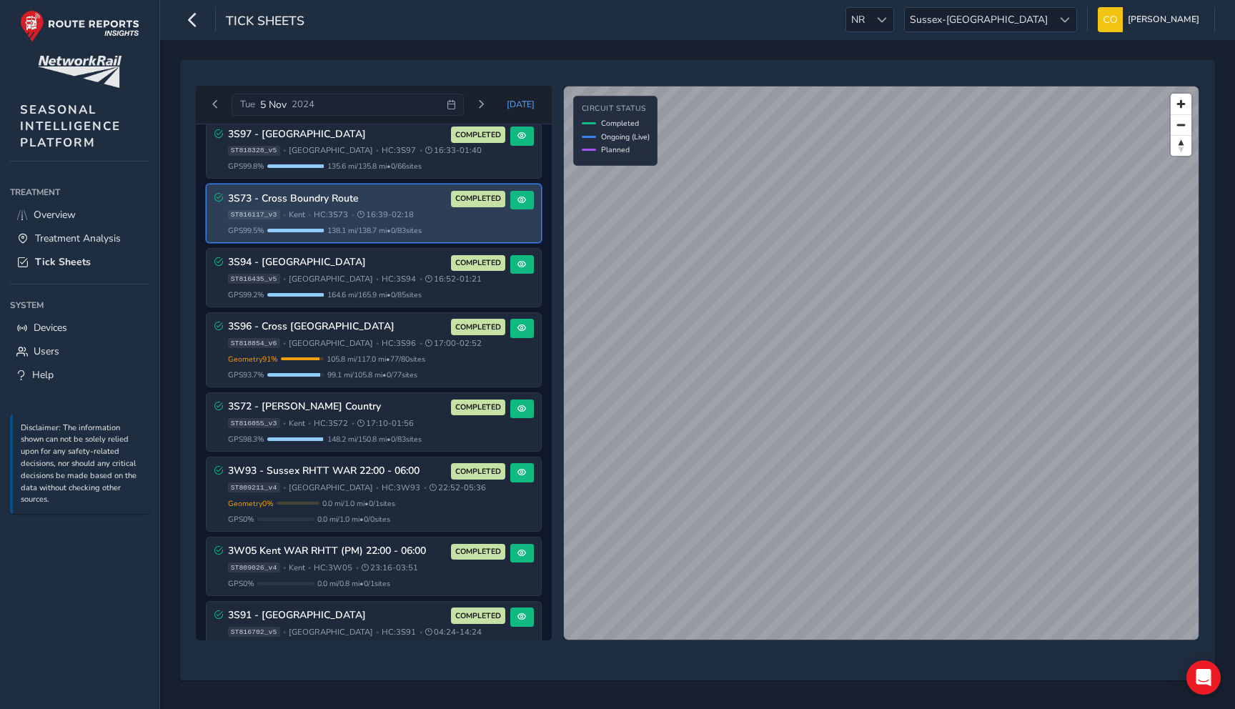
scroll to position [445, 0]
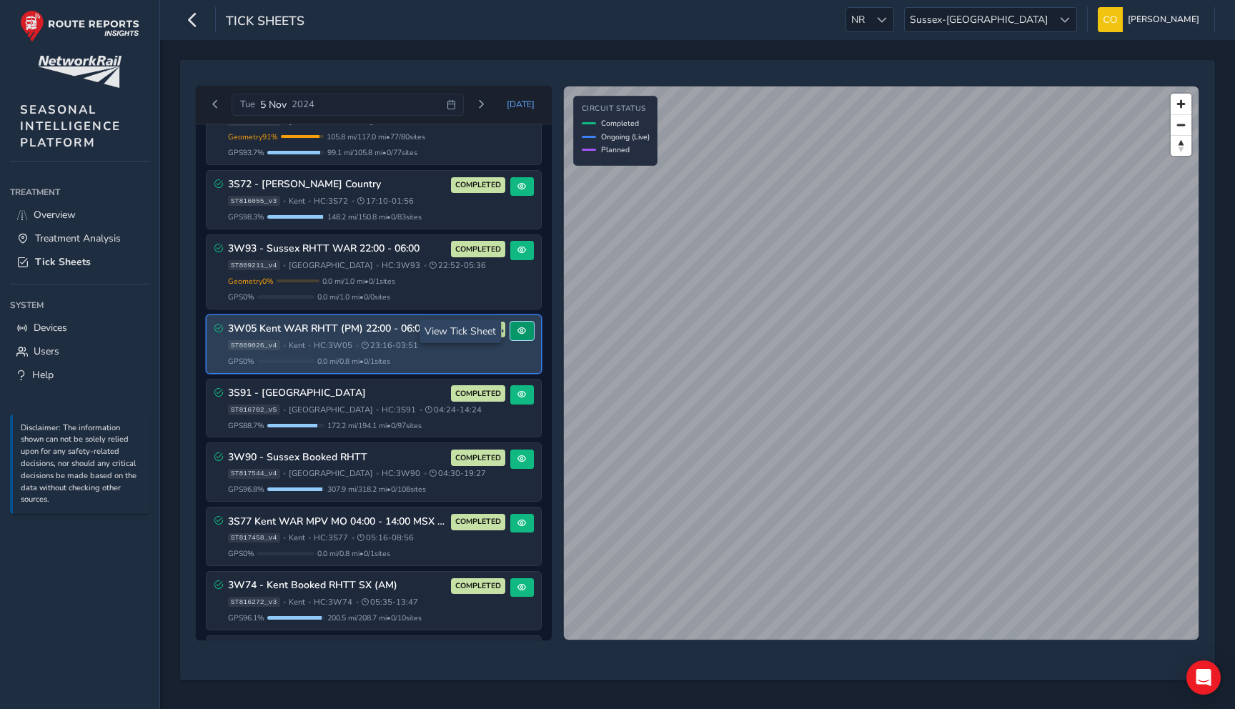
click at [519, 327] on span at bounding box center [521, 331] width 9 height 9
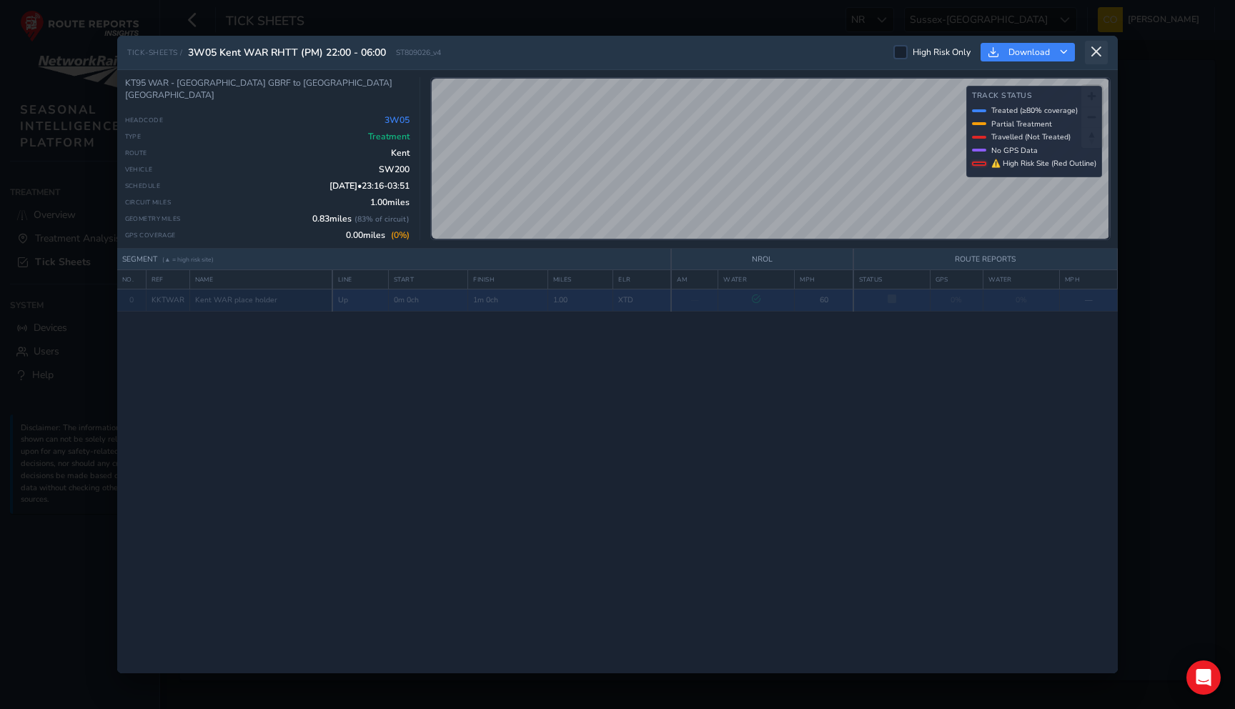
click at [1106, 54] on button at bounding box center [1096, 53] width 23 height 24
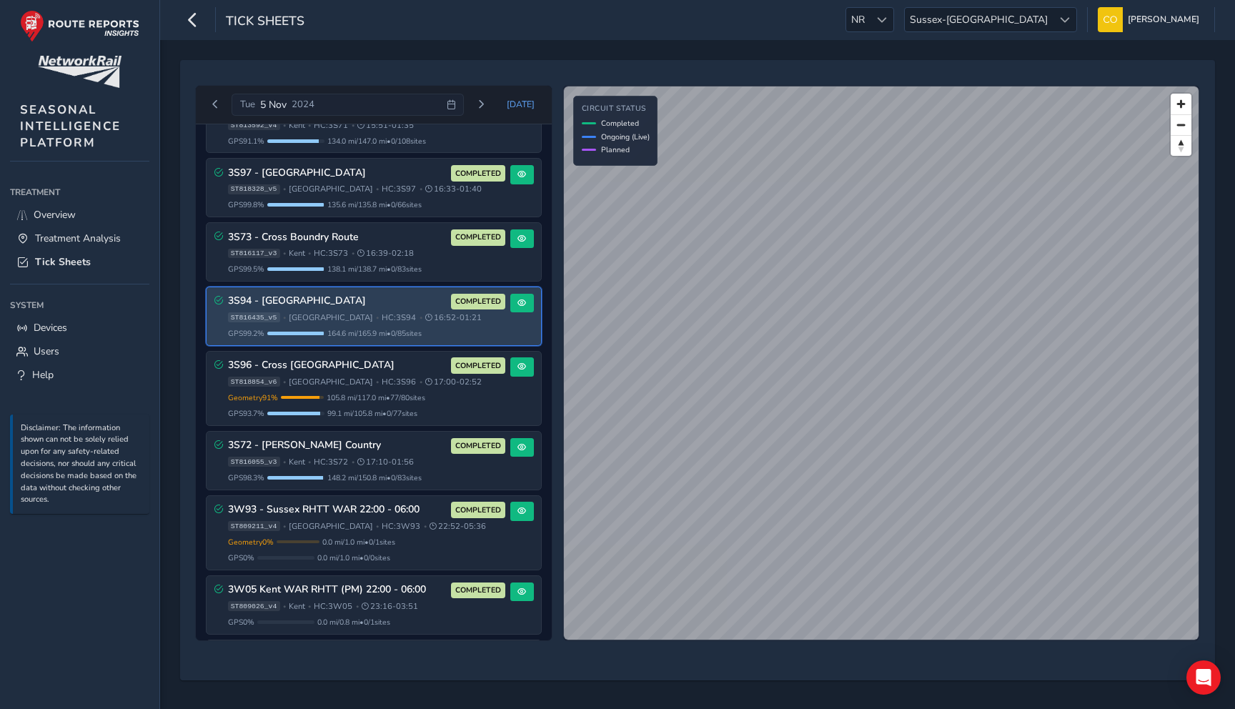
scroll to position [197, 0]
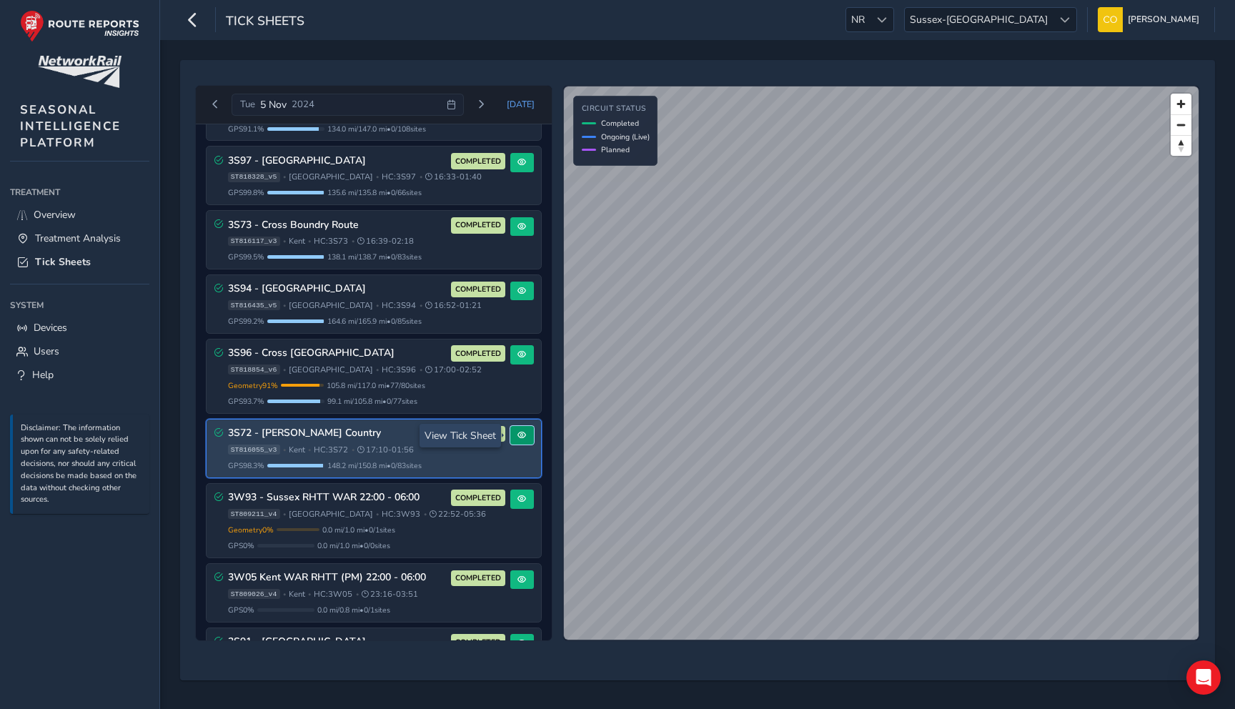
click at [517, 434] on span at bounding box center [521, 435] width 9 height 9
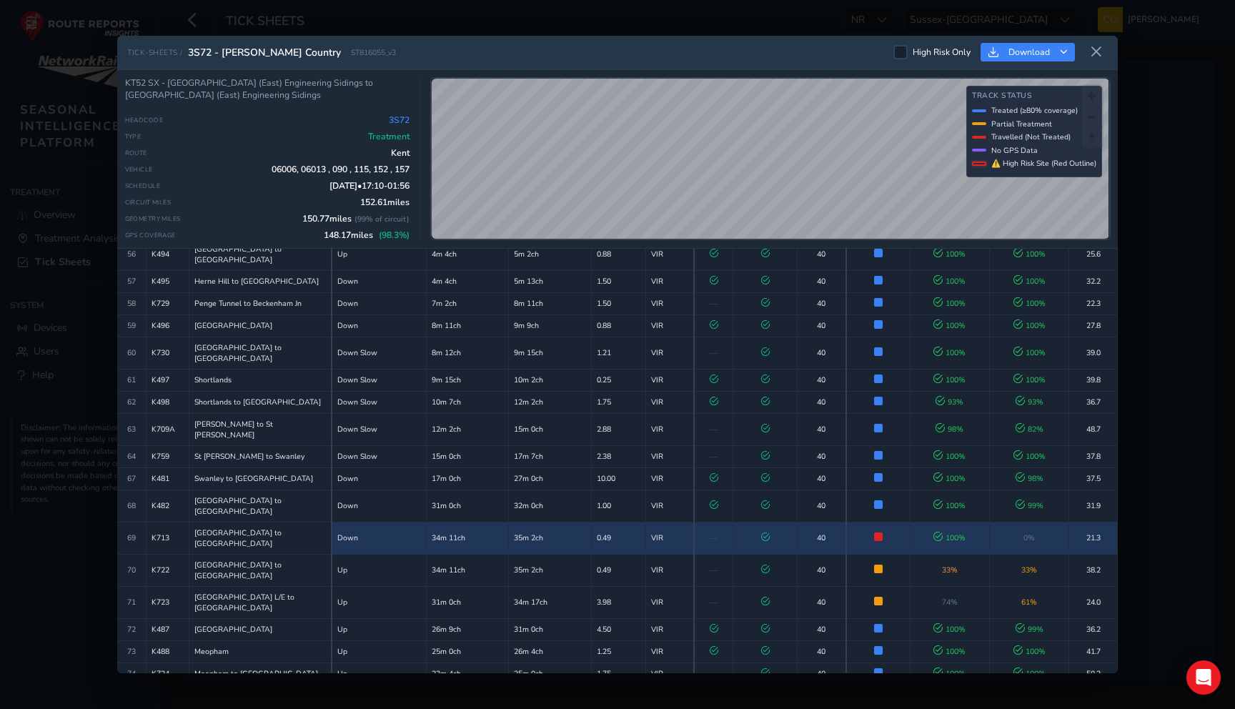
scroll to position [1421, 0]
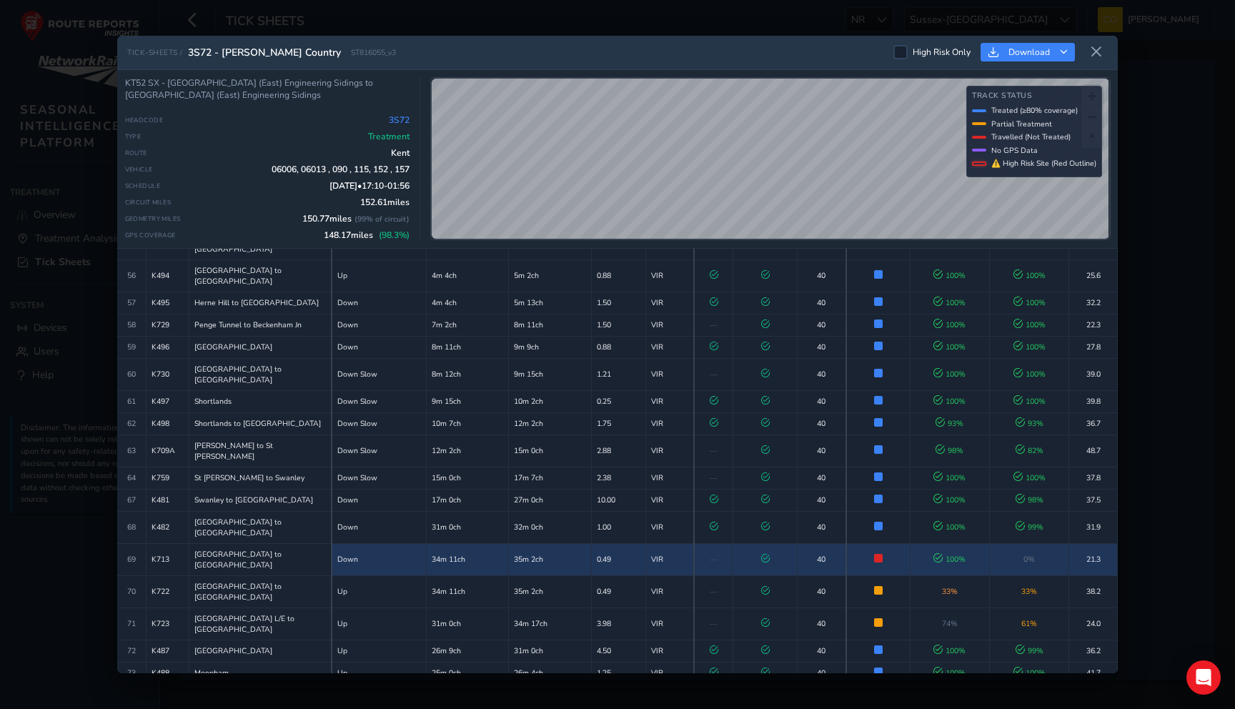
click at [1038, 543] on td "0%" at bounding box center [1029, 559] width 79 height 32
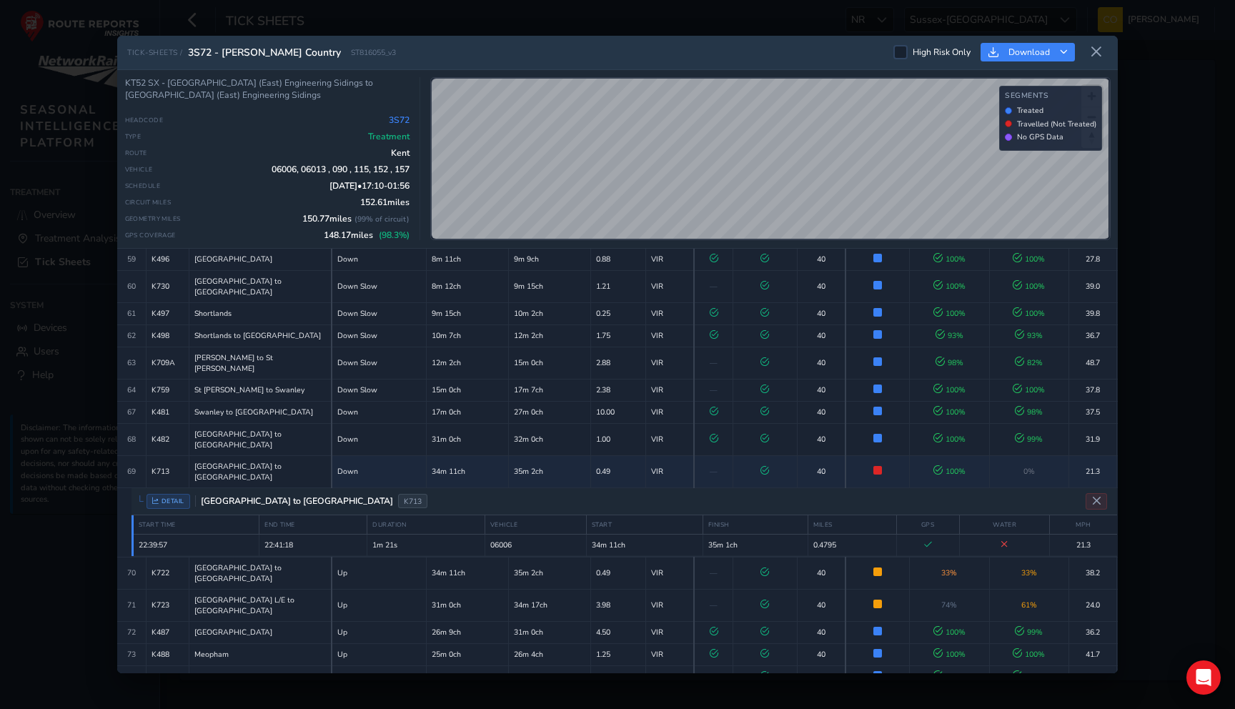
scroll to position [1511, 0]
click at [1093, 61] on button at bounding box center [1096, 53] width 23 height 24
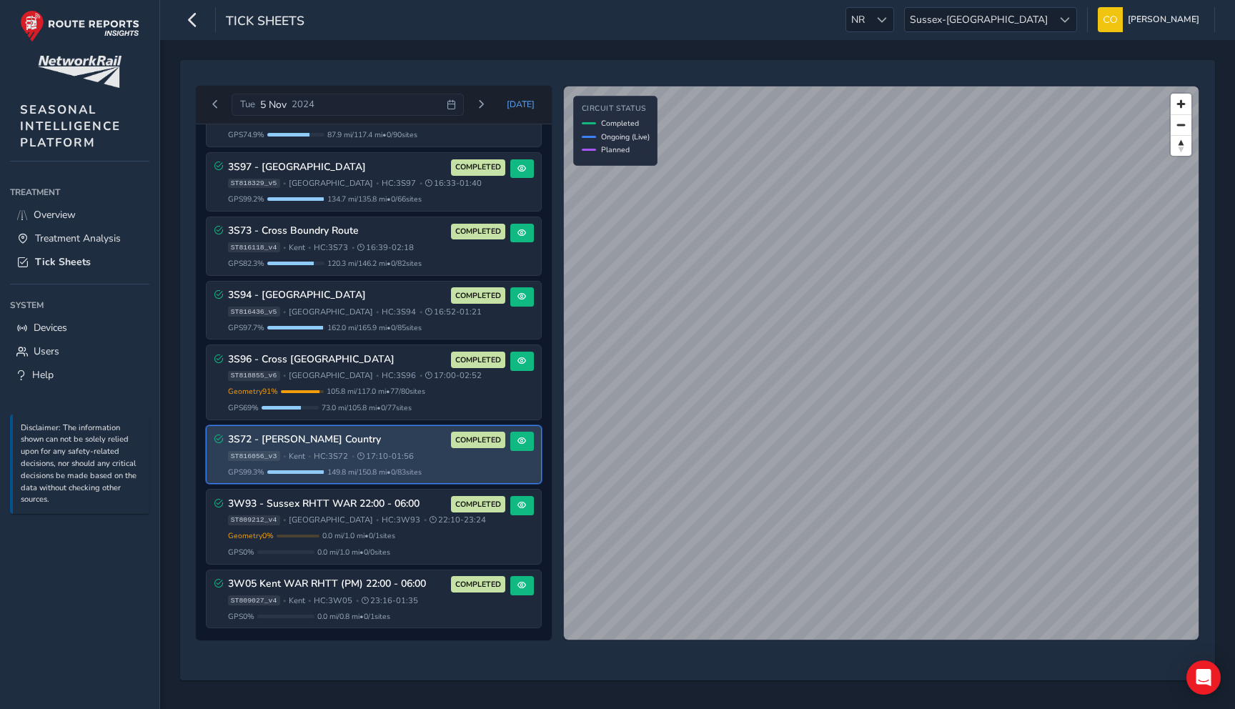
scroll to position [1781, 0]
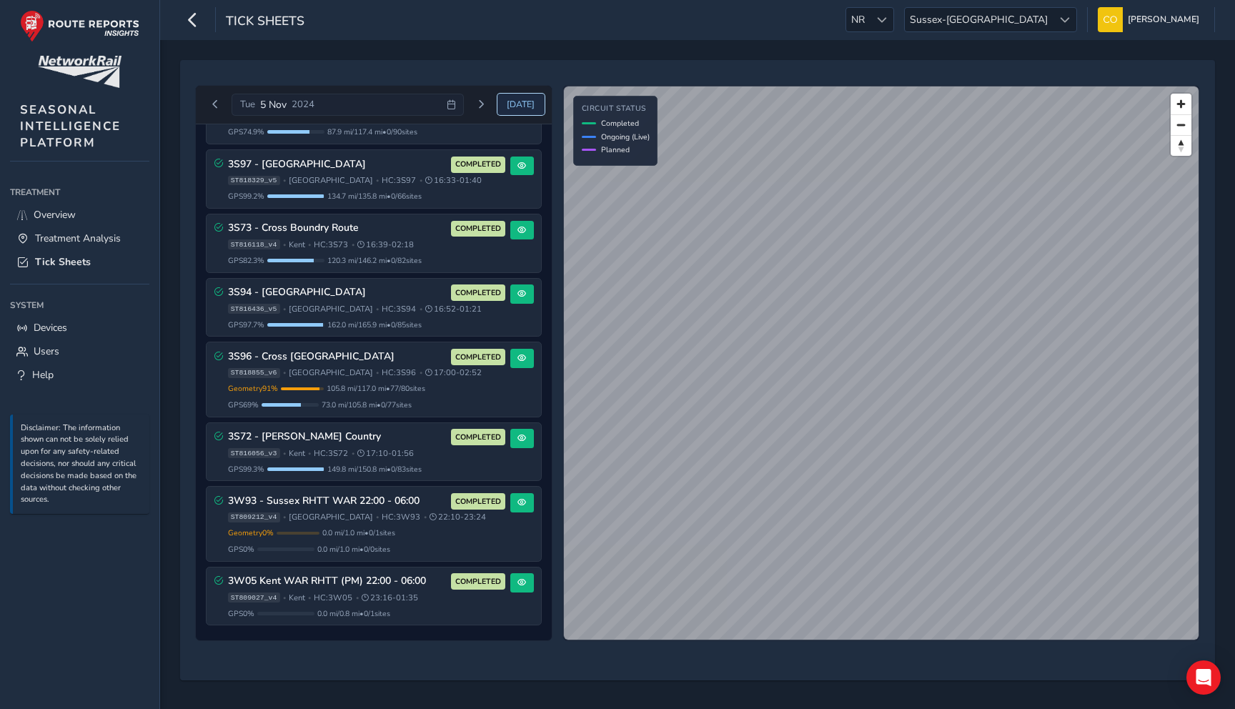
click at [512, 105] on span "Today" at bounding box center [521, 104] width 28 height 11
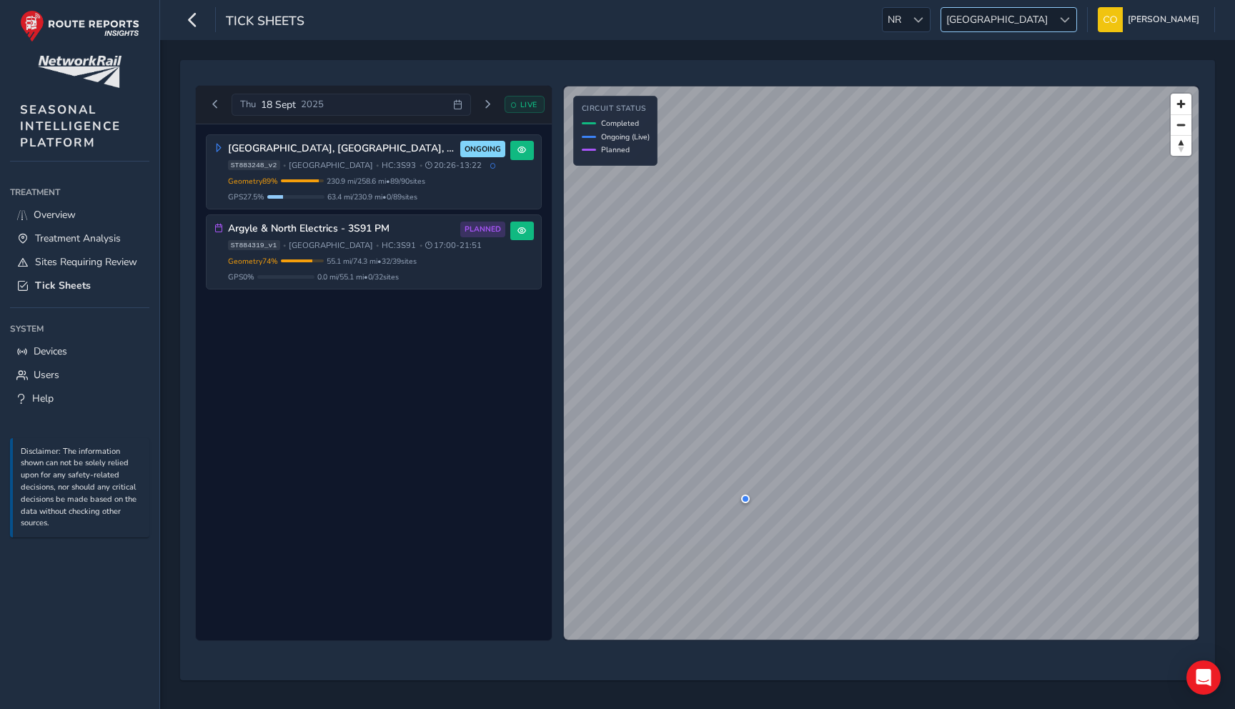
click at [1028, 8] on span "Scotland" at bounding box center [996, 20] width 111 height 24
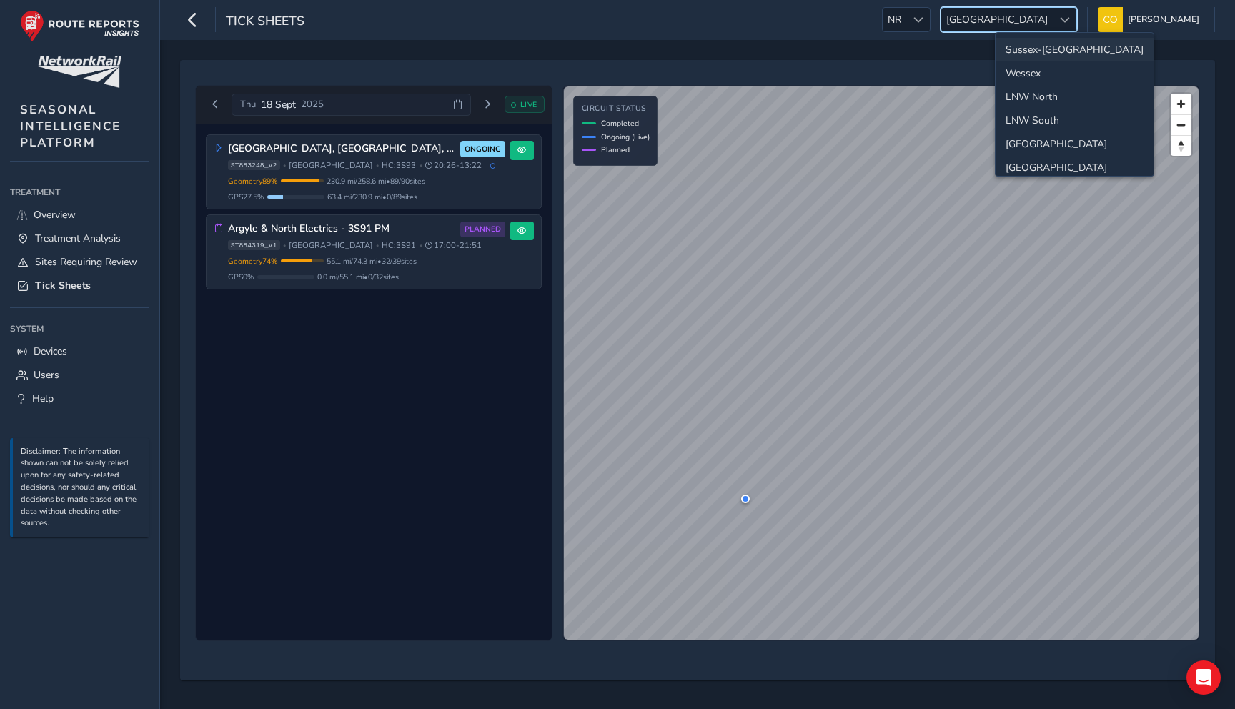
click at [1032, 51] on li "Sussex-Kent" at bounding box center [1074, 50] width 158 height 24
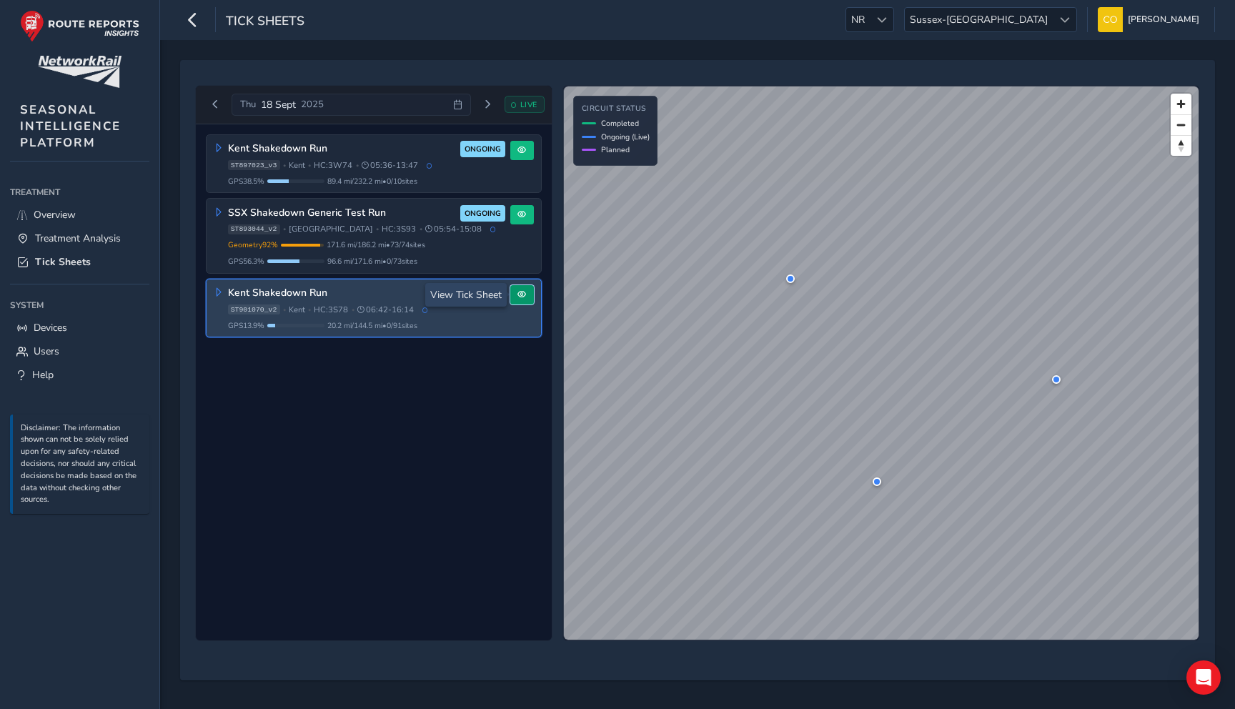
click at [525, 291] on span at bounding box center [521, 294] width 9 height 9
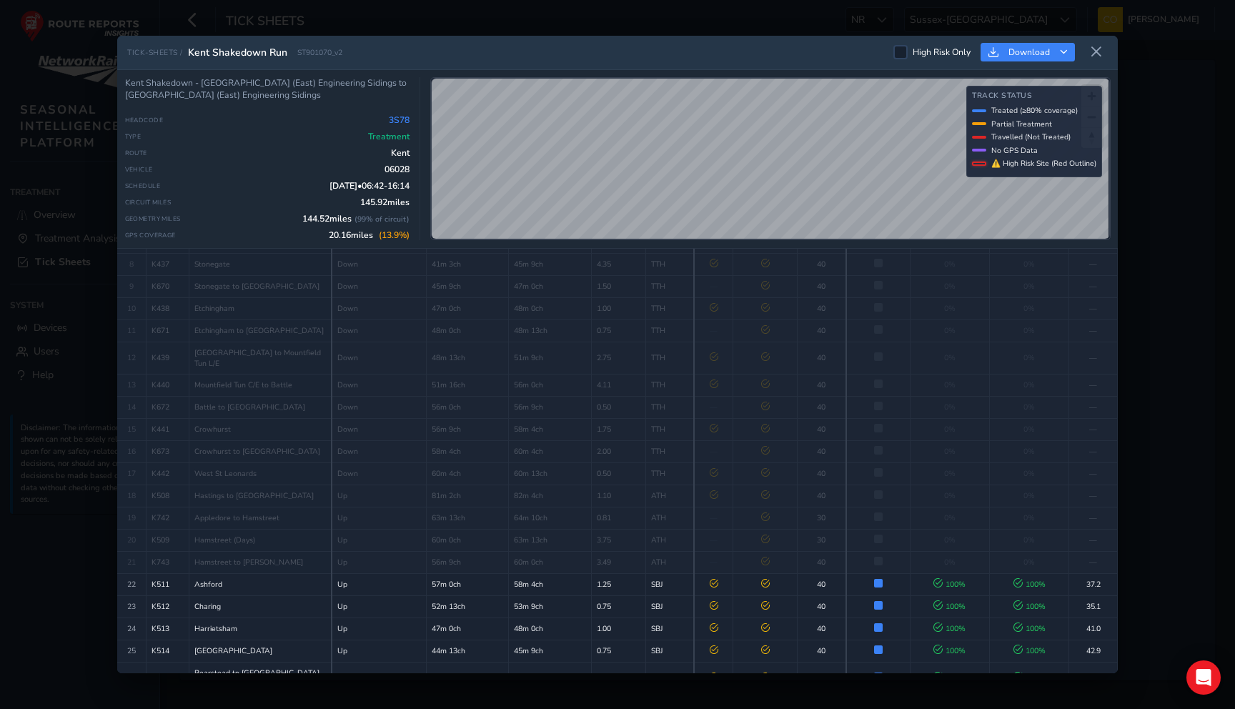
scroll to position [417, 0]
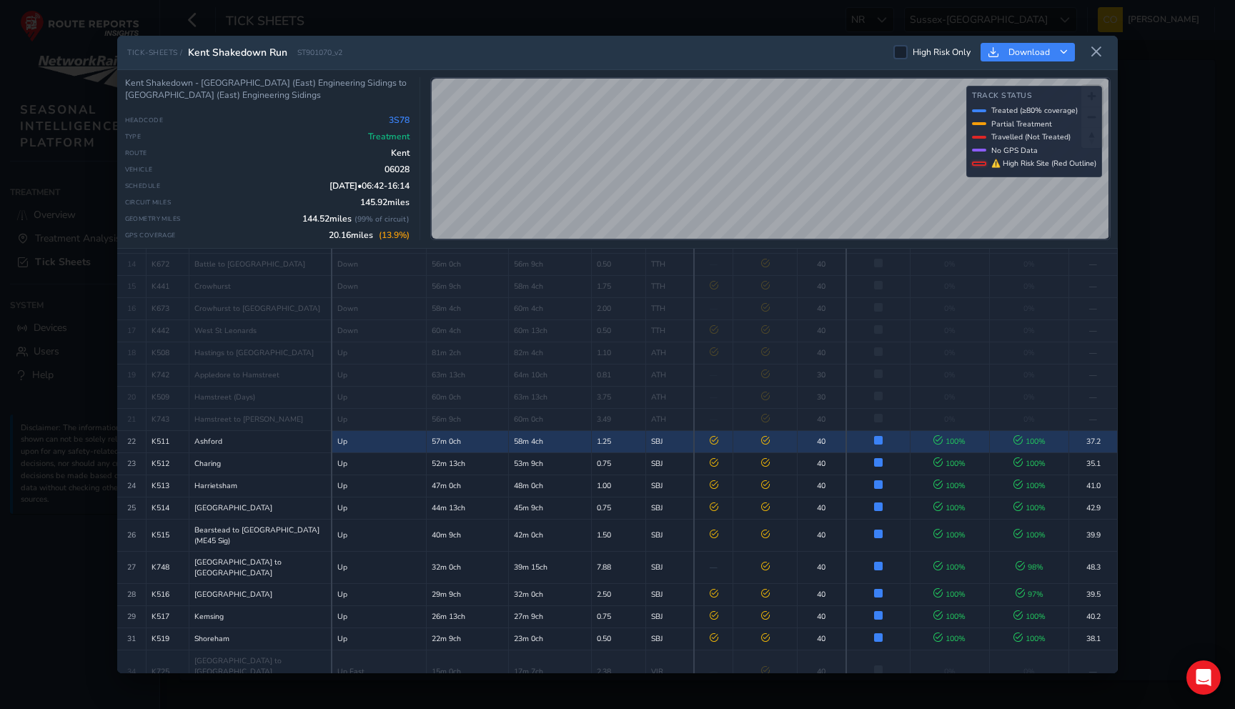
click at [776, 430] on td at bounding box center [765, 441] width 64 height 22
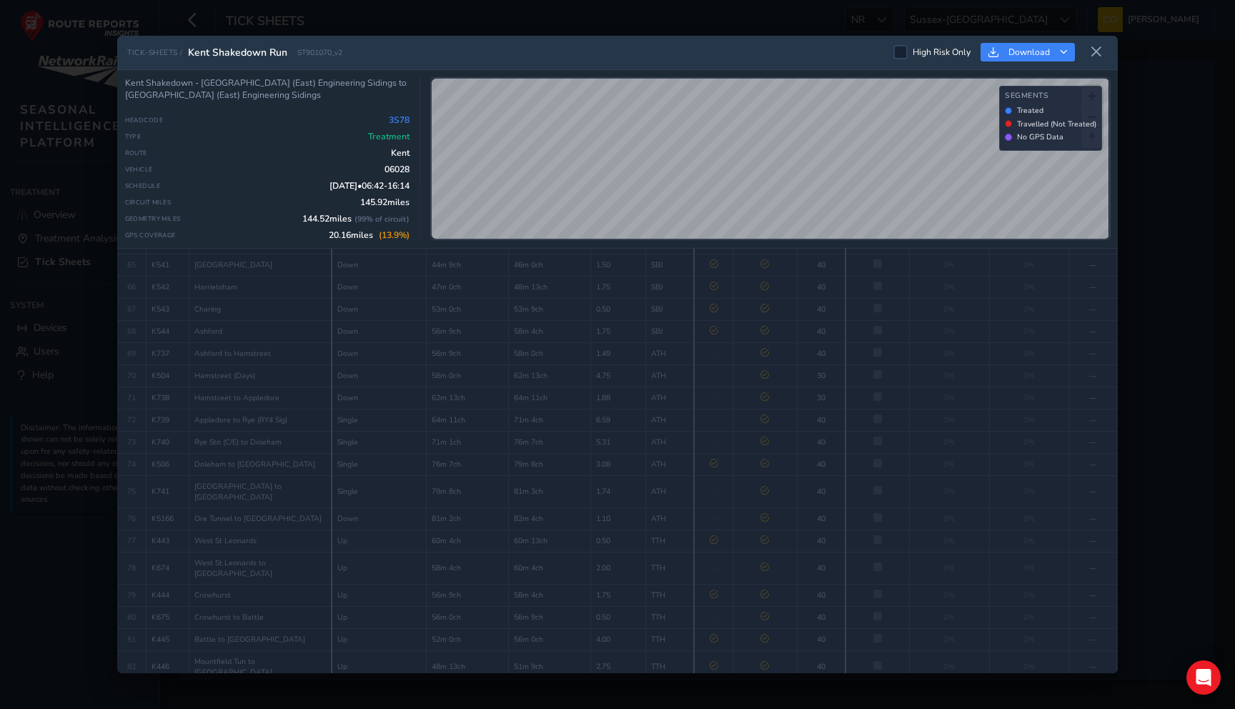
scroll to position [1669, 0]
click at [1098, 56] on icon at bounding box center [1096, 52] width 13 height 13
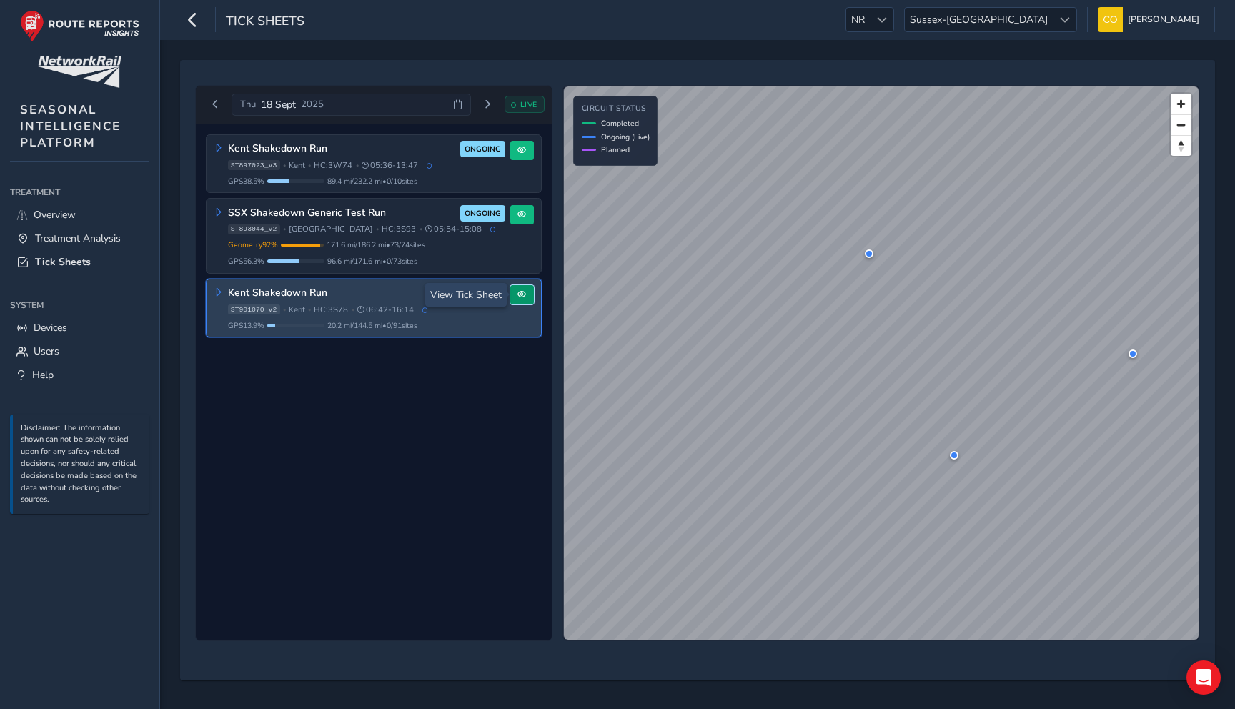
click at [523, 294] on span at bounding box center [521, 294] width 9 height 9
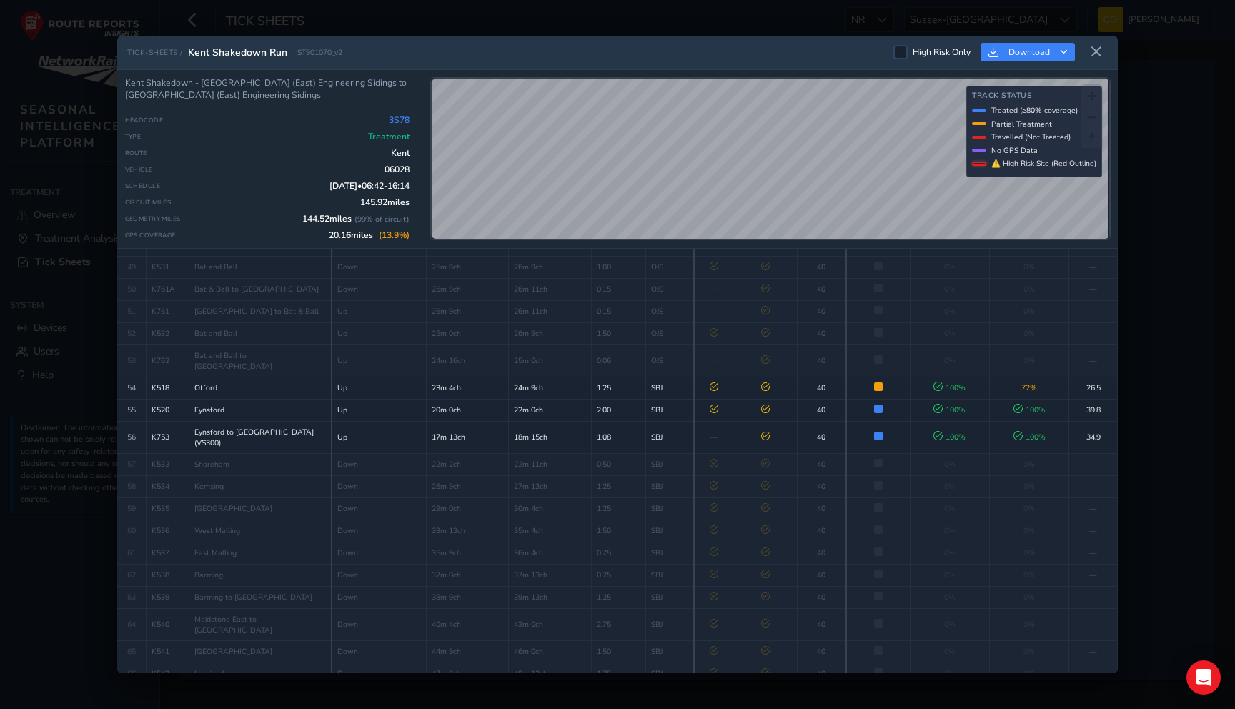
scroll to position [1353, 0]
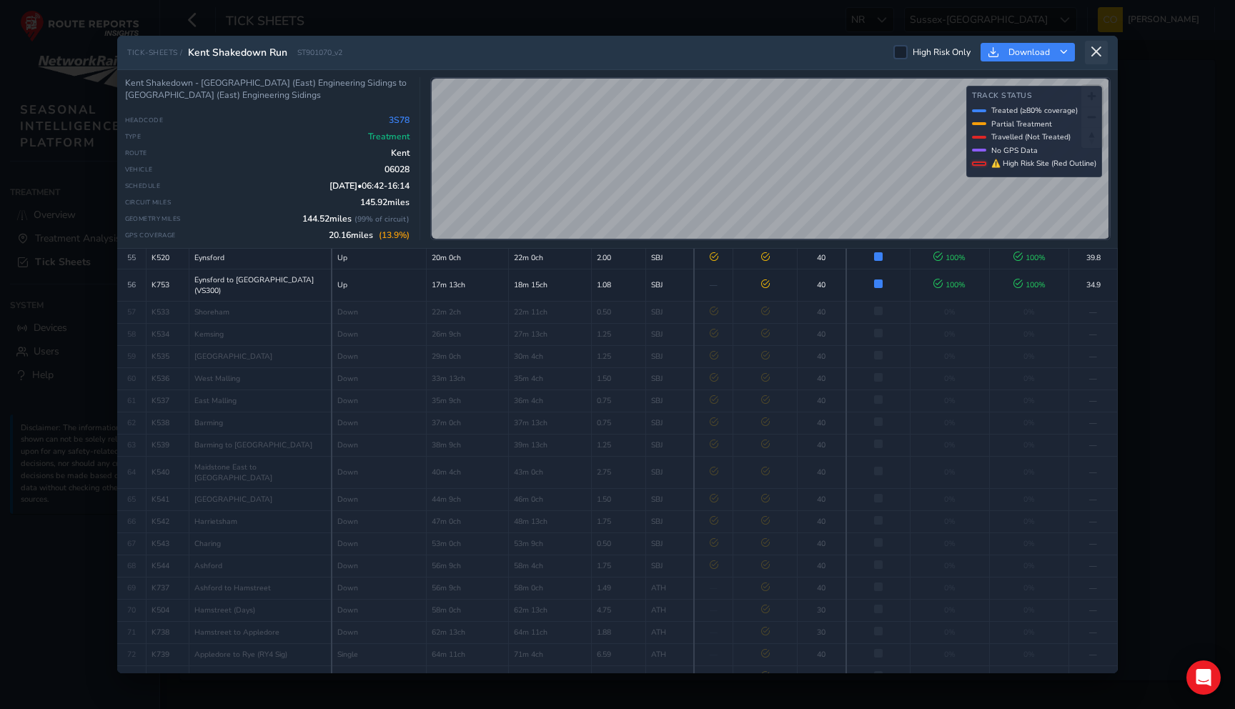
click at [1098, 57] on icon at bounding box center [1096, 52] width 13 height 13
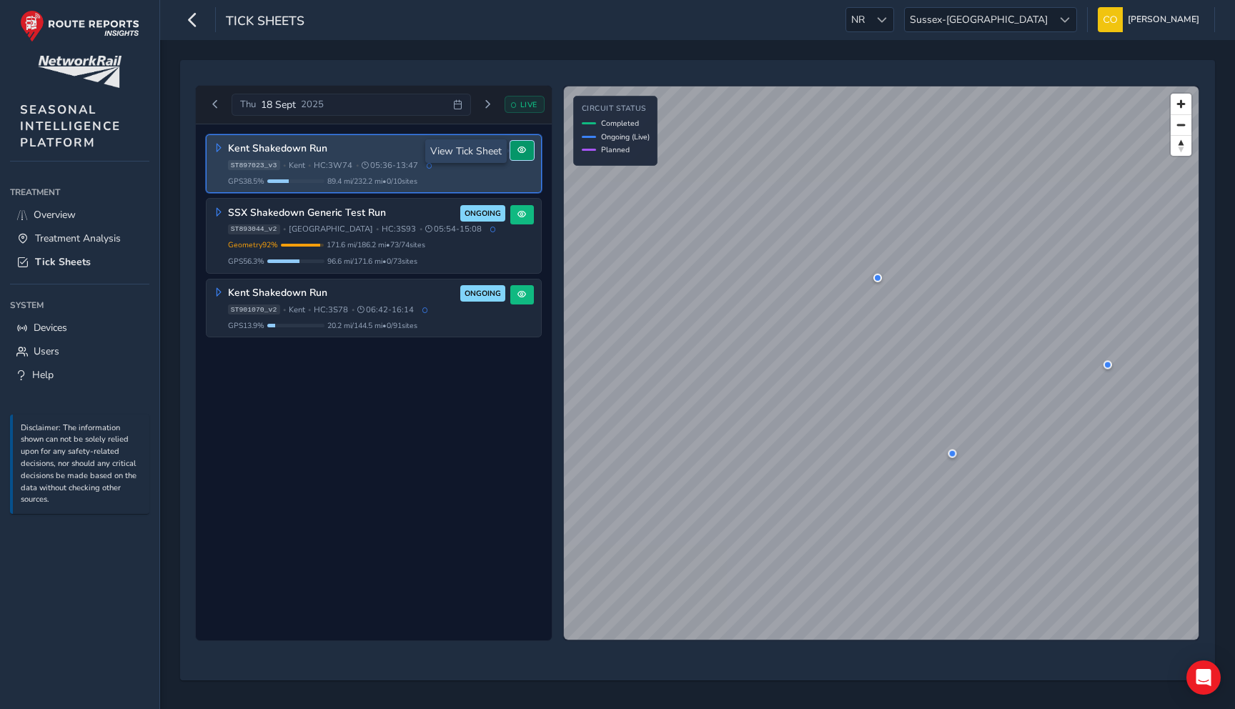
click at [520, 159] on button at bounding box center [522, 150] width 24 height 19
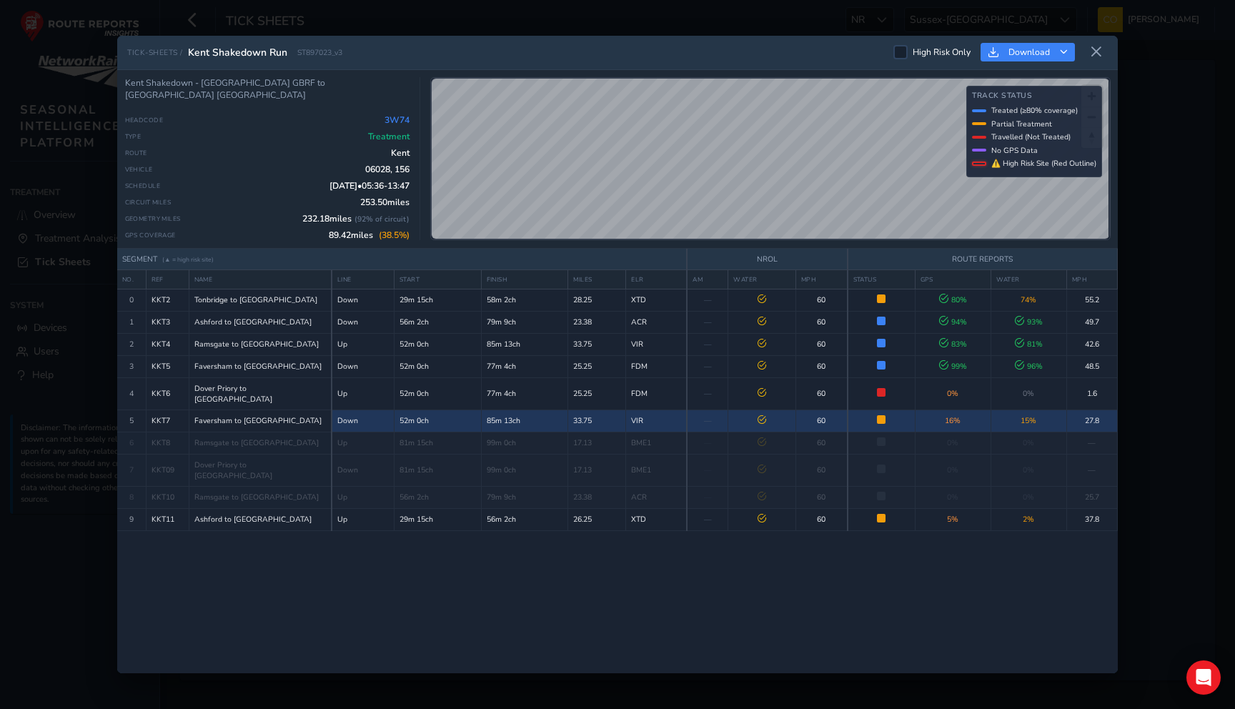
click at [1024, 415] on span "15 %" at bounding box center [1028, 420] width 16 height 11
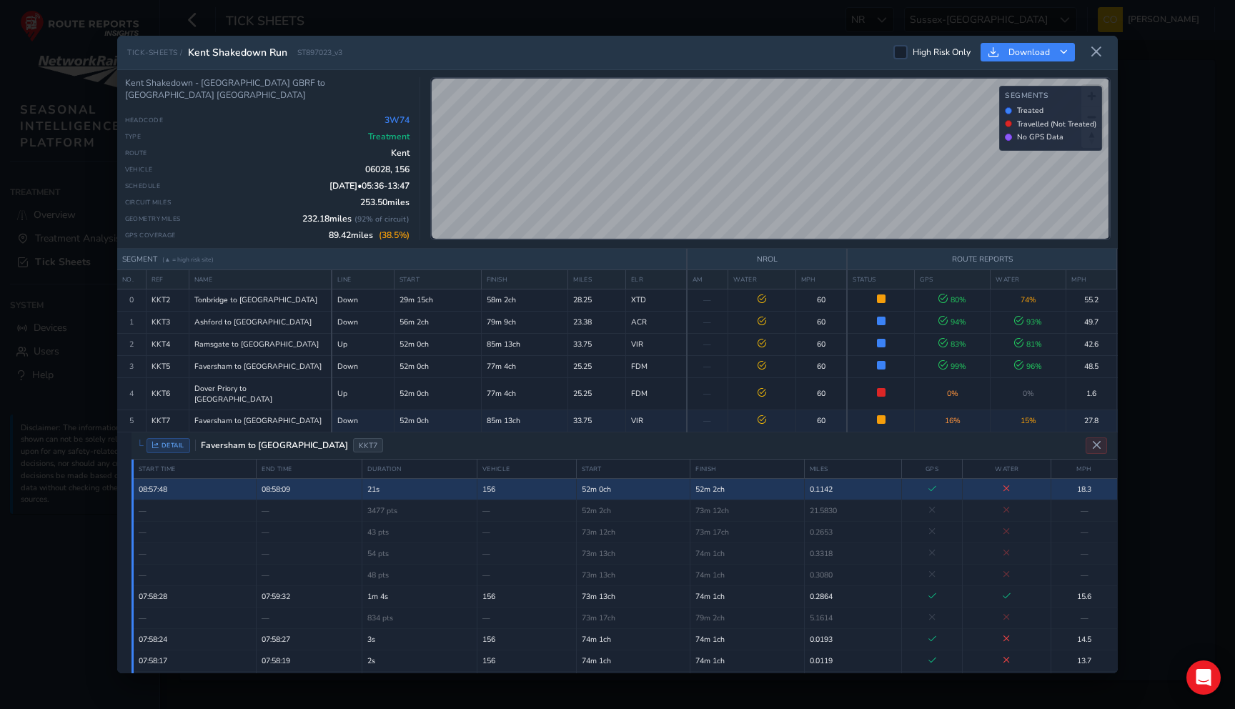
click at [770, 480] on td "52m 2ch" at bounding box center [747, 488] width 114 height 21
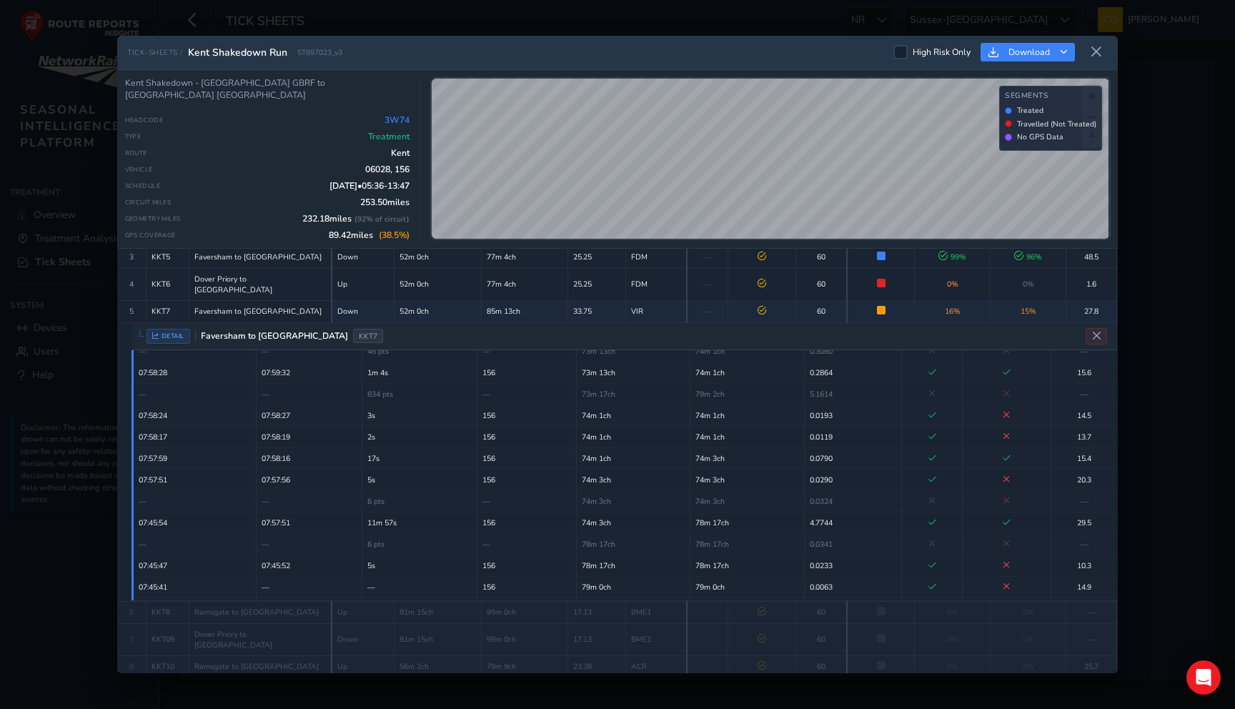
scroll to position [111, 0]
click at [1090, 326] on button "Close detail view" at bounding box center [1096, 334] width 23 height 17
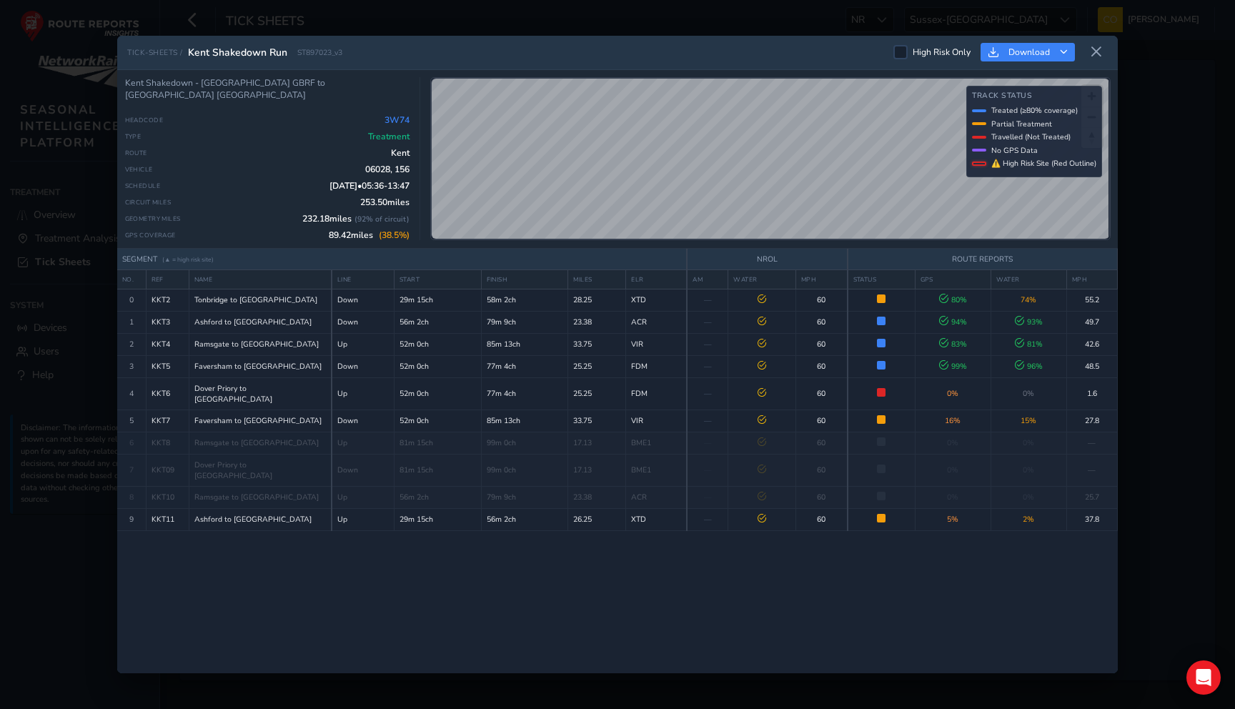
click at [840, 544] on div "SEGMENT (▲ = high risk site) NROL ROUTE REPORTS NO. REF NAME LINE START FINISH …" at bounding box center [617, 461] width 1000 height 425
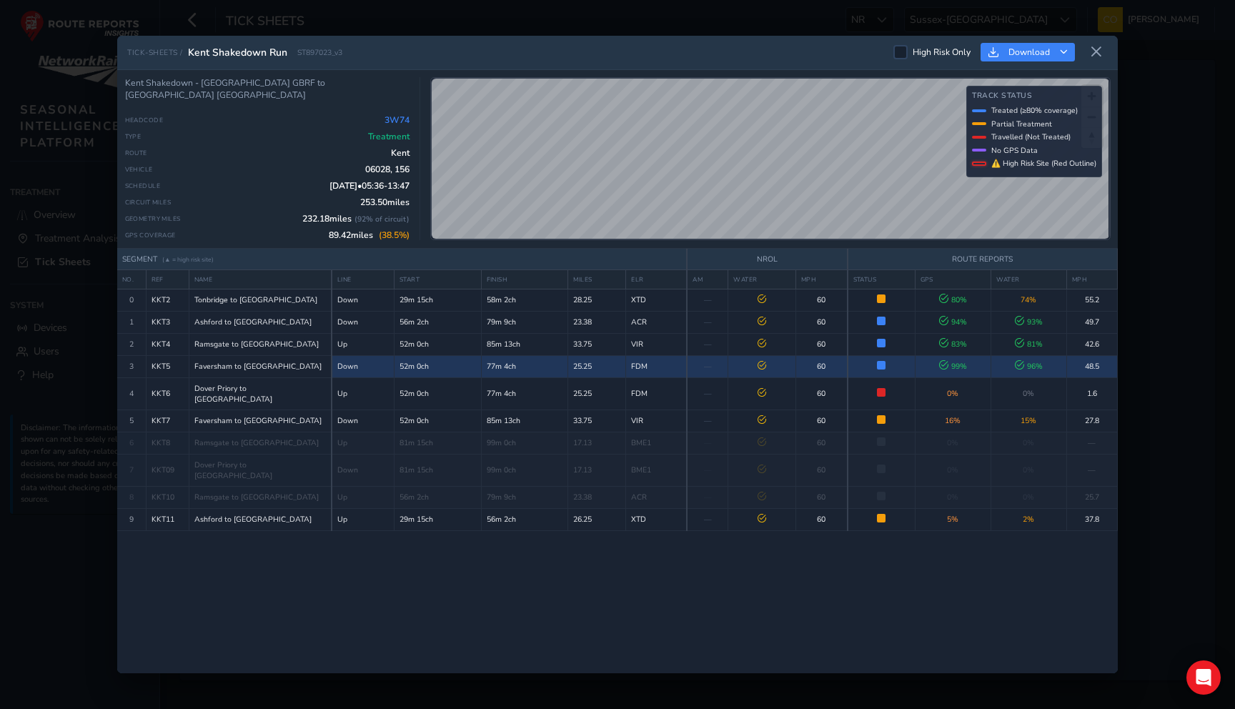
click at [544, 365] on td "77m 4ch" at bounding box center [524, 366] width 87 height 22
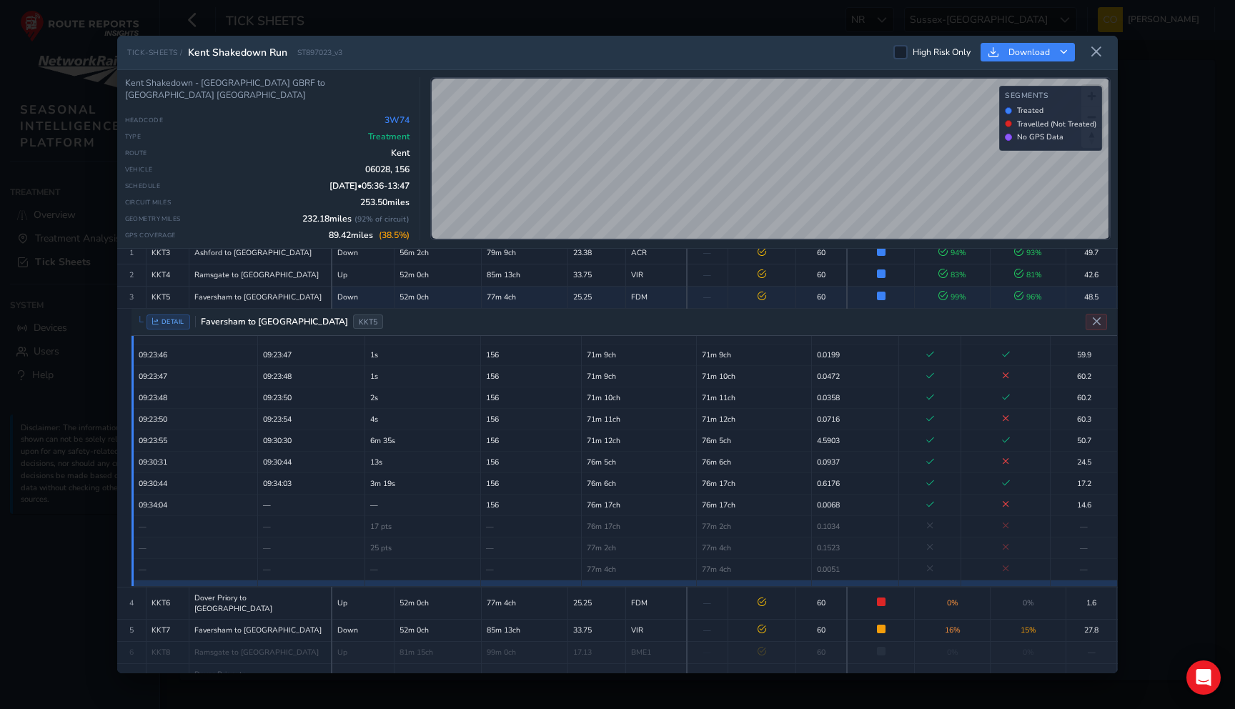
scroll to position [71, 0]
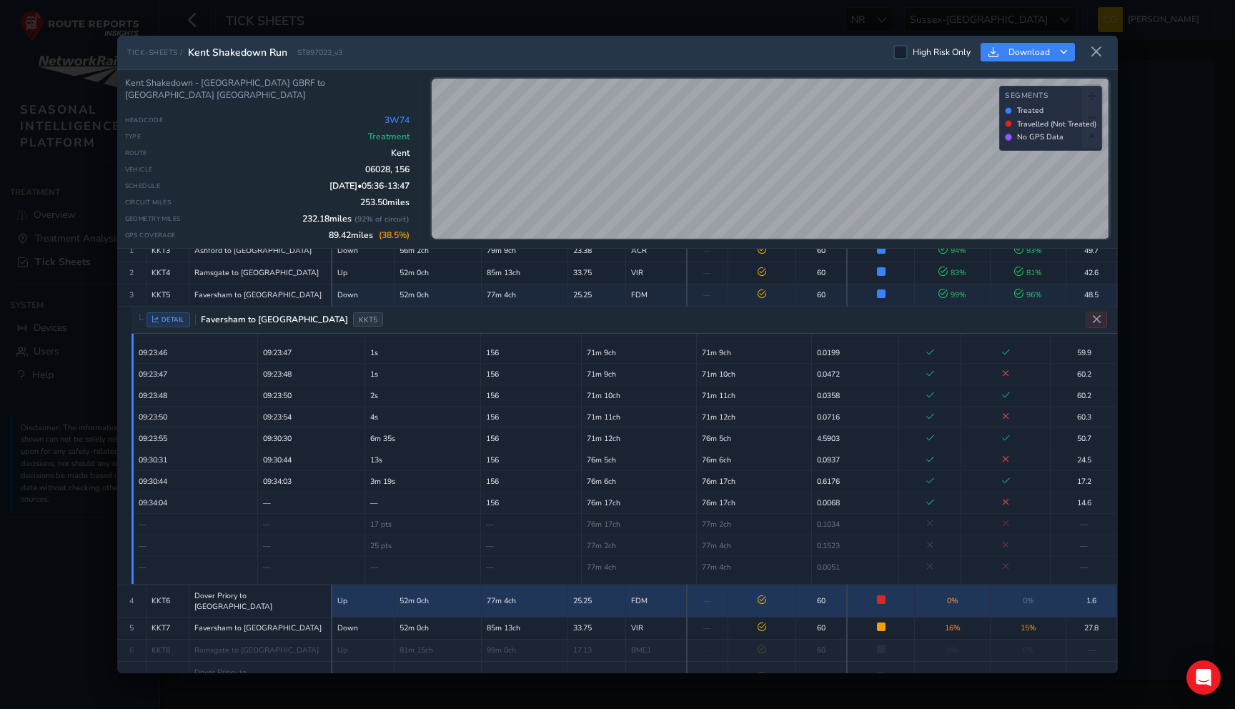
click at [558, 600] on td "77m 4ch" at bounding box center [524, 601] width 87 height 32
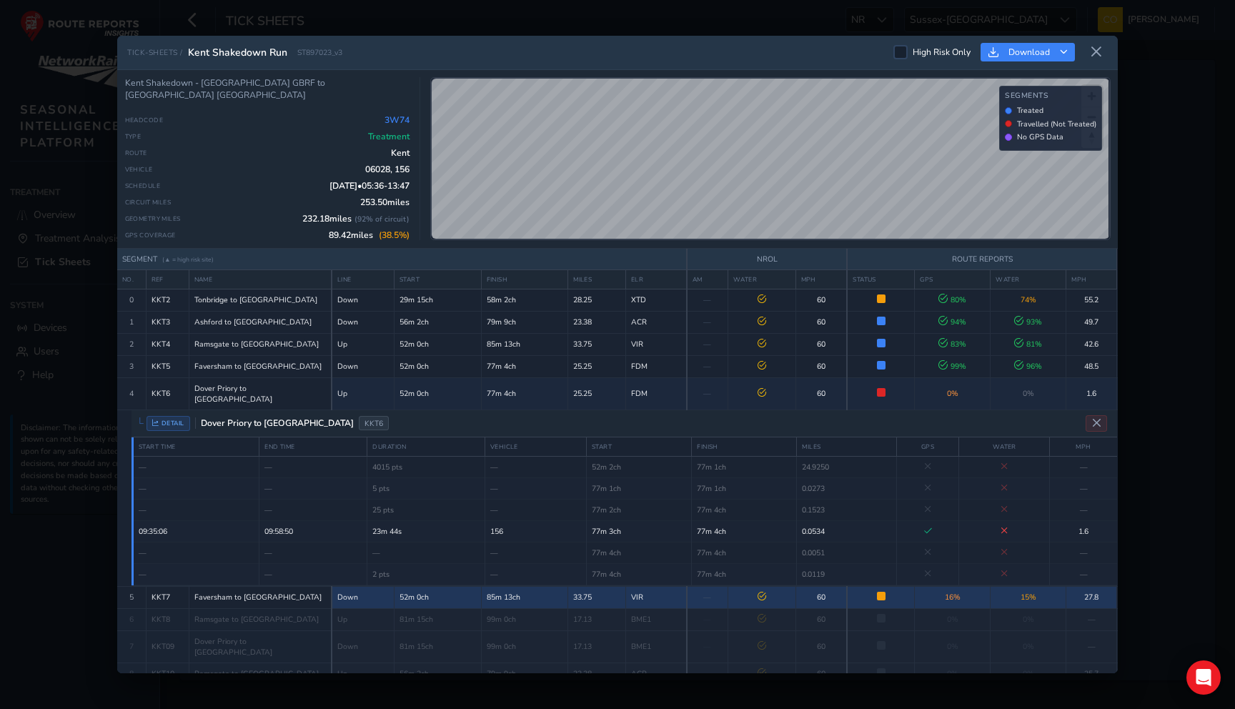
click at [555, 586] on td "85m 13ch" at bounding box center [524, 597] width 87 height 22
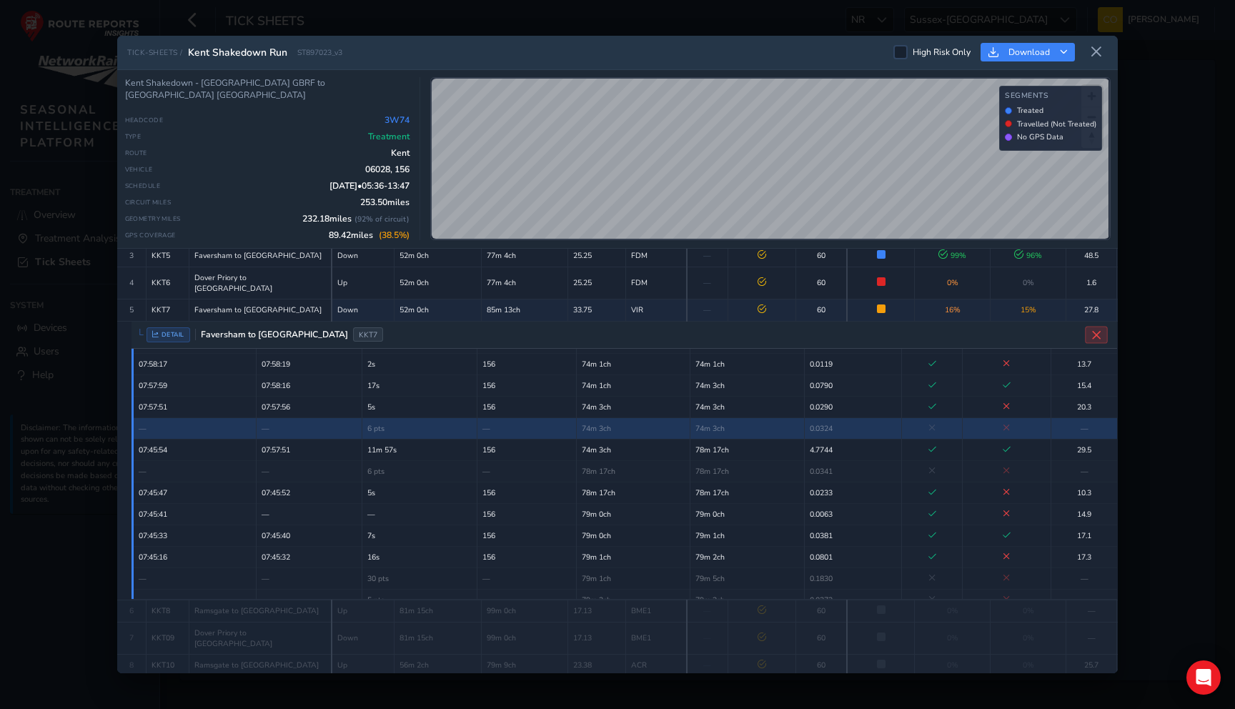
scroll to position [126, 0]
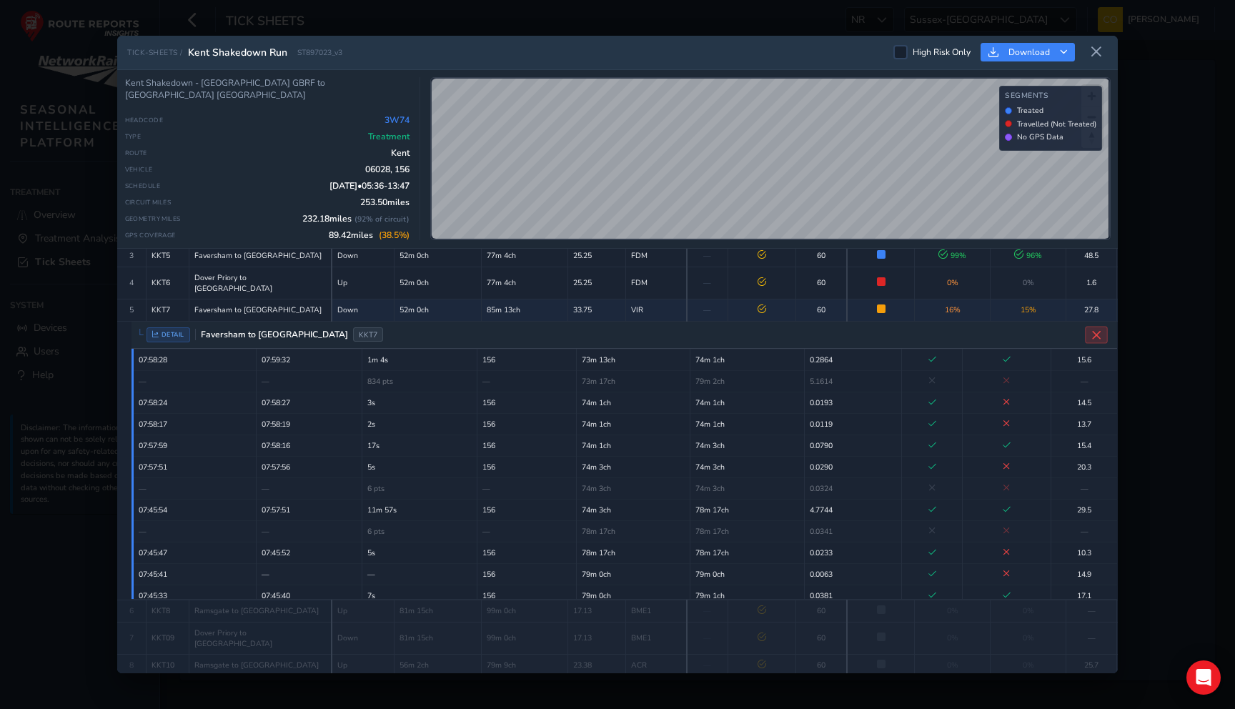
click at [1096, 329] on icon "Close detail view" at bounding box center [1096, 334] width 11 height 11
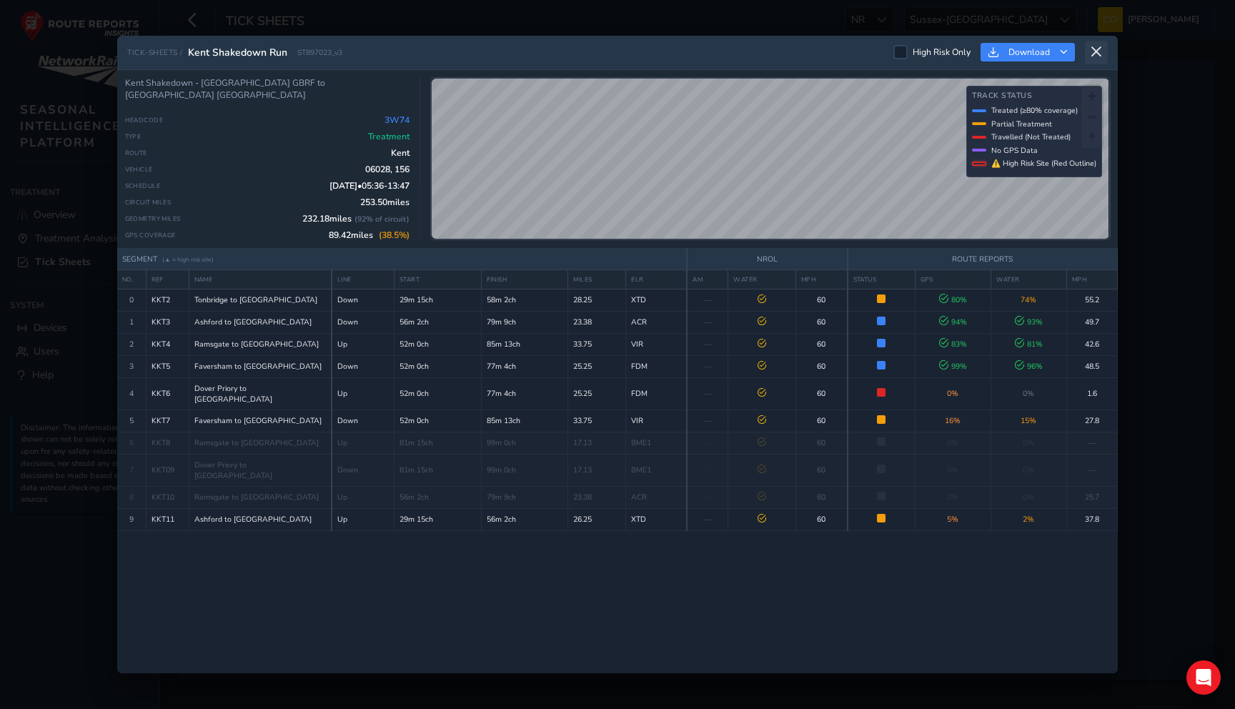
click at [1094, 56] on icon at bounding box center [1096, 52] width 13 height 13
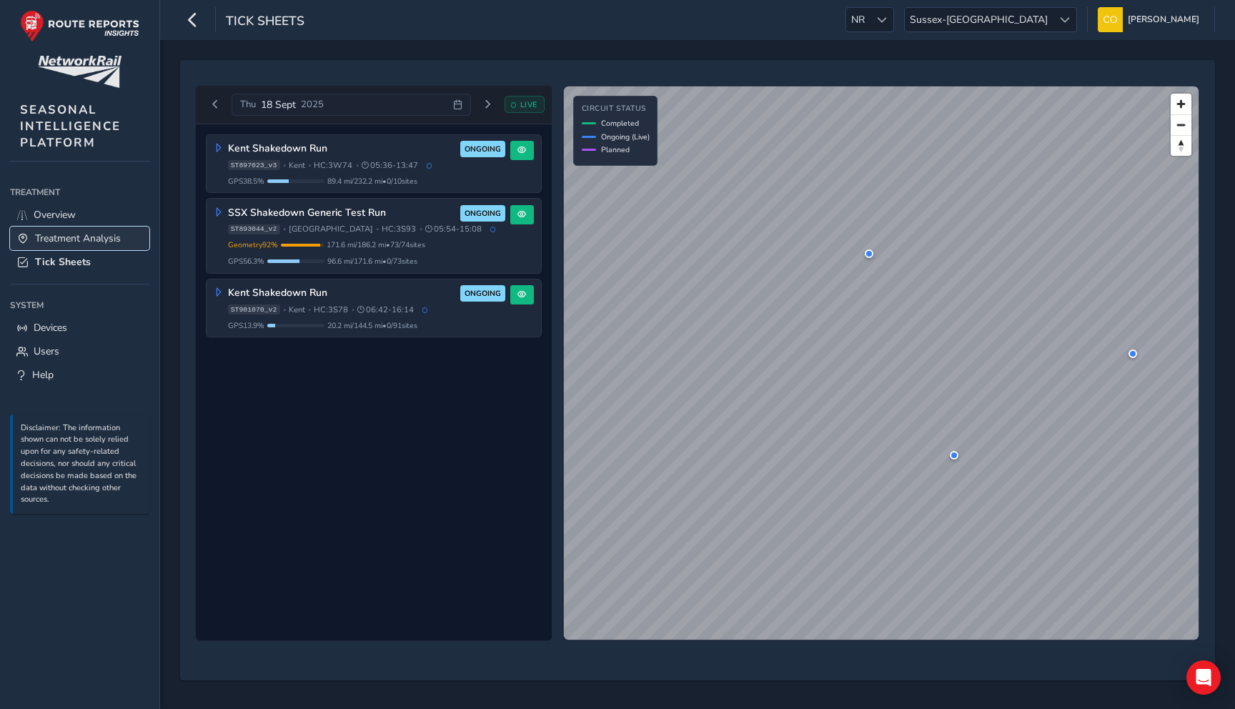
click at [68, 240] on span "Treatment Analysis" at bounding box center [78, 239] width 86 height 14
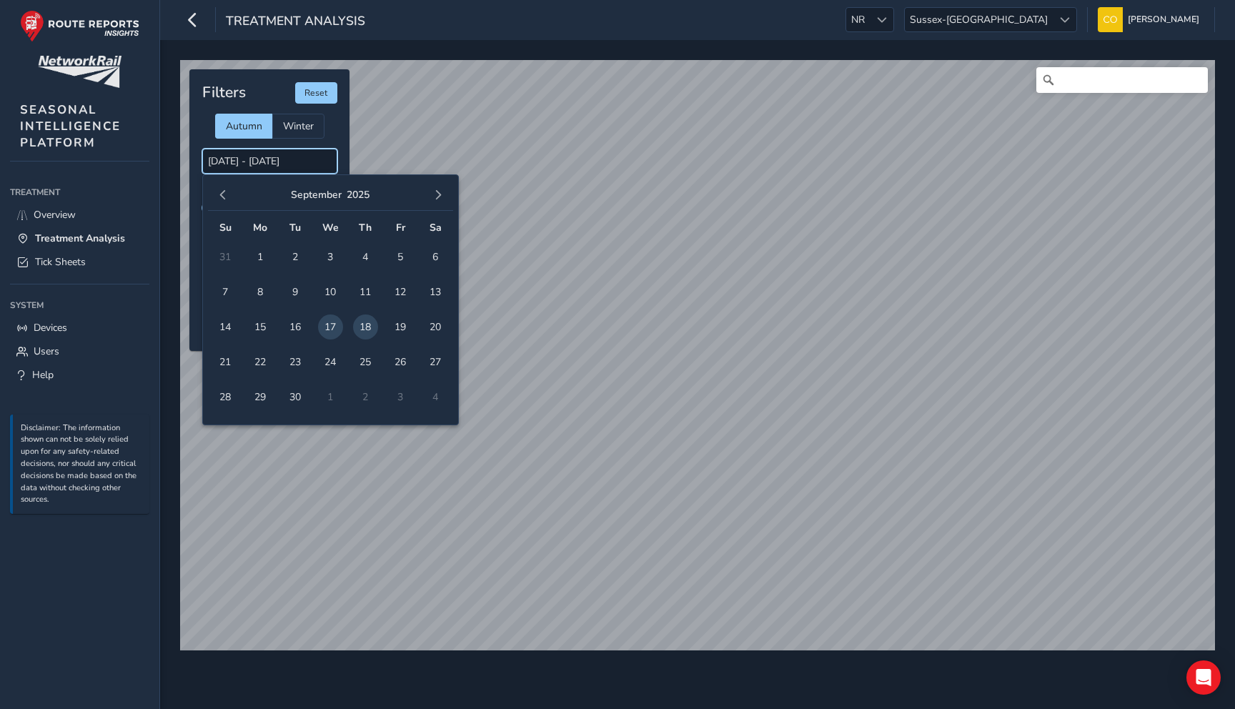
click at [267, 159] on input "17/09/2025 - 18/09/2025" at bounding box center [269, 161] width 135 height 25
click at [226, 195] on span "button" at bounding box center [223, 195] width 10 height 10
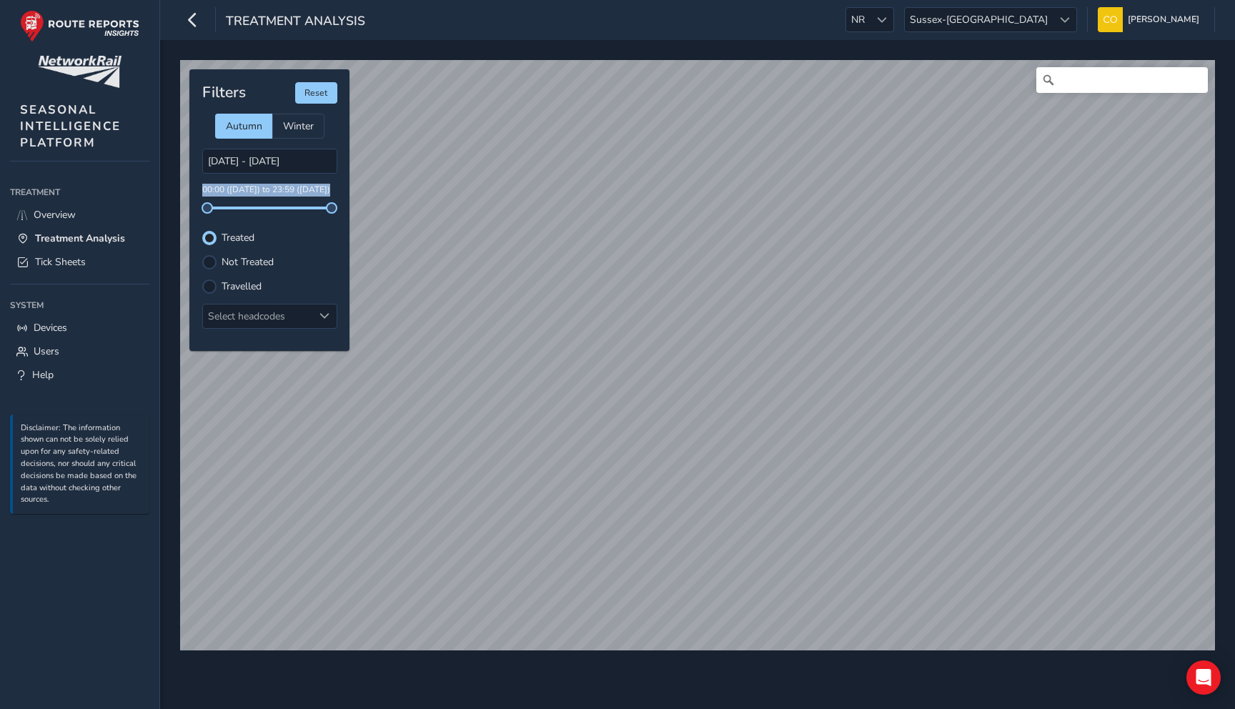
click at [226, 195] on p "00:00 (17 Sep) to 23:59 (18 Sep)" at bounding box center [269, 190] width 135 height 13
click at [242, 159] on input "17/09/2025 - 18/09/2025" at bounding box center [269, 161] width 135 height 25
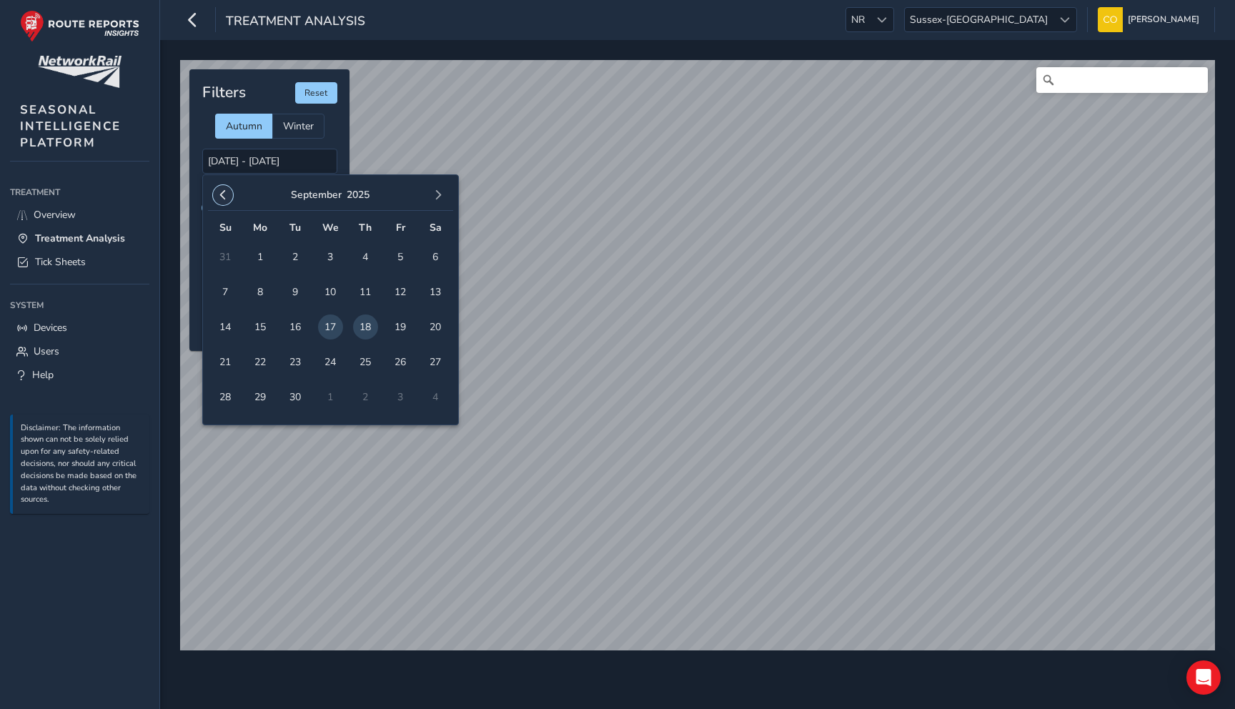
click at [219, 194] on span "button" at bounding box center [223, 195] width 10 height 10
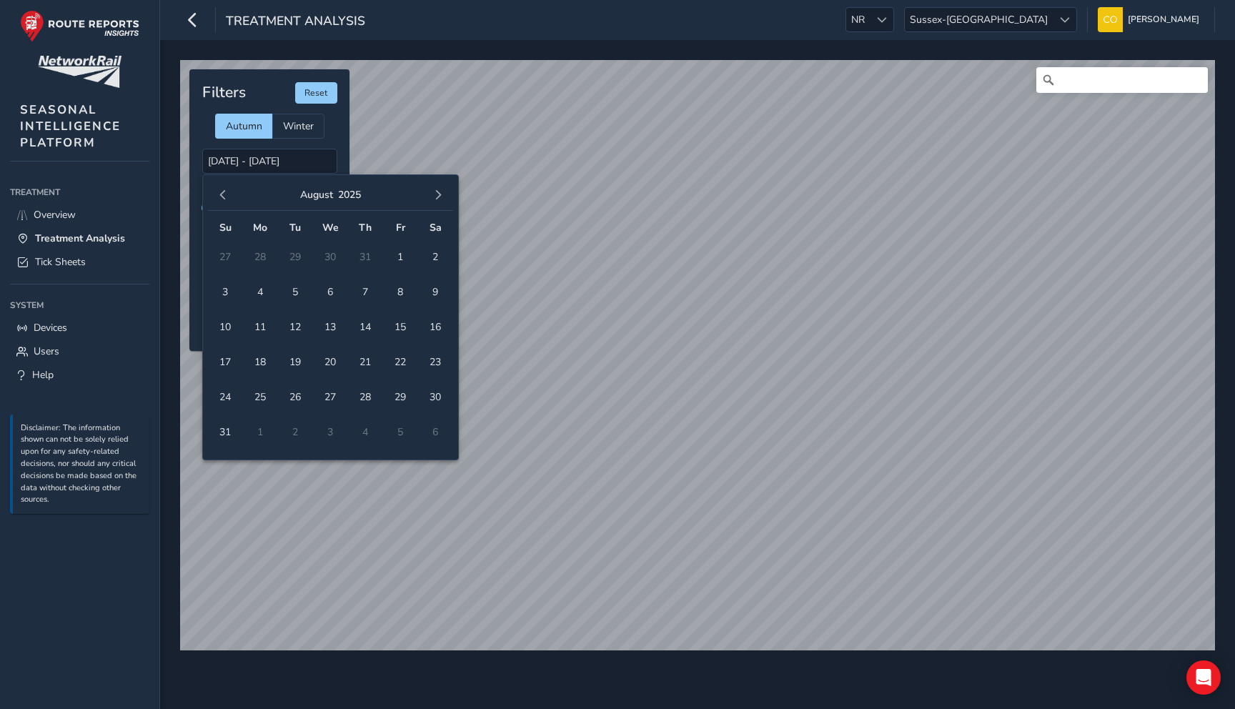
click at [219, 194] on span "button" at bounding box center [223, 195] width 10 height 10
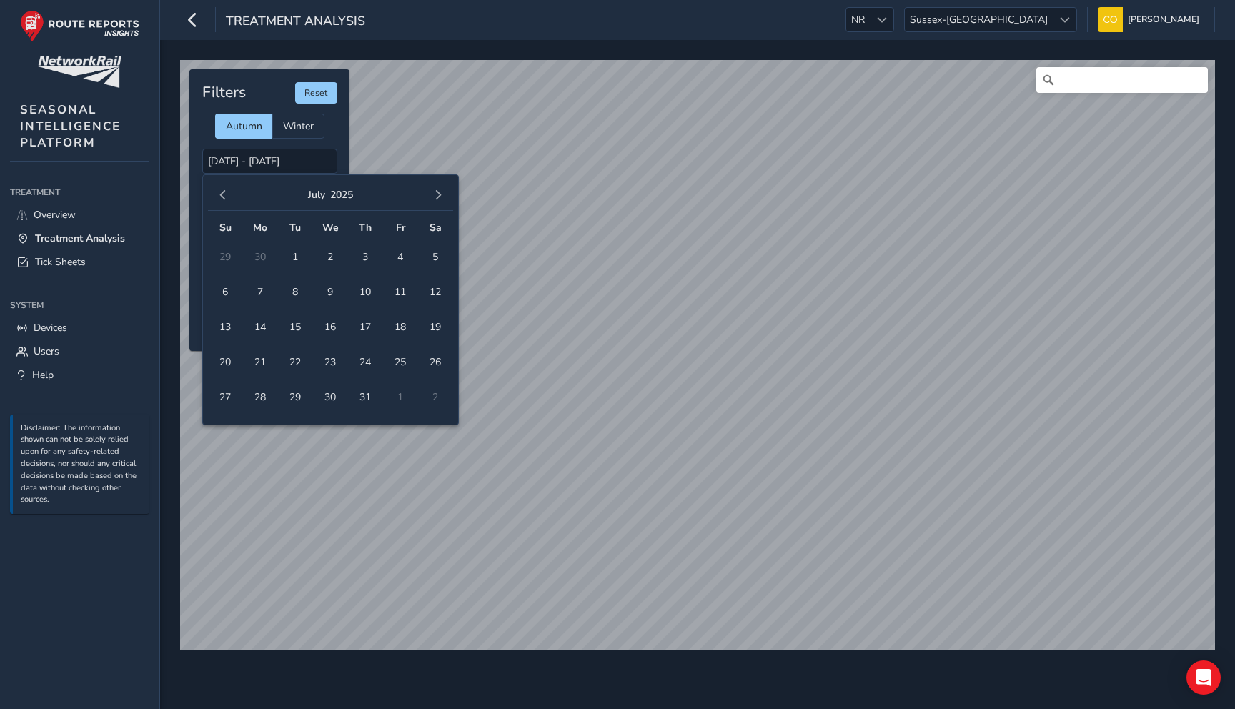
click at [219, 194] on span "button" at bounding box center [223, 195] width 10 height 10
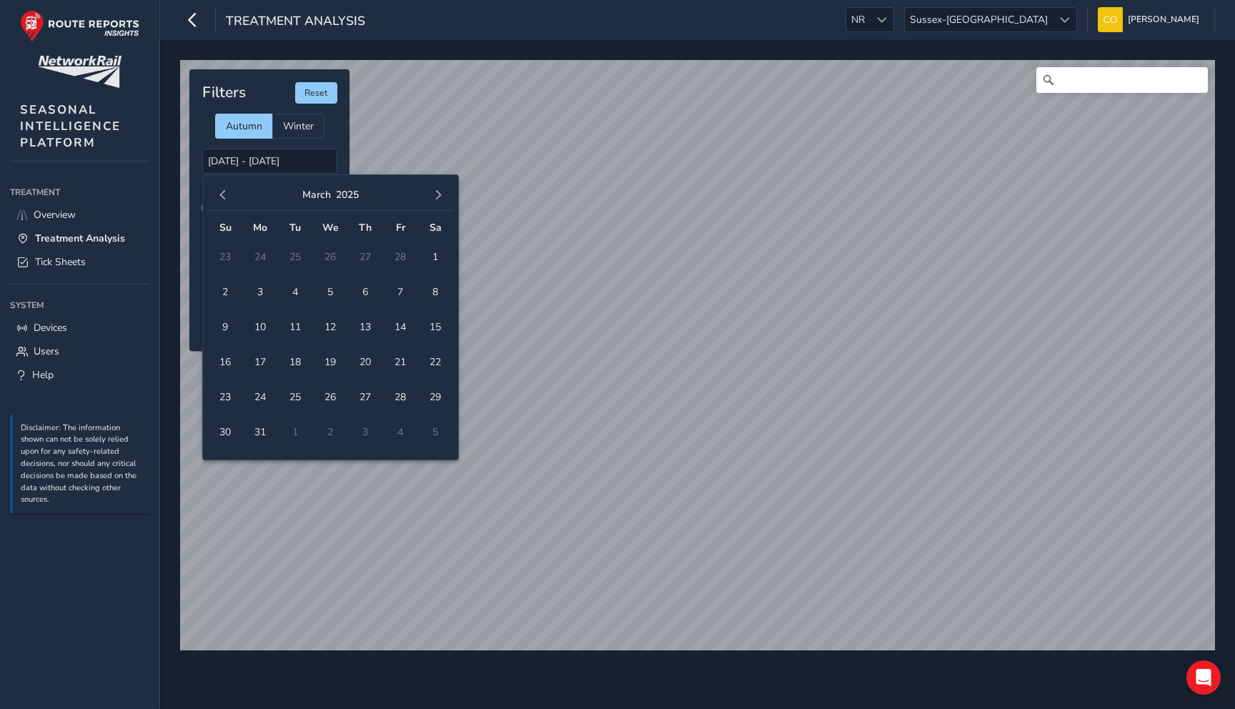
click at [219, 194] on span "button" at bounding box center [223, 195] width 10 height 10
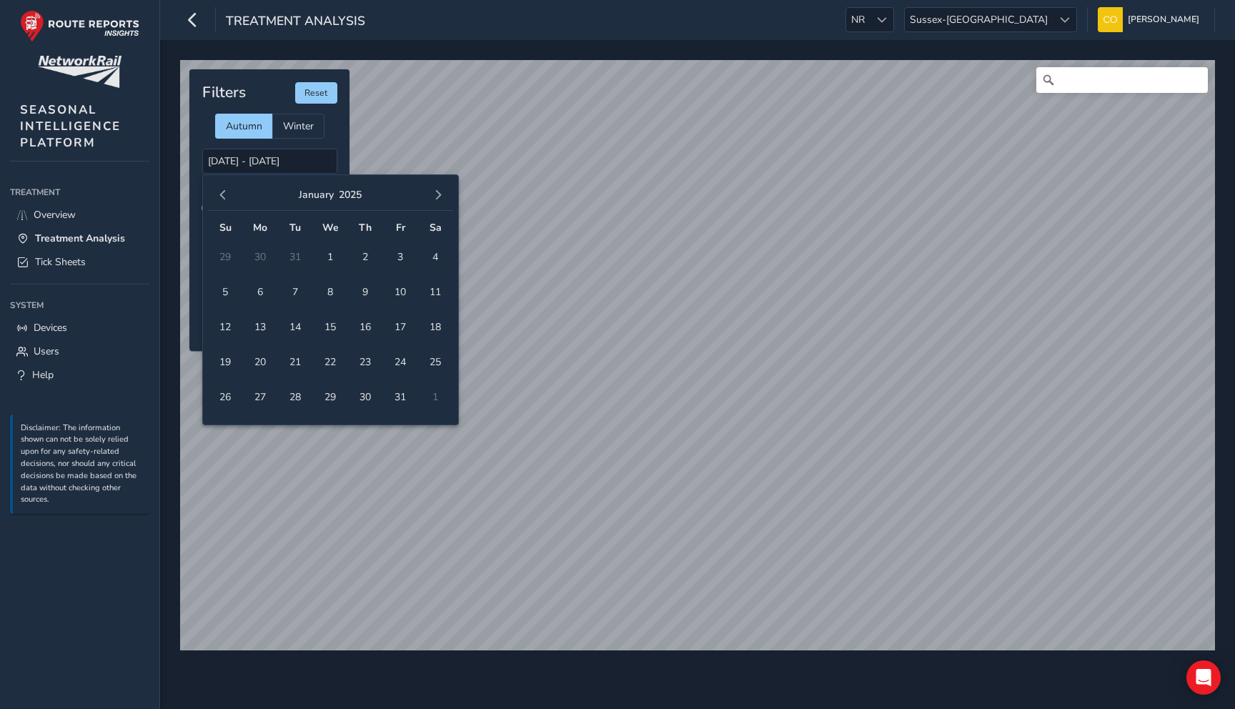
click at [219, 194] on span "button" at bounding box center [223, 195] width 10 height 10
click at [438, 188] on button "button" at bounding box center [438, 195] width 20 height 20
click at [307, 295] on span "5" at bounding box center [295, 291] width 25 height 25
click at [325, 295] on span "6" at bounding box center [330, 291] width 25 height 25
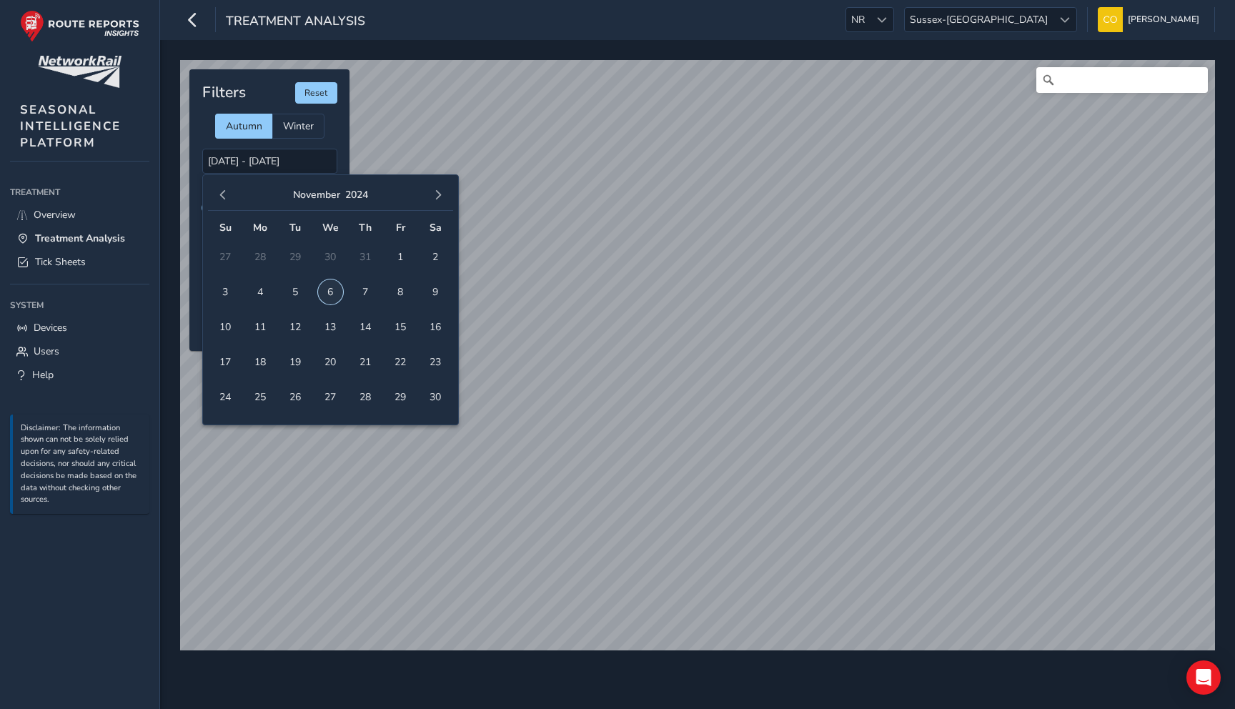
type input "05/11/2024 - 06/11/2024"
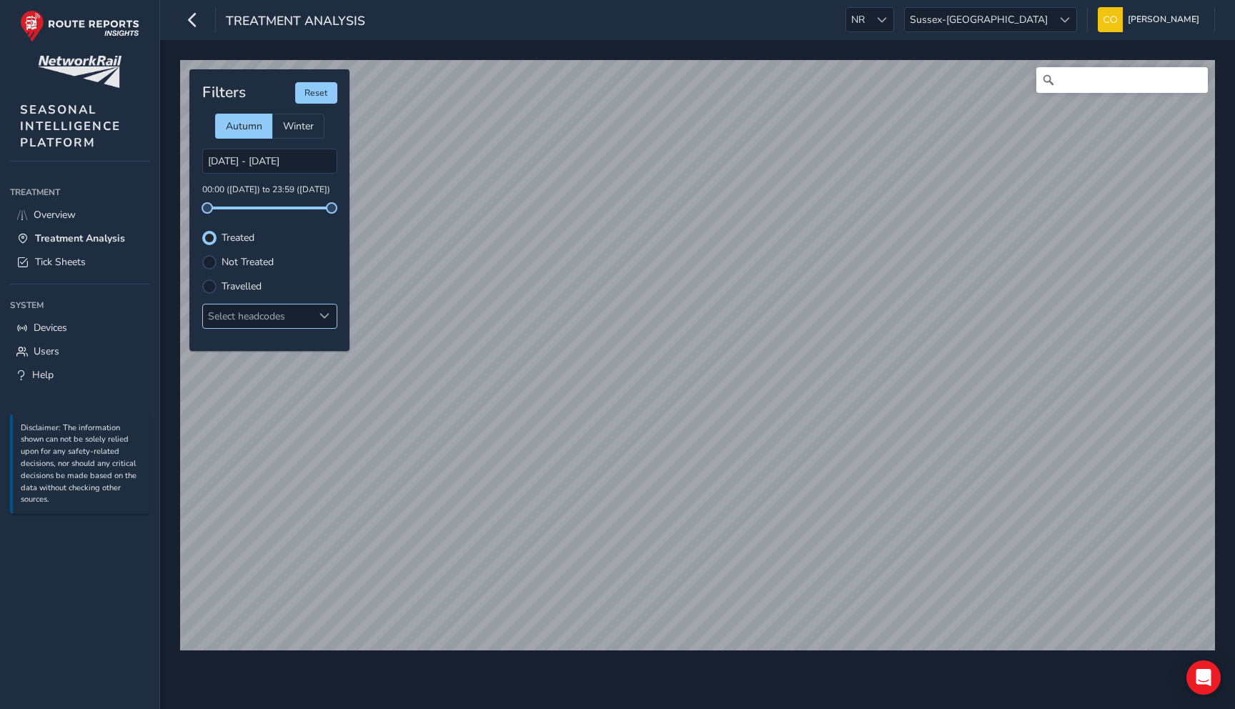
click at [305, 317] on div "Select headcodes" at bounding box center [258, 316] width 110 height 24
click at [316, 315] on div at bounding box center [325, 316] width 24 height 24
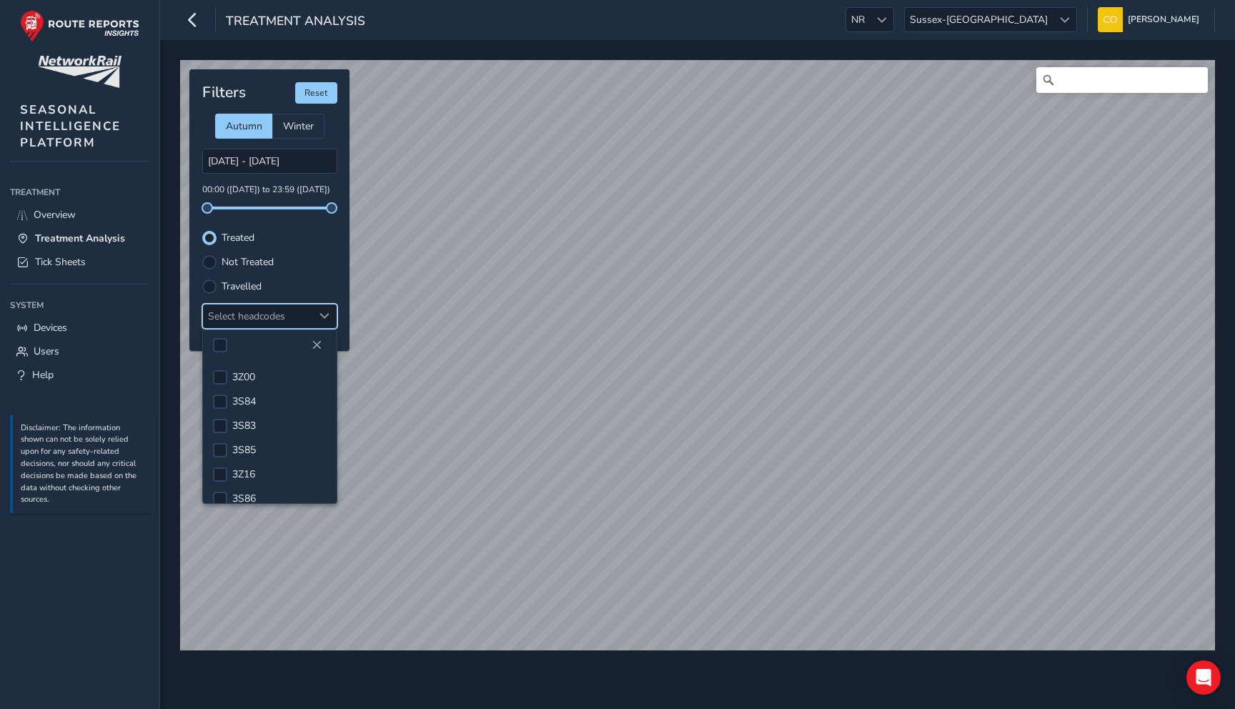
scroll to position [691, 0]
click at [247, 314] on div "Select headcodes" at bounding box center [258, 316] width 110 height 24
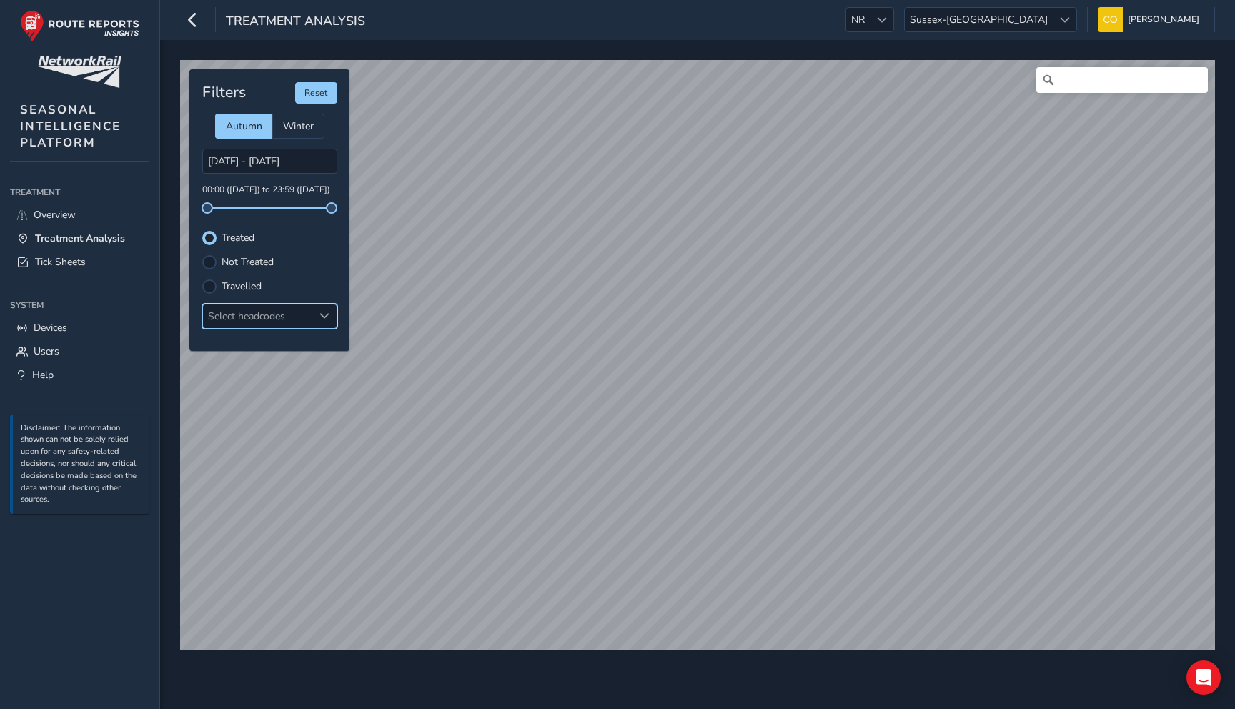
click at [247, 314] on div "Select headcodes" at bounding box center [258, 316] width 110 height 24
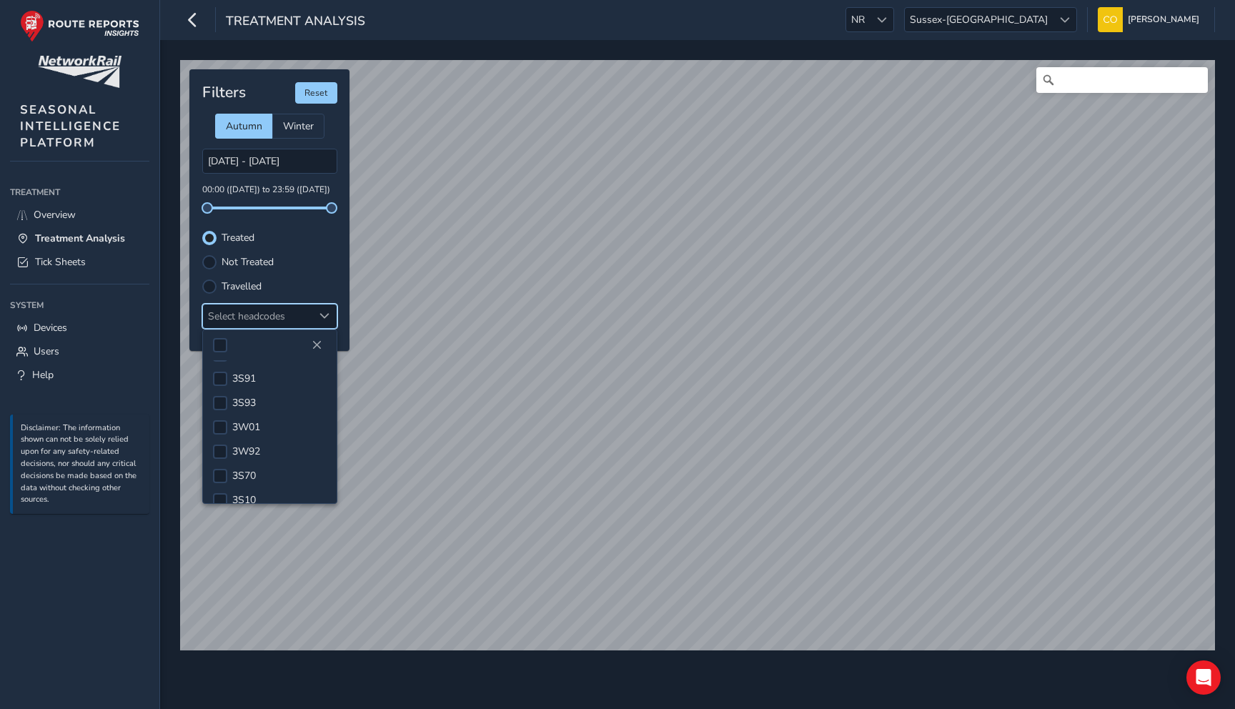
scroll to position [399, 0]
click at [217, 415] on div at bounding box center [220, 415] width 14 height 14
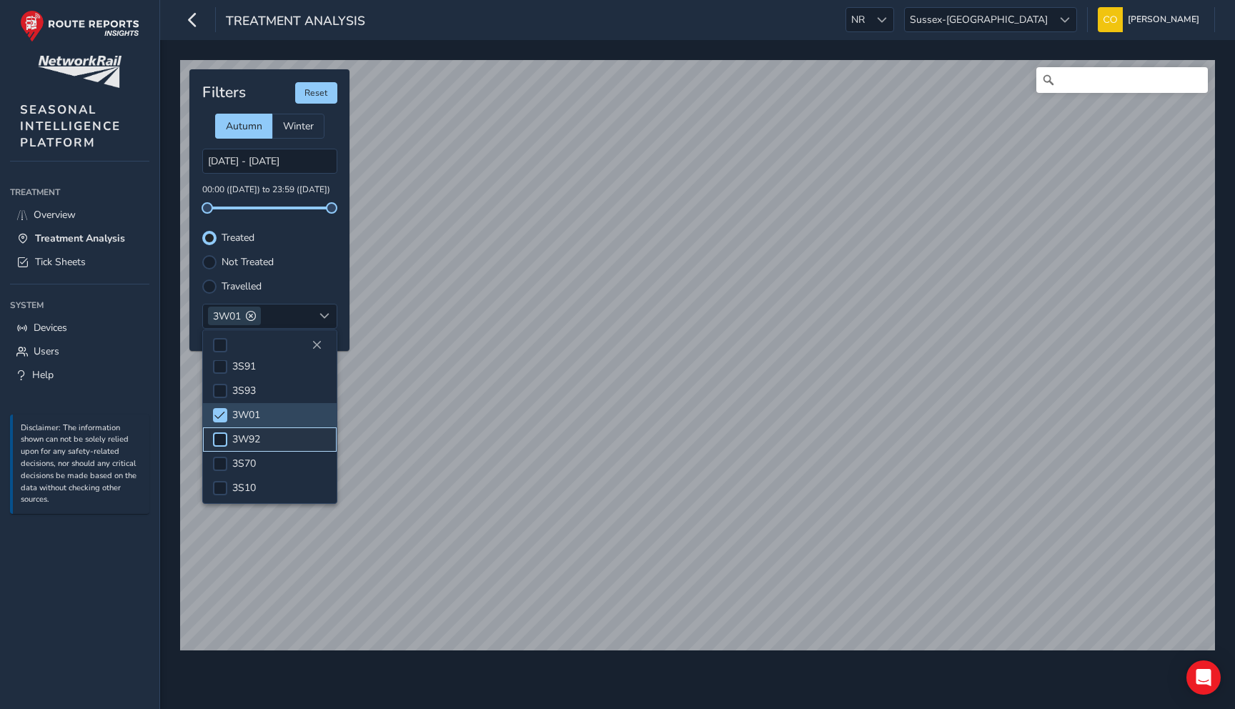
click at [220, 440] on div at bounding box center [220, 439] width 14 height 14
click at [224, 395] on div at bounding box center [220, 396] width 14 height 14
click at [231, 287] on label "Travelled" at bounding box center [242, 287] width 40 height 10
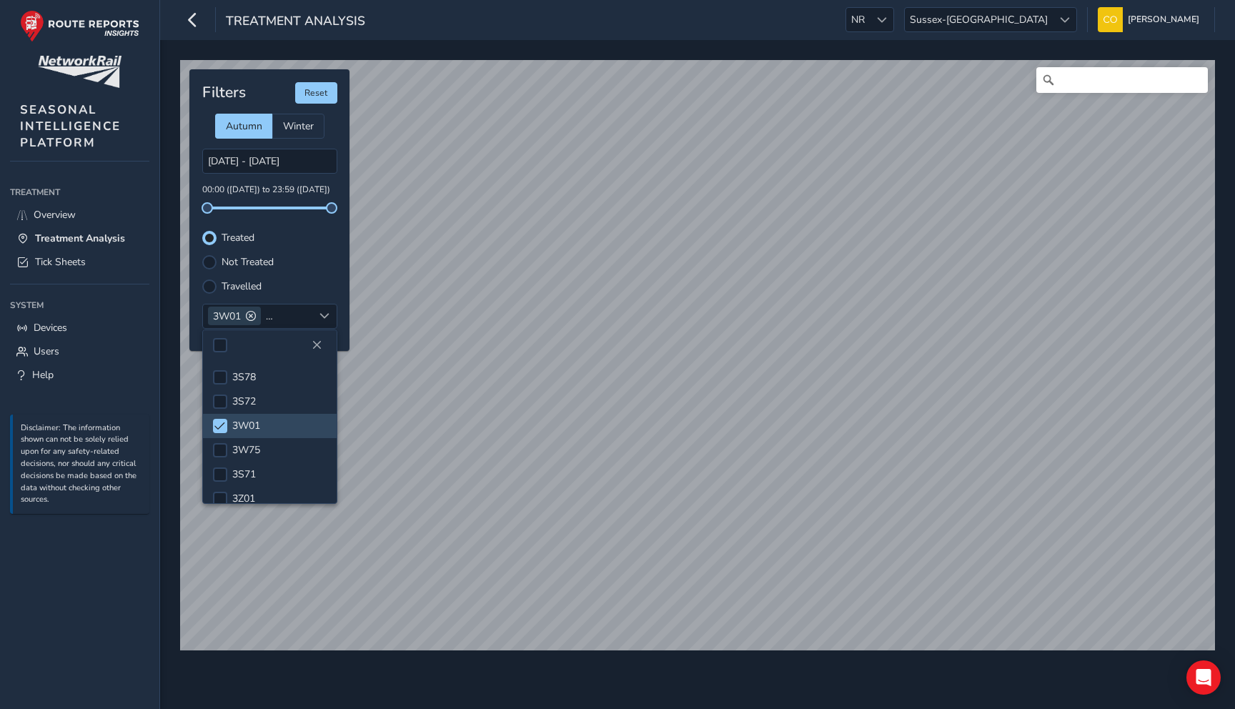
click at [209, 285] on input "Travelled" at bounding box center [209, 285] width 0 height 0
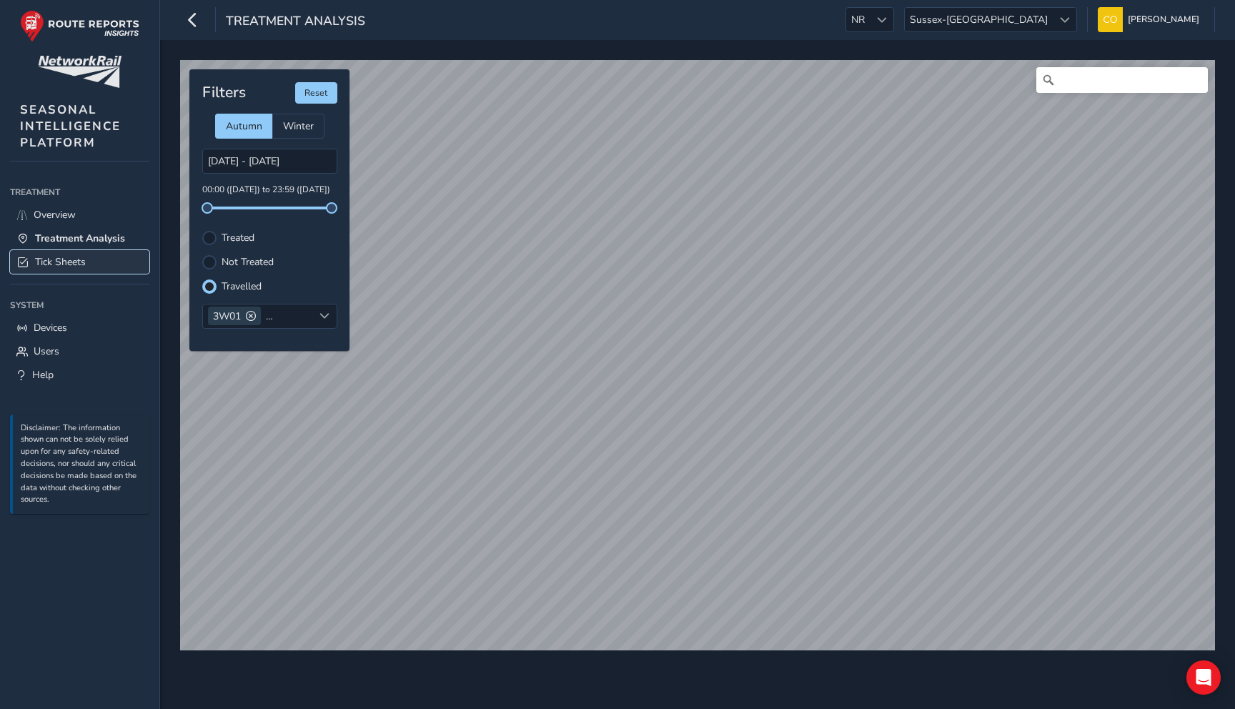
click at [73, 268] on span "Tick Sheets" at bounding box center [60, 262] width 51 height 14
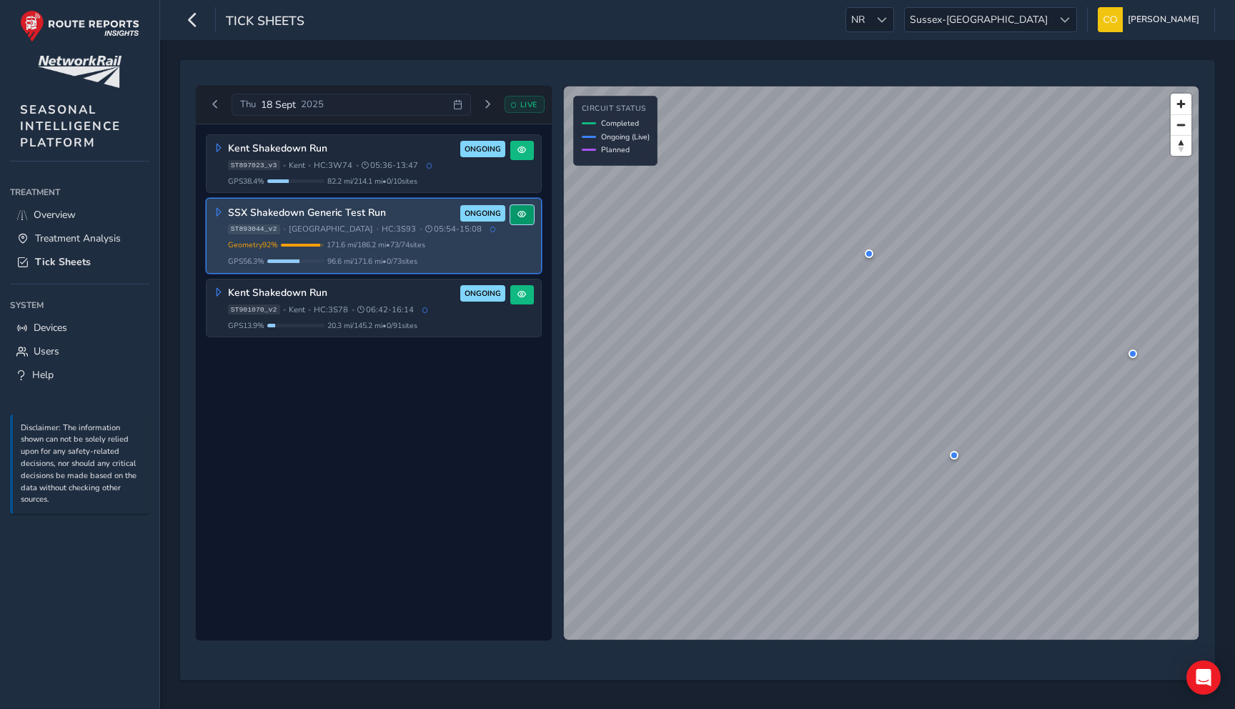
click at [522, 209] on button at bounding box center [522, 214] width 24 height 19
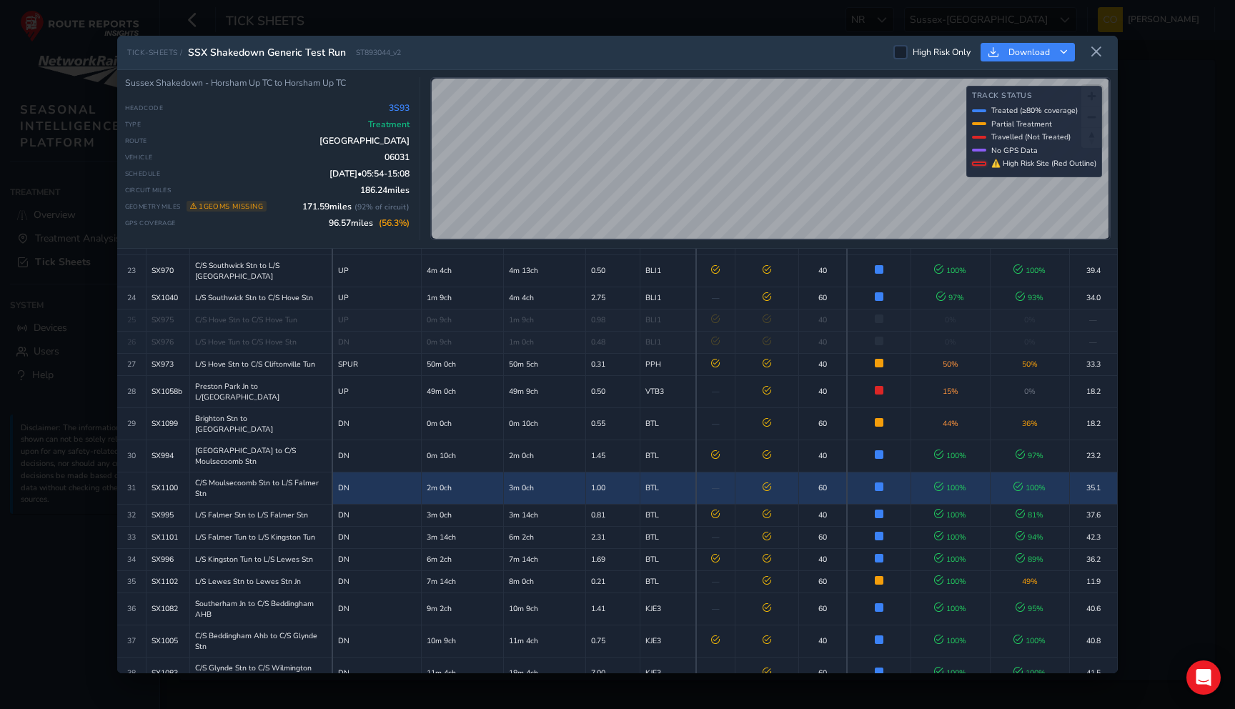
scroll to position [742, 0]
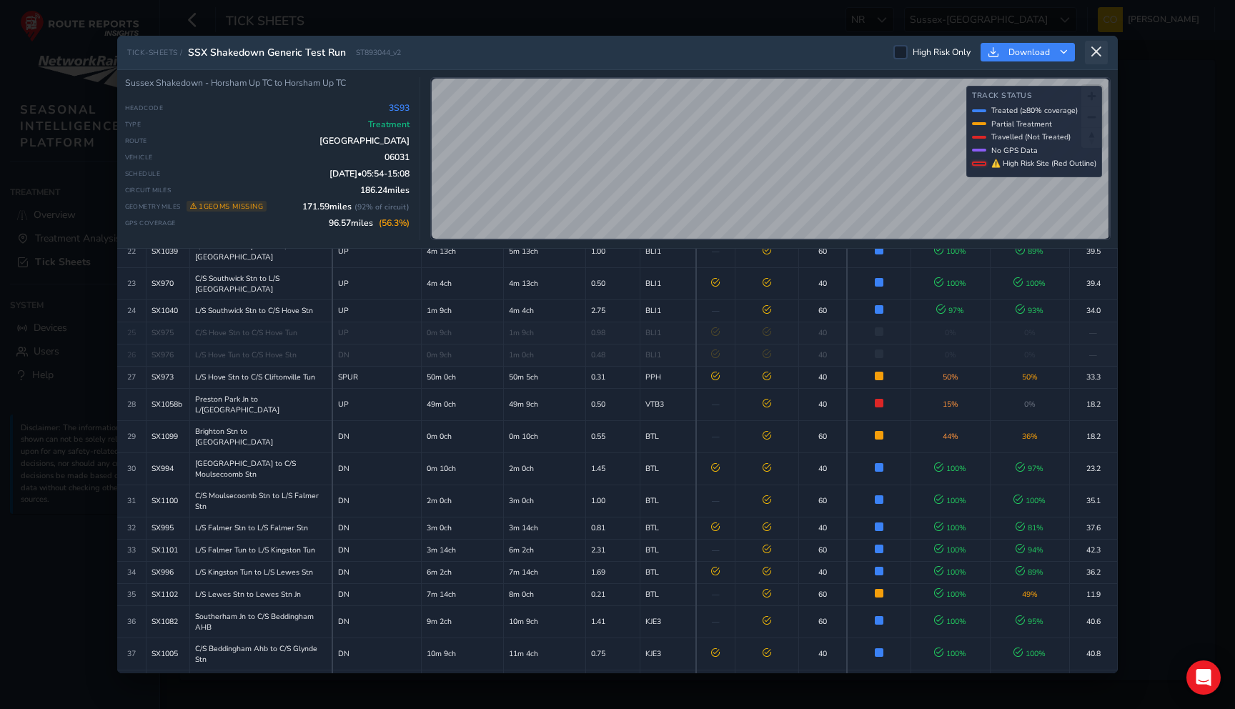
click at [1098, 55] on icon at bounding box center [1096, 52] width 13 height 13
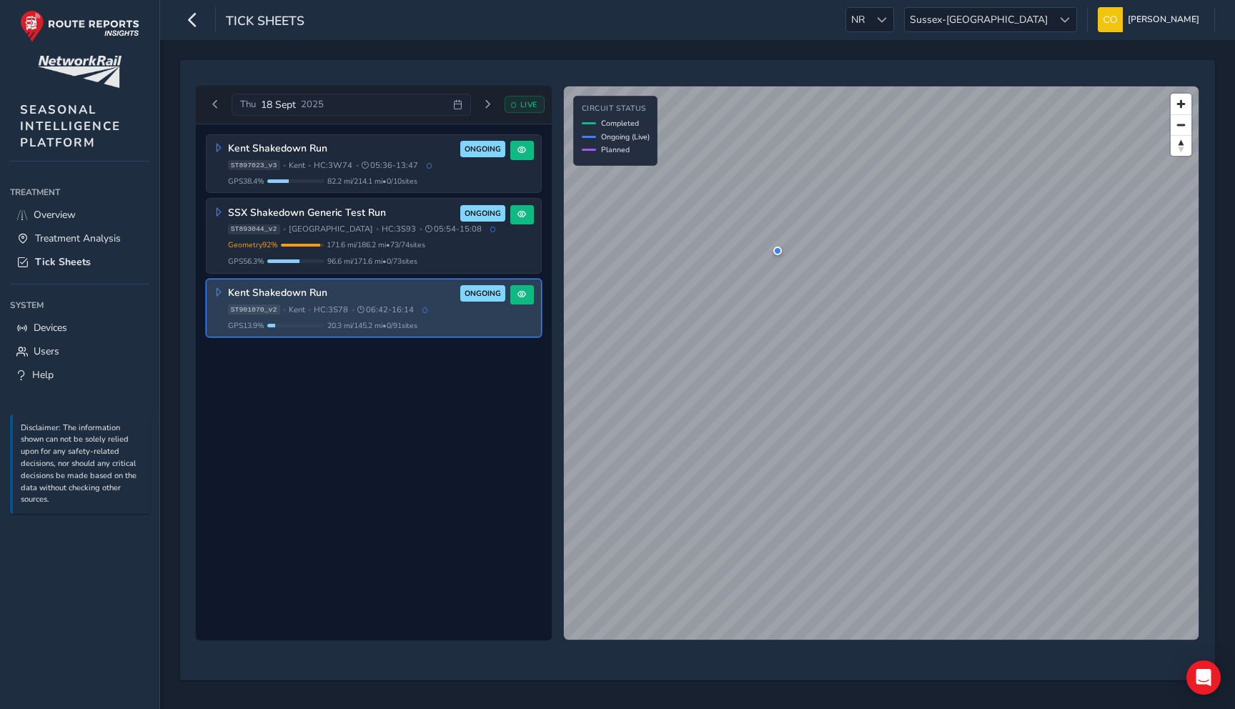
click at [775, 251] on div at bounding box center [777, 251] width 9 height 9
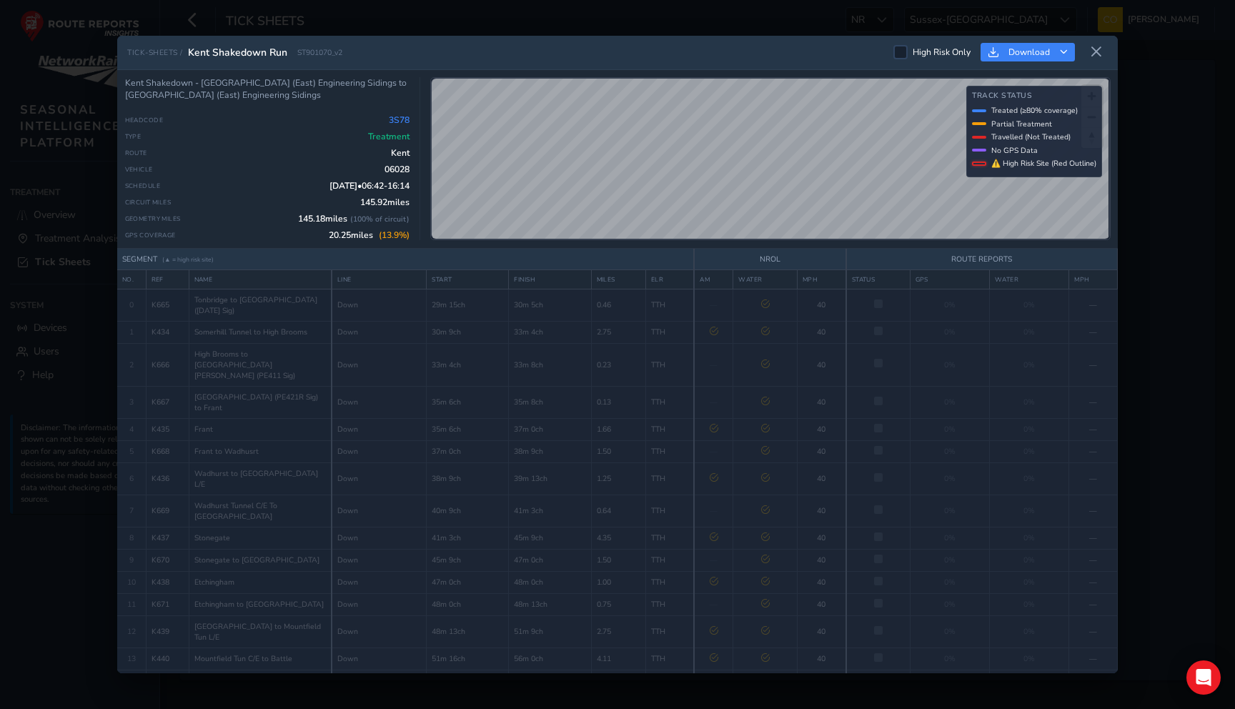
click at [1110, 51] on div "TICK-SHEETS / Kent Shakedown Run ST901070_v2 High Risk Only Download" at bounding box center [617, 53] width 1000 height 34
click at [1093, 51] on icon at bounding box center [1096, 52] width 13 height 13
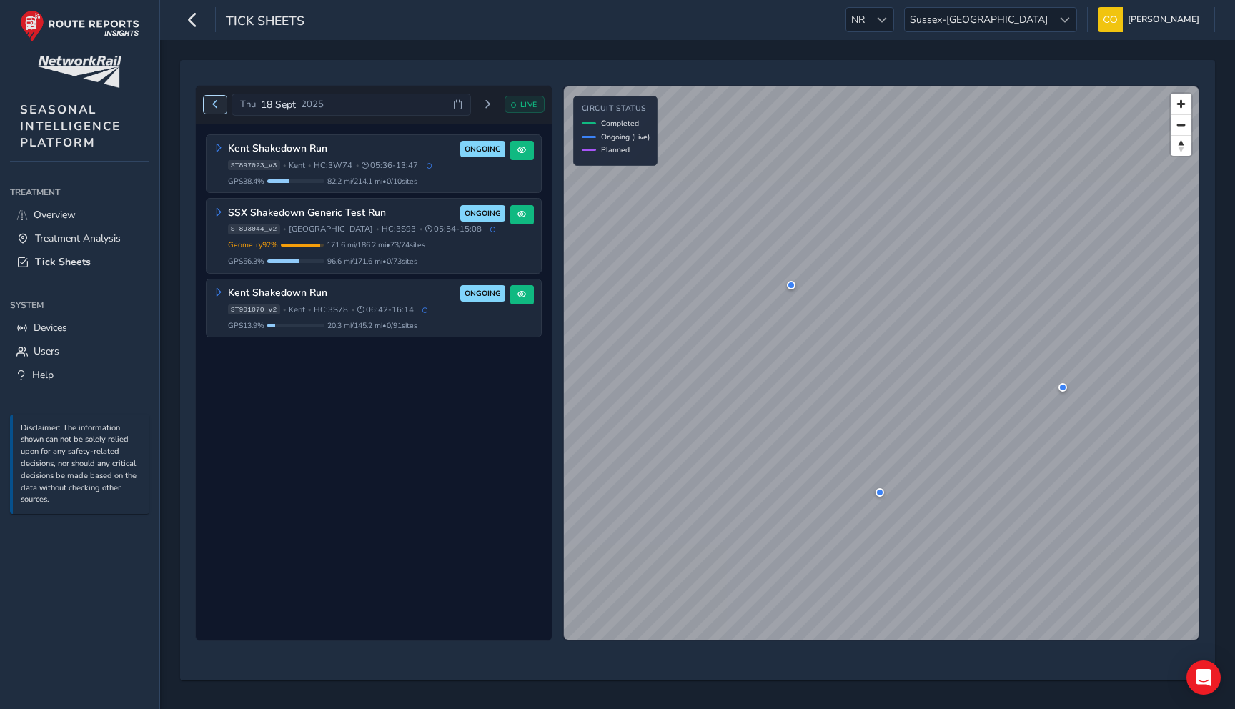
click at [221, 110] on button "Previous day" at bounding box center [216, 105] width 24 height 18
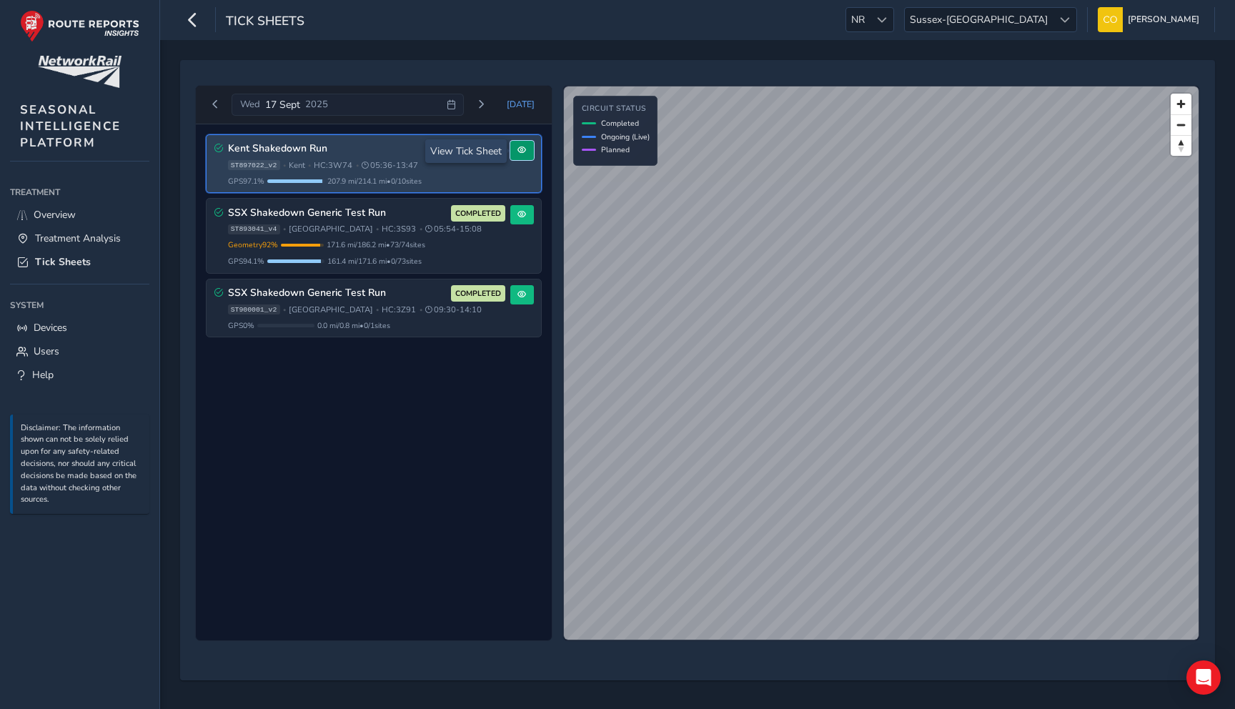
click at [517, 151] on span at bounding box center [521, 150] width 9 height 9
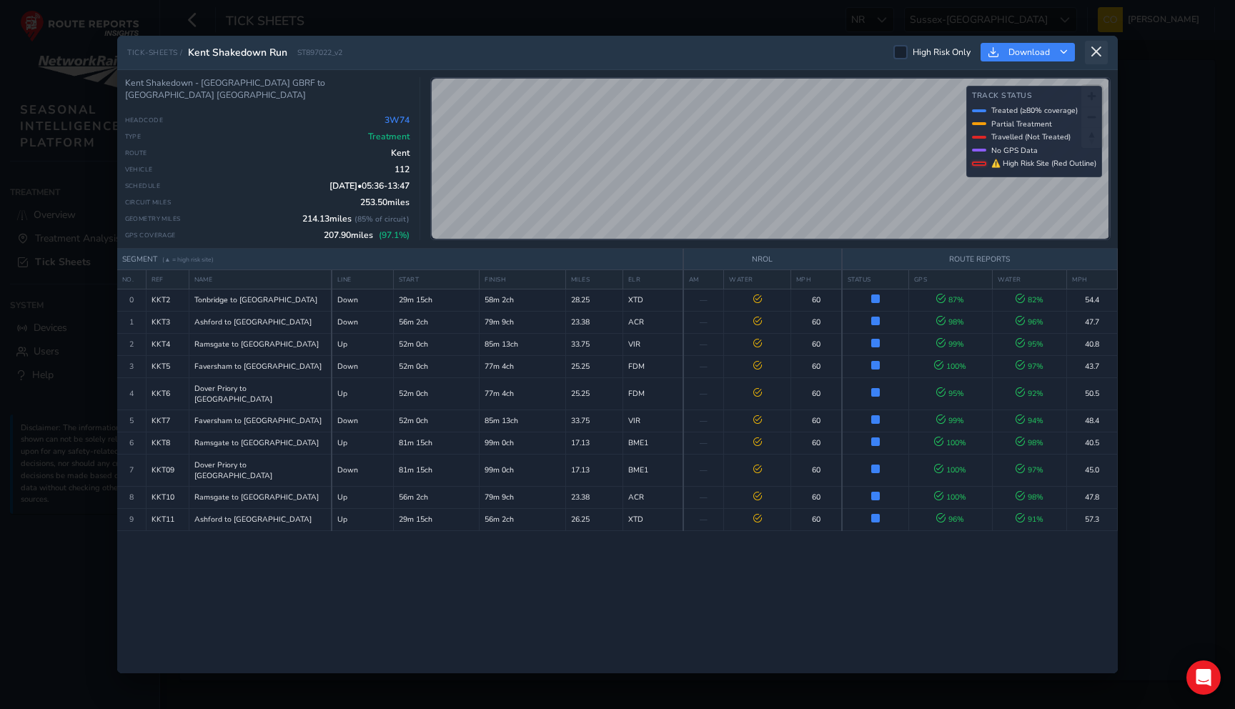
click at [1091, 57] on icon at bounding box center [1096, 52] width 13 height 13
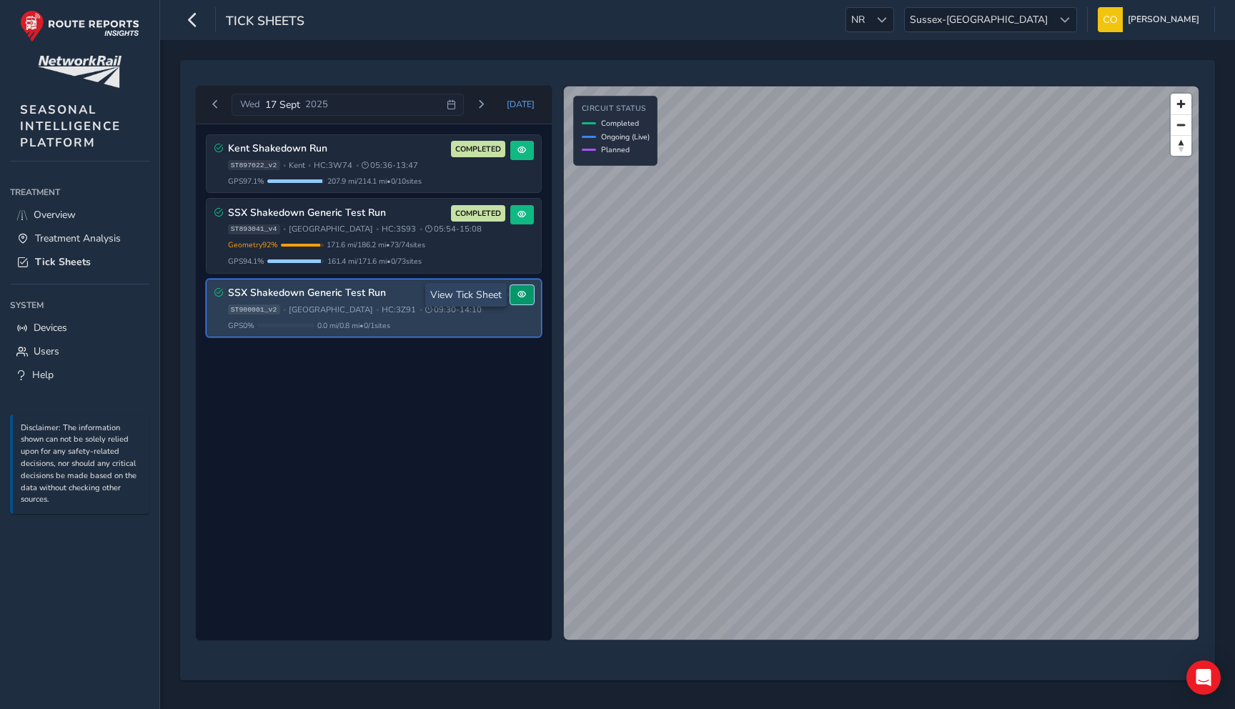
click at [517, 292] on button at bounding box center [522, 294] width 24 height 19
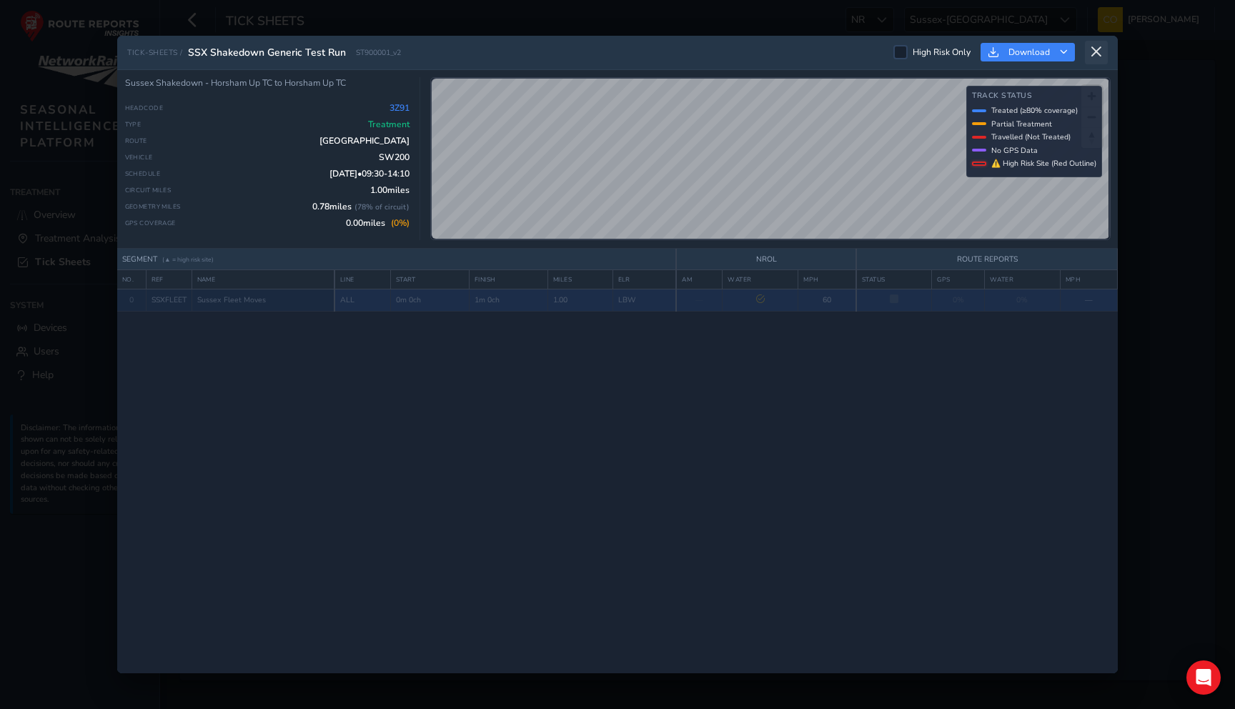
click at [1093, 53] on icon at bounding box center [1096, 52] width 13 height 13
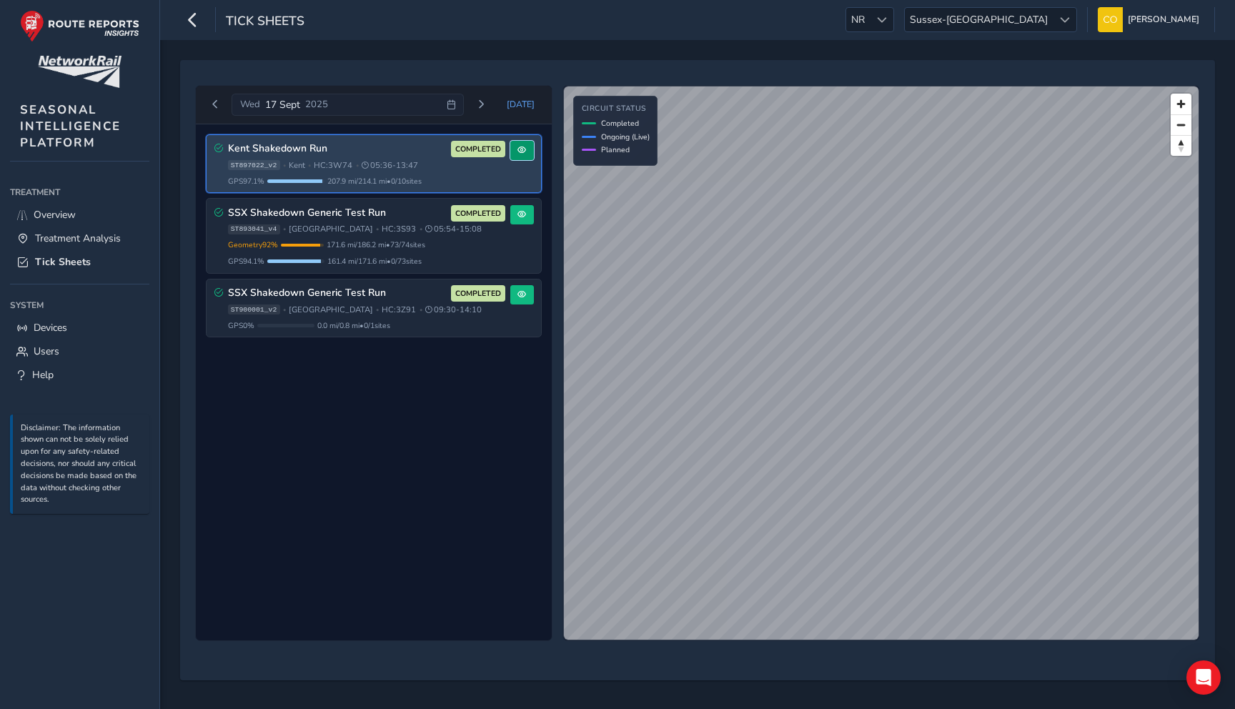
click at [532, 147] on button at bounding box center [522, 150] width 24 height 19
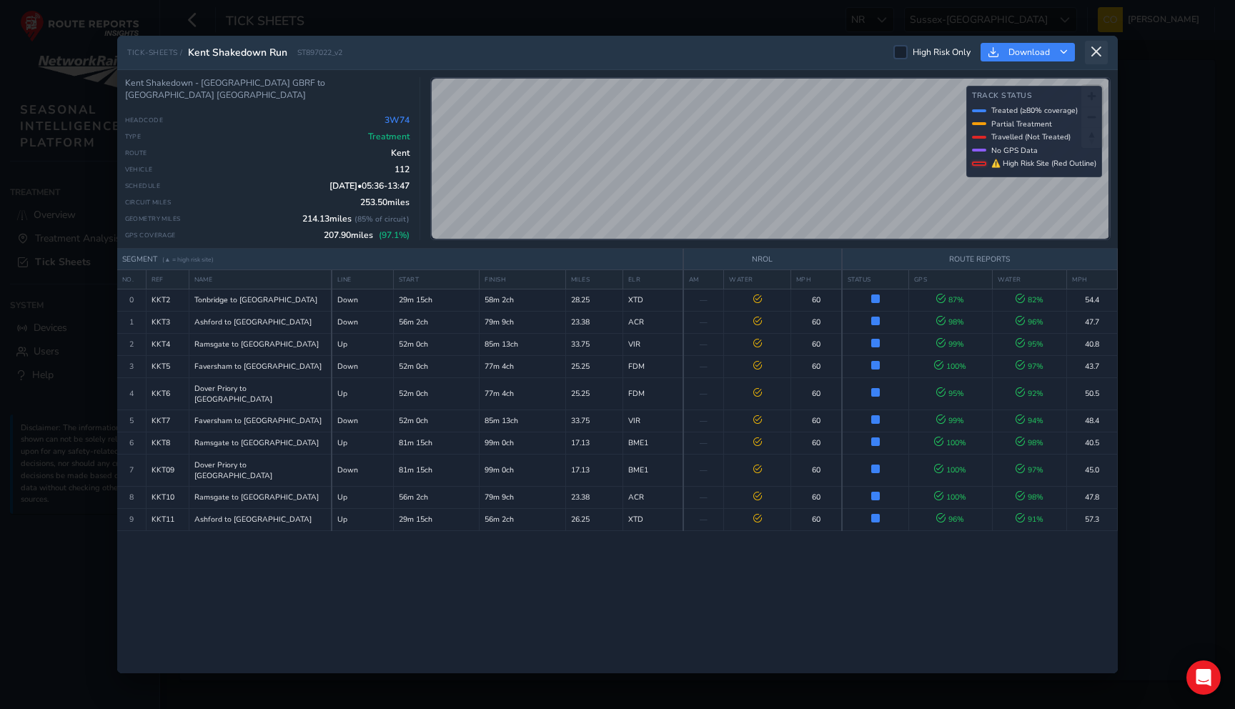
click at [1101, 49] on icon at bounding box center [1096, 52] width 13 height 13
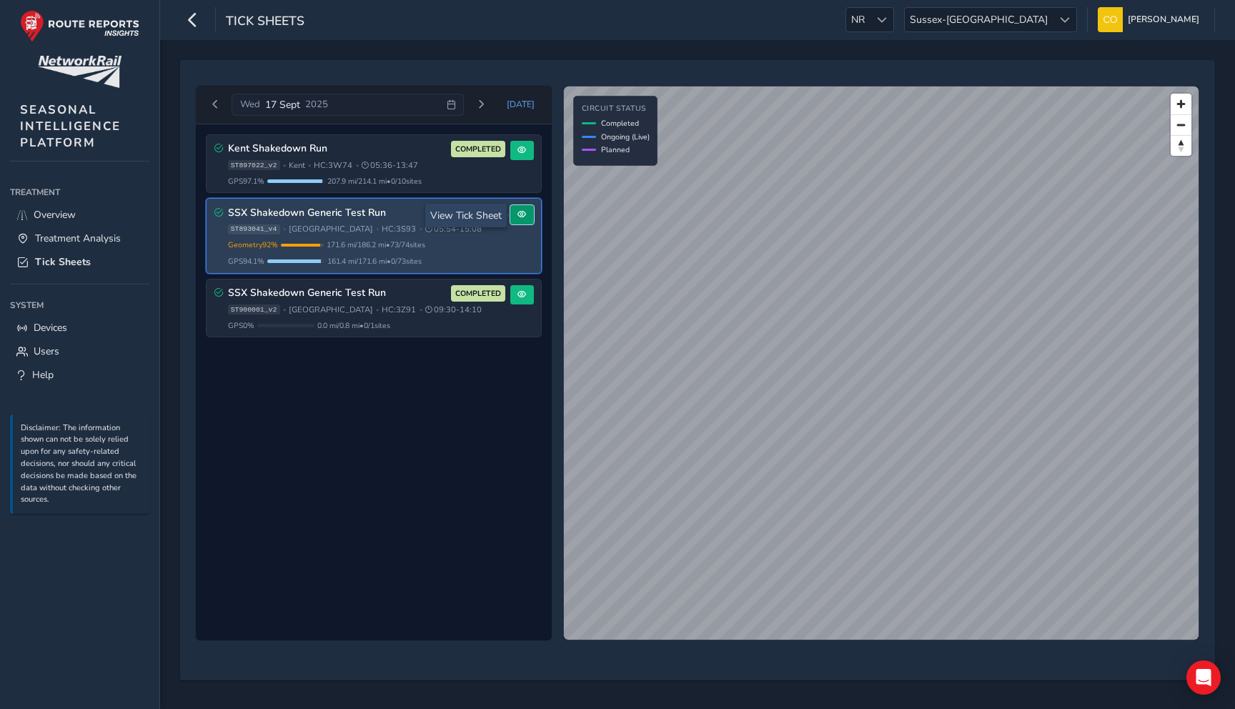
click at [531, 212] on button at bounding box center [522, 214] width 24 height 19
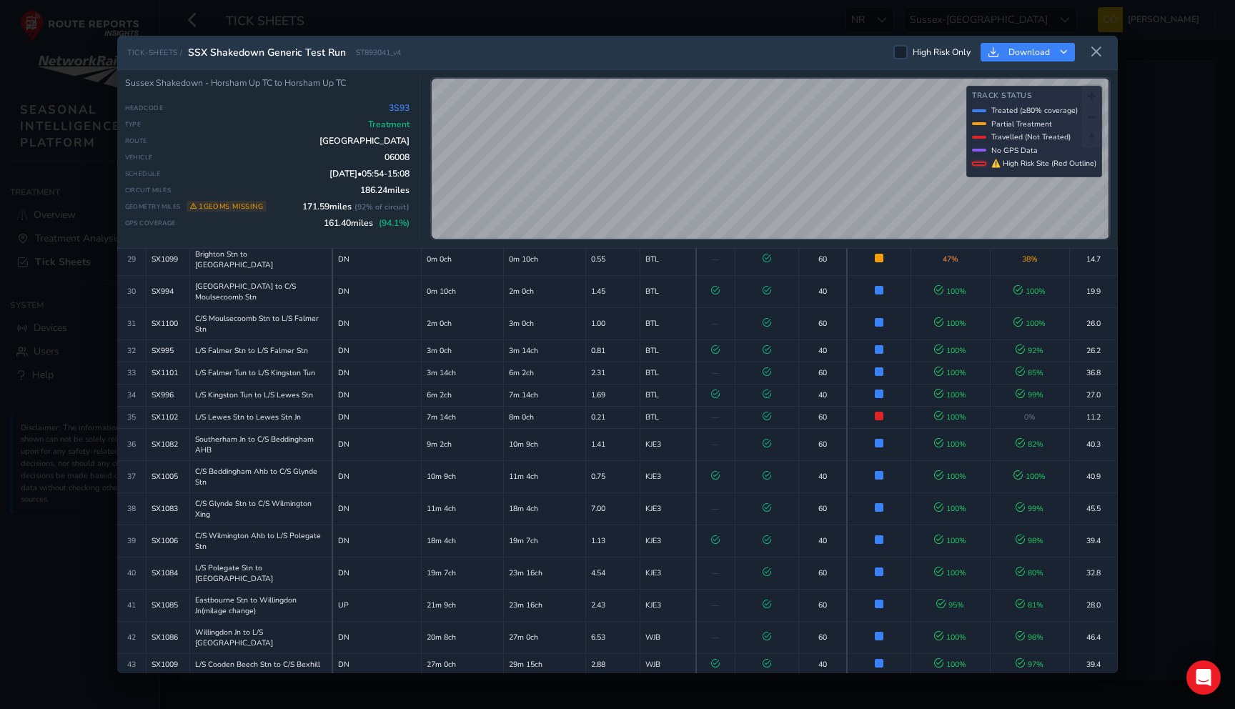
scroll to position [1576, 0]
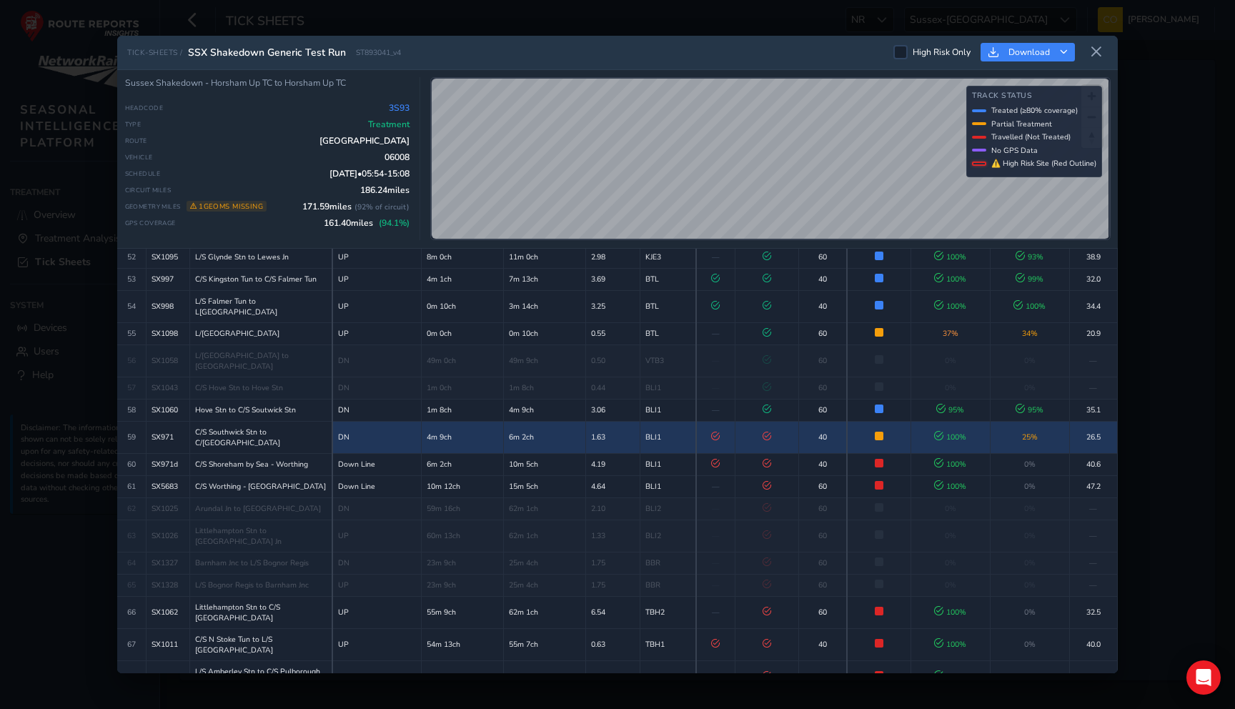
click at [786, 421] on td "❌ TREATMENT FAILURE Traction failures" at bounding box center [767, 437] width 64 height 32
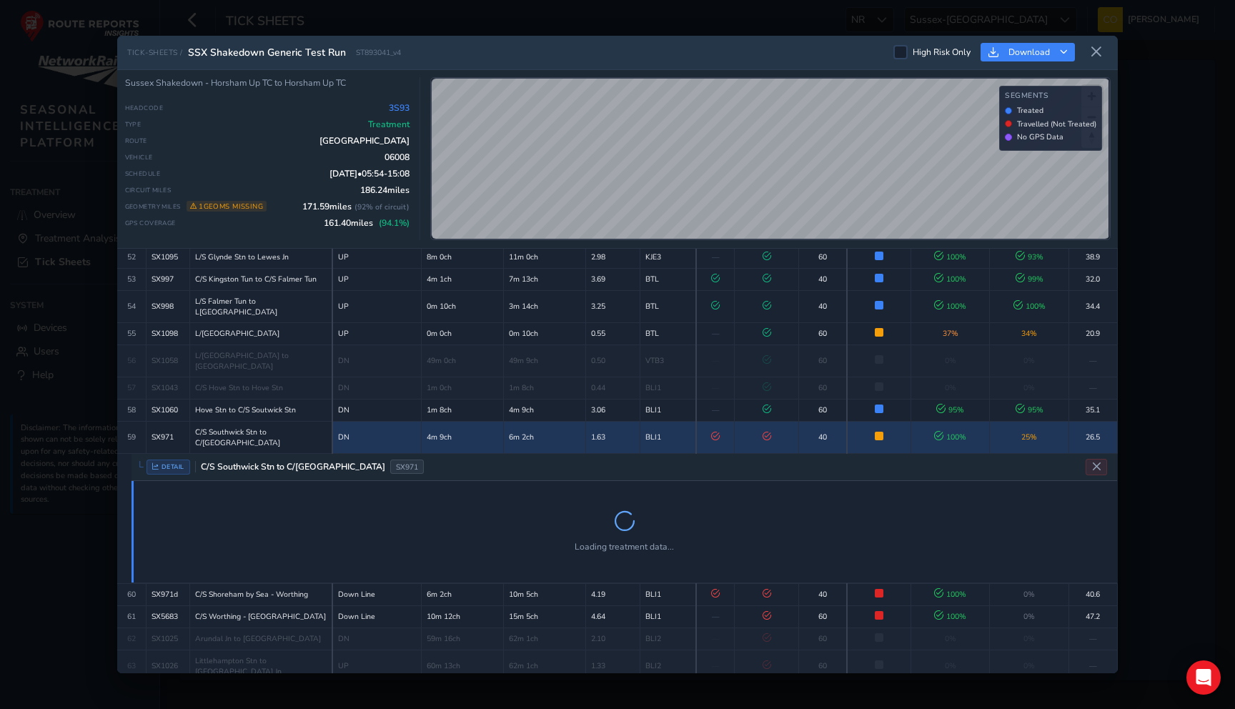
scroll to position [1611, 0]
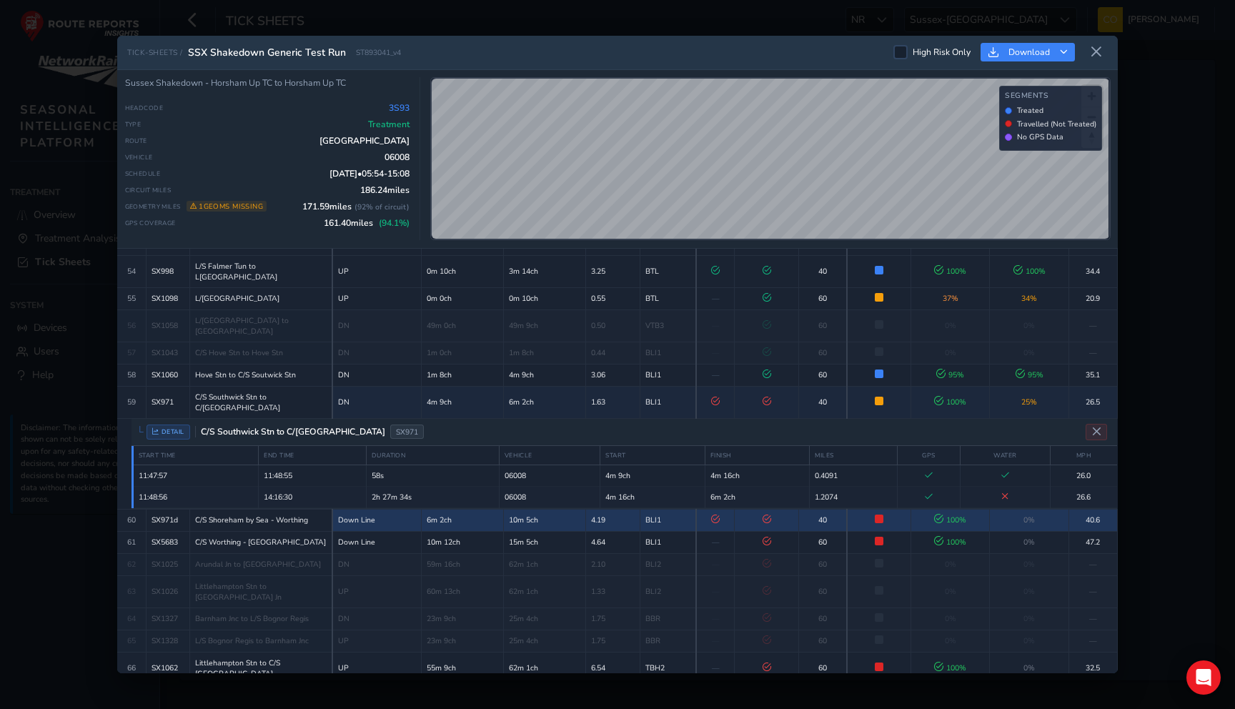
click at [773, 509] on td "❌ TREATMENT FAILURE Traction failures" at bounding box center [767, 520] width 64 height 22
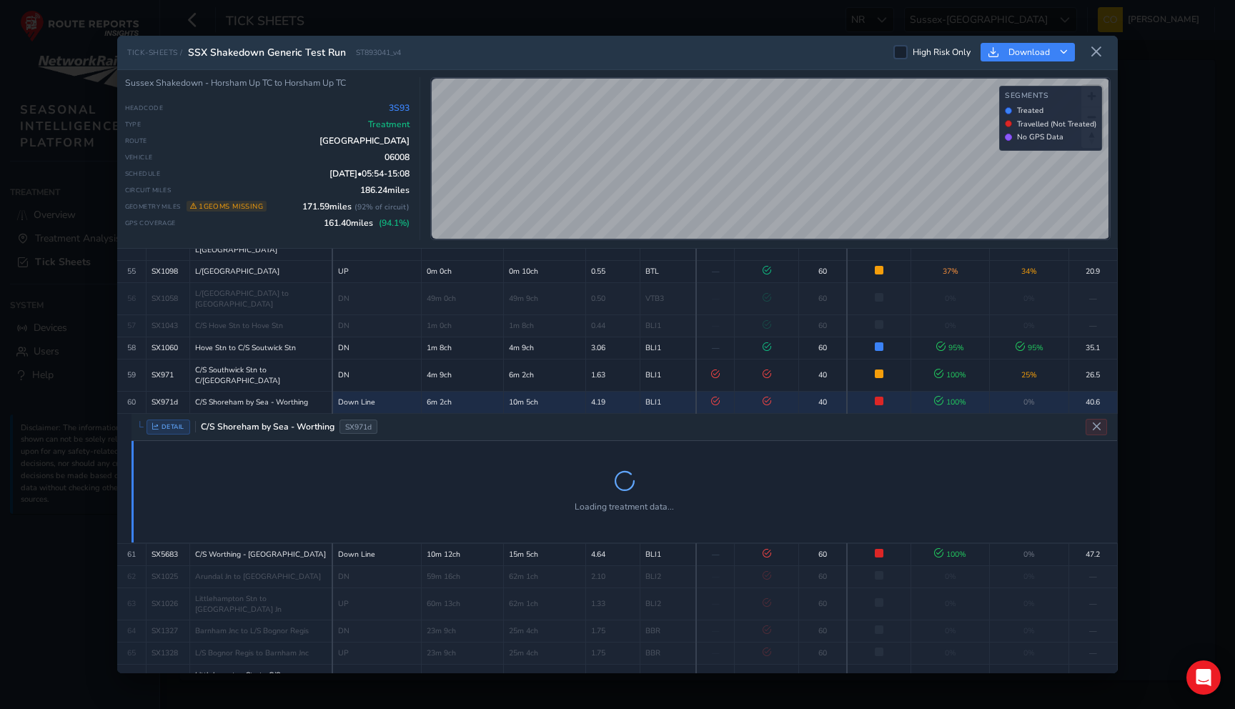
scroll to position [1642, 0]
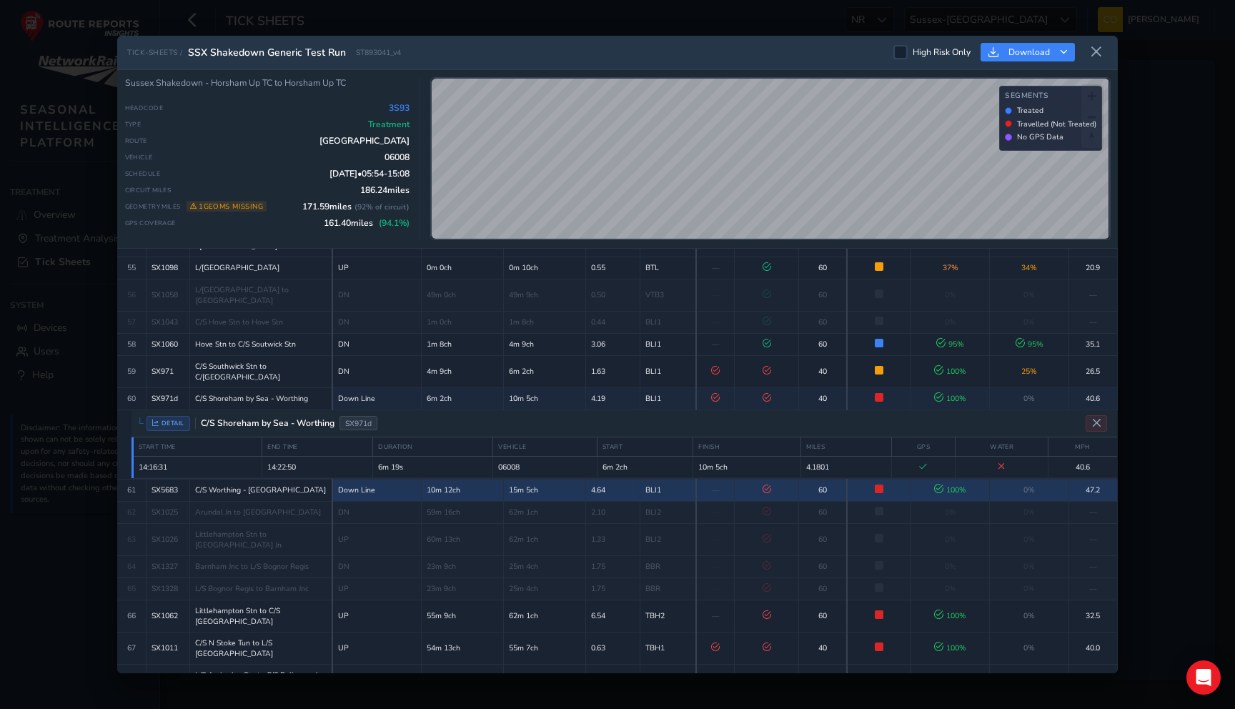
click at [773, 479] on td "❌ TREATMENT FAILURE Traction failures" at bounding box center [767, 490] width 64 height 22
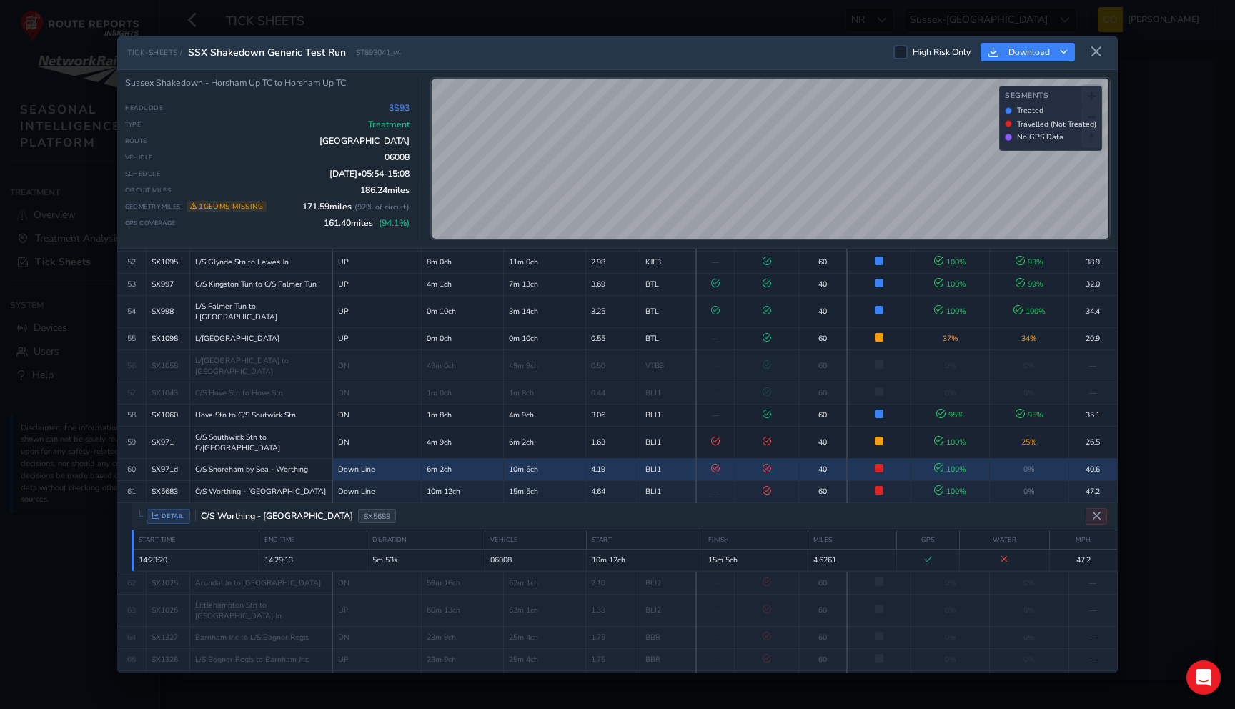
click at [783, 458] on td "❌ TREATMENT FAILURE Traction failures" at bounding box center [767, 469] width 64 height 22
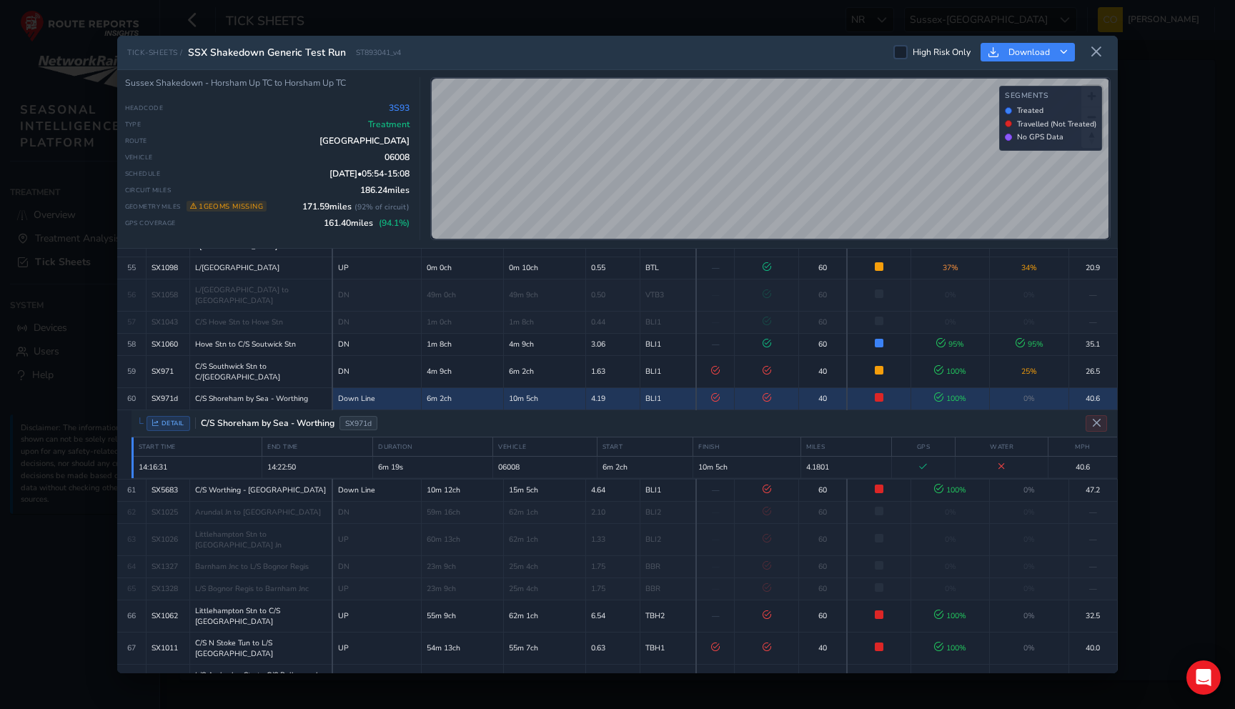
click at [776, 387] on td "❌ TREATMENT FAILURE Traction failures" at bounding box center [767, 398] width 64 height 22
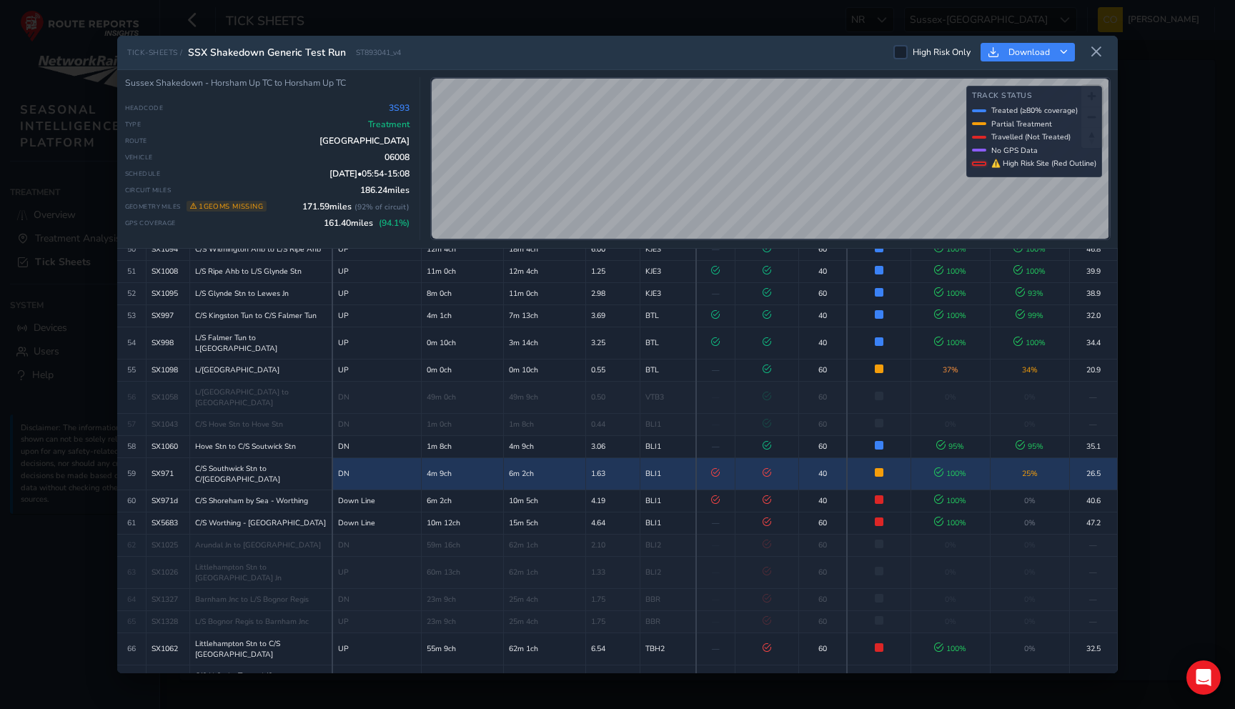
click at [781, 457] on td "❌ TREATMENT FAILURE Traction failures" at bounding box center [767, 473] width 64 height 32
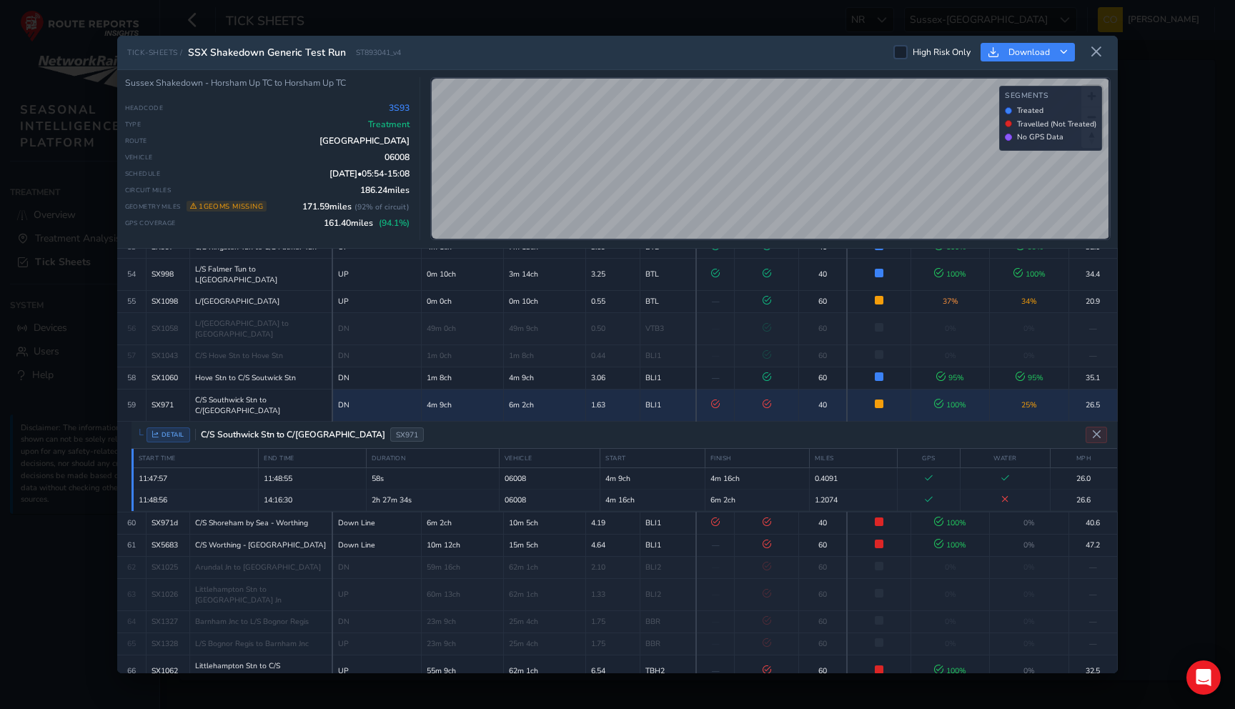
scroll to position [1611, 0]
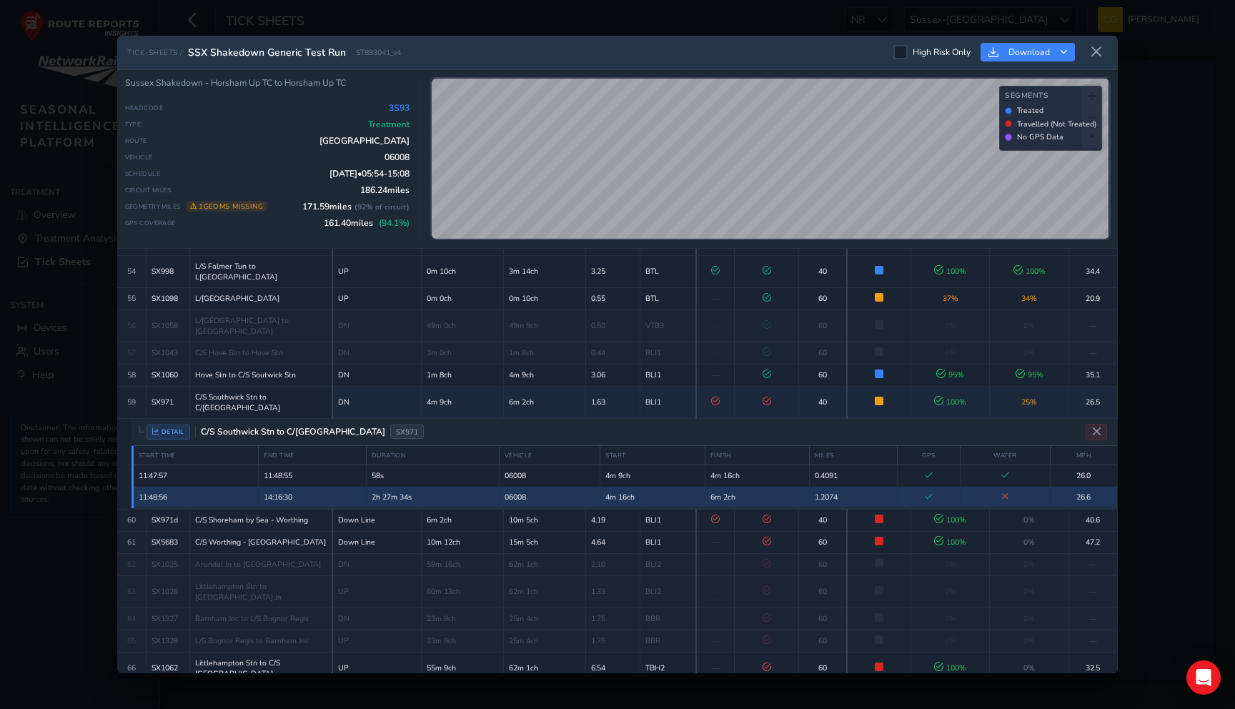
click at [518, 486] on td "06008" at bounding box center [549, 496] width 101 height 21
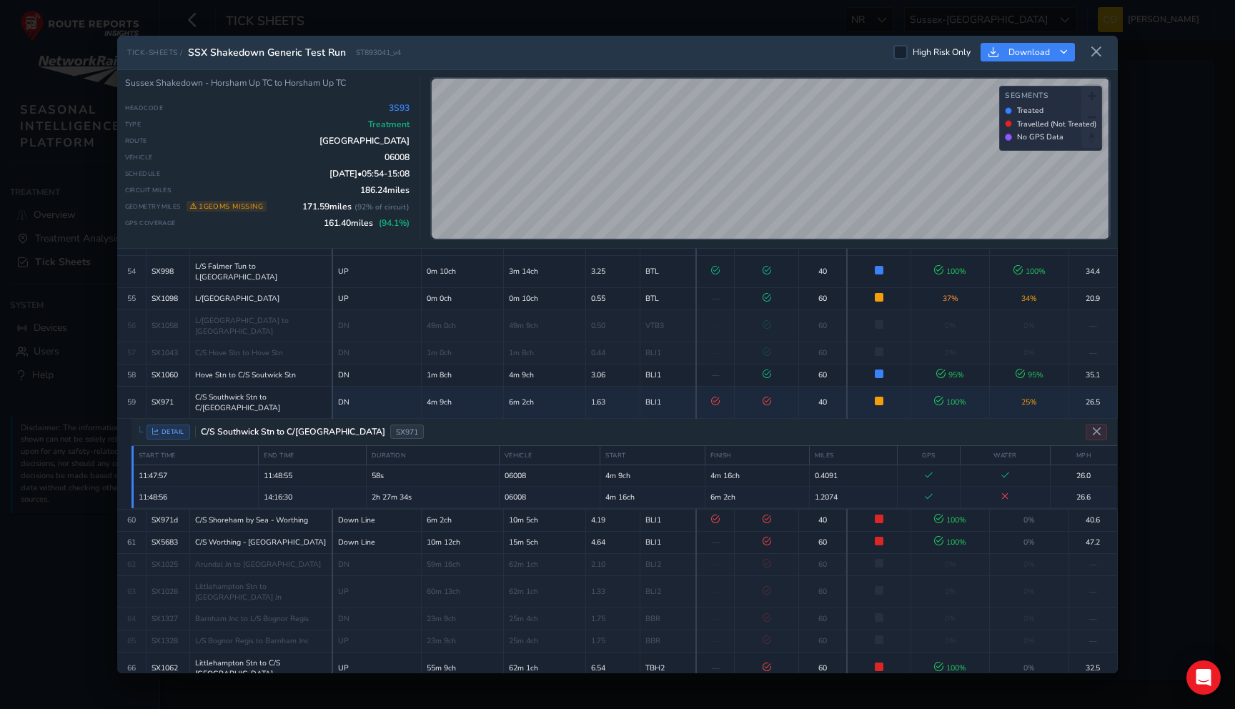
click at [84, 137] on div "TICK-SHEETS / SSX Shakedown Generic Test Run ST893041_v4 High Risk Only Downloa…" at bounding box center [617, 354] width 1235 height 709
click at [1094, 51] on icon at bounding box center [1096, 52] width 13 height 13
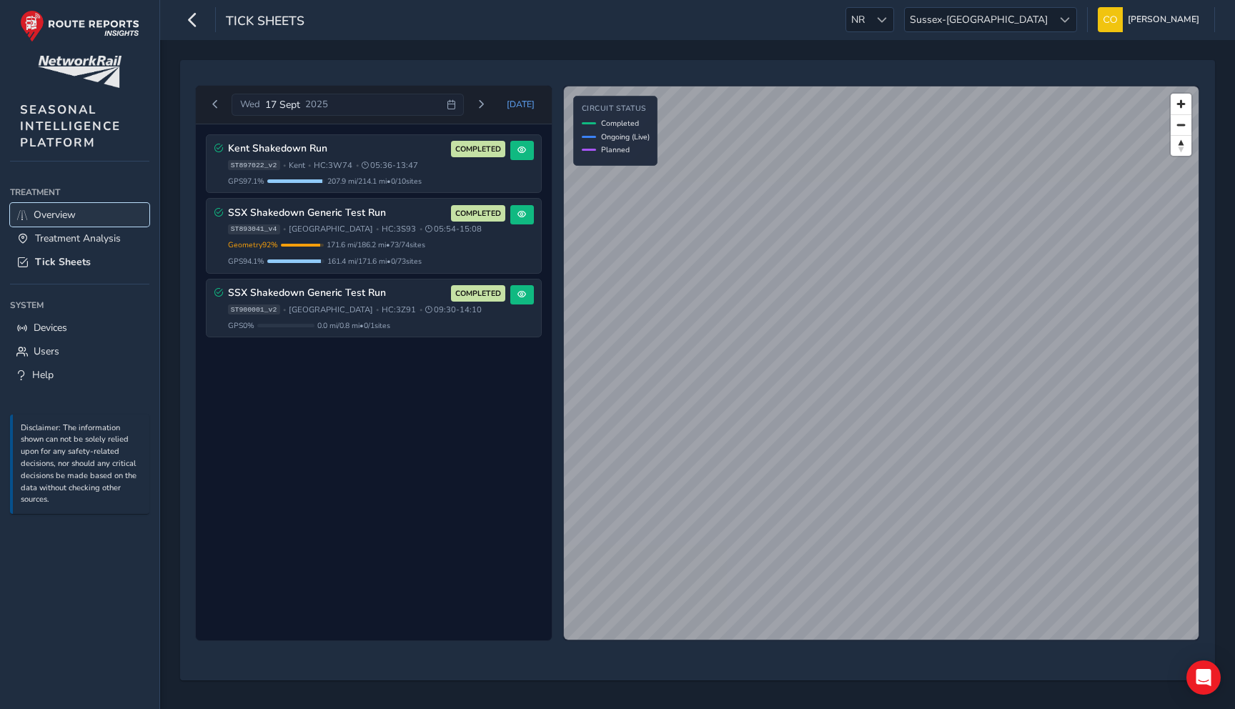
click at [96, 212] on link "Overview" at bounding box center [79, 215] width 139 height 24
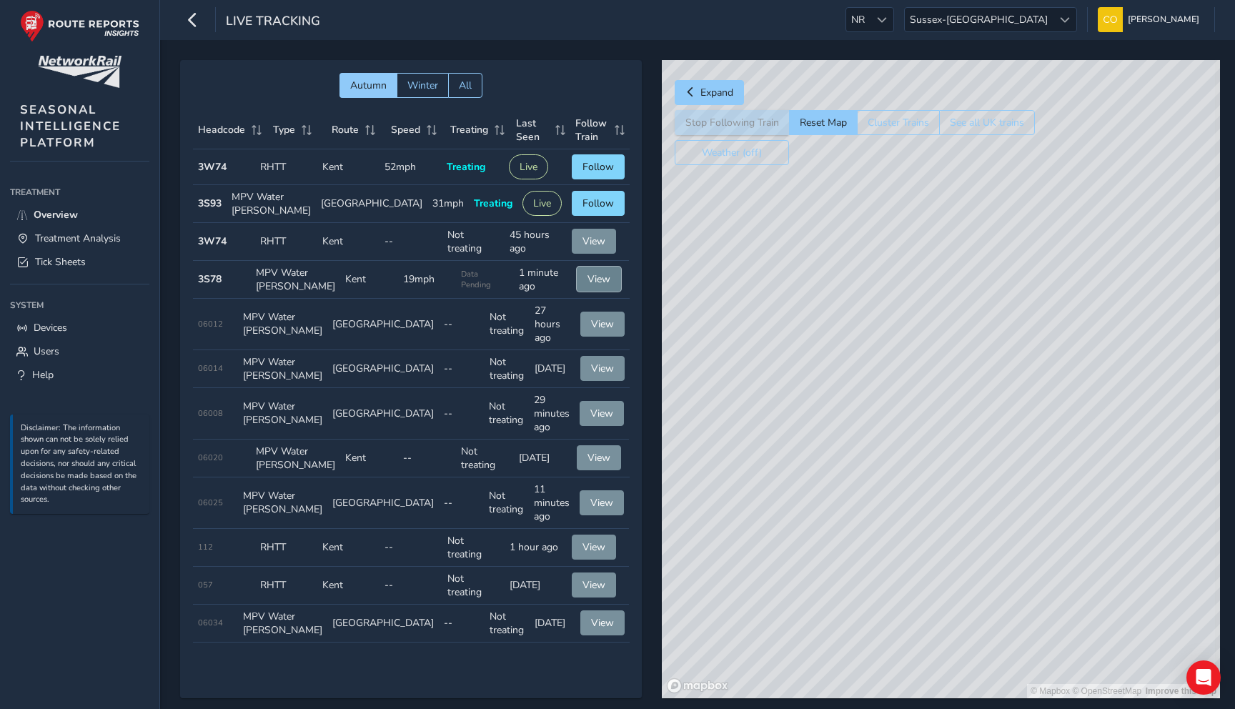
click at [587, 286] on span "View" at bounding box center [598, 279] width 23 height 14
drag, startPoint x: 843, startPoint y: 539, endPoint x: 848, endPoint y: 365, distance: 173.7
click at [848, 364] on div "© Mapbox © OpenStreetMap Improve this map" at bounding box center [941, 379] width 558 height 638
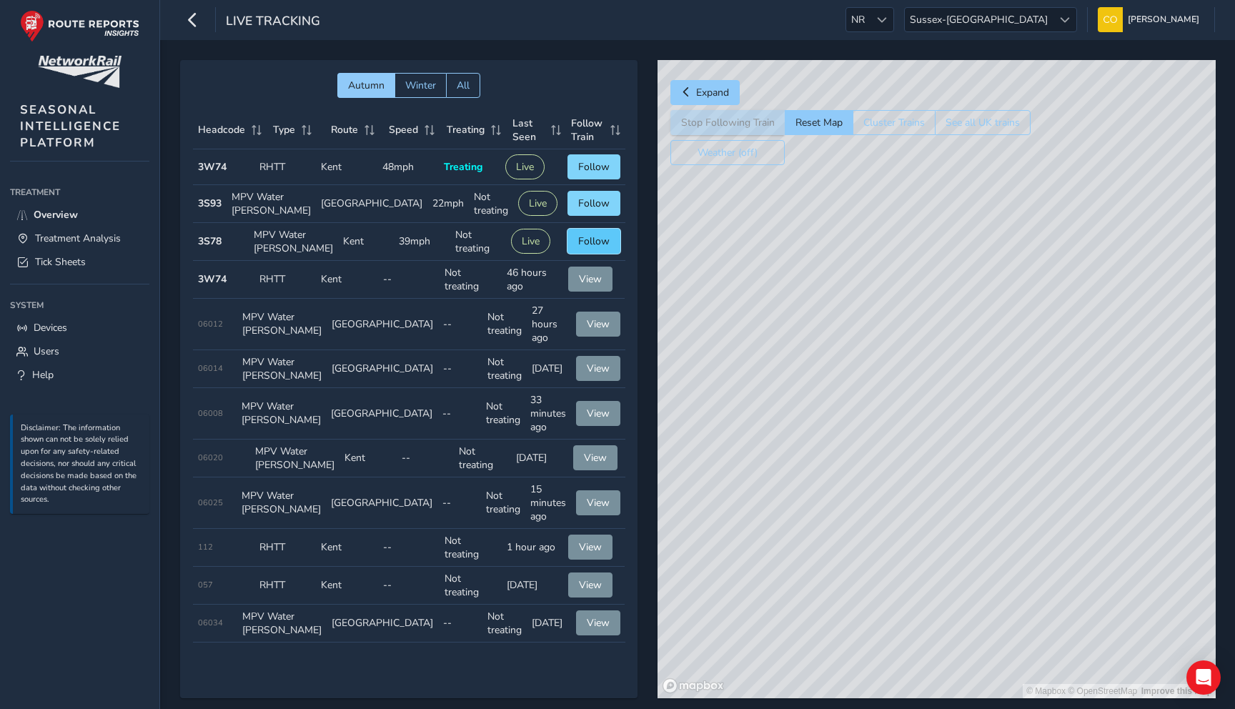
click at [581, 254] on button "Follow" at bounding box center [593, 241] width 53 height 25
drag, startPoint x: 878, startPoint y: 490, endPoint x: 827, endPoint y: 425, distance: 81.9
click at [827, 425] on div "© Mapbox © OpenStreetMap Improve this map © Maxar" at bounding box center [936, 379] width 558 height 638
click at [585, 248] on span "Follow" at bounding box center [592, 241] width 31 height 14
drag, startPoint x: 973, startPoint y: 439, endPoint x: 888, endPoint y: 436, distance: 85.1
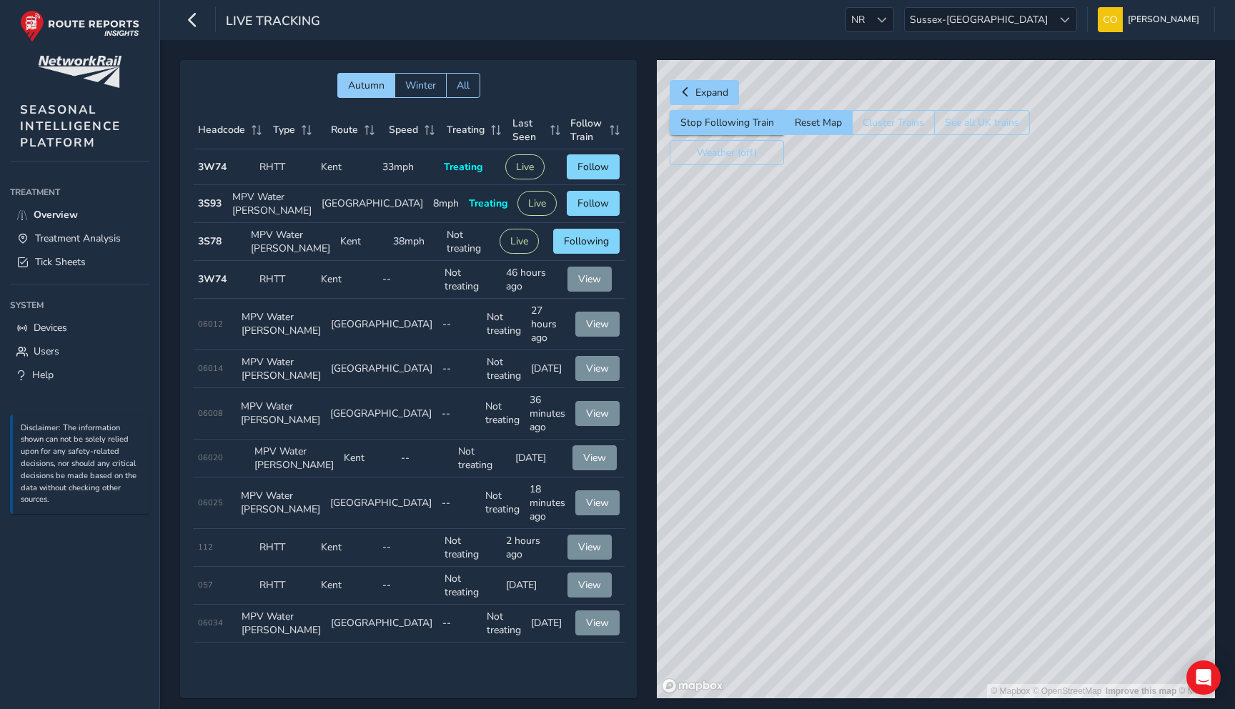
click at [888, 436] on div "© Mapbox © OpenStreetMap Improve this map © Maxar" at bounding box center [936, 379] width 558 height 638
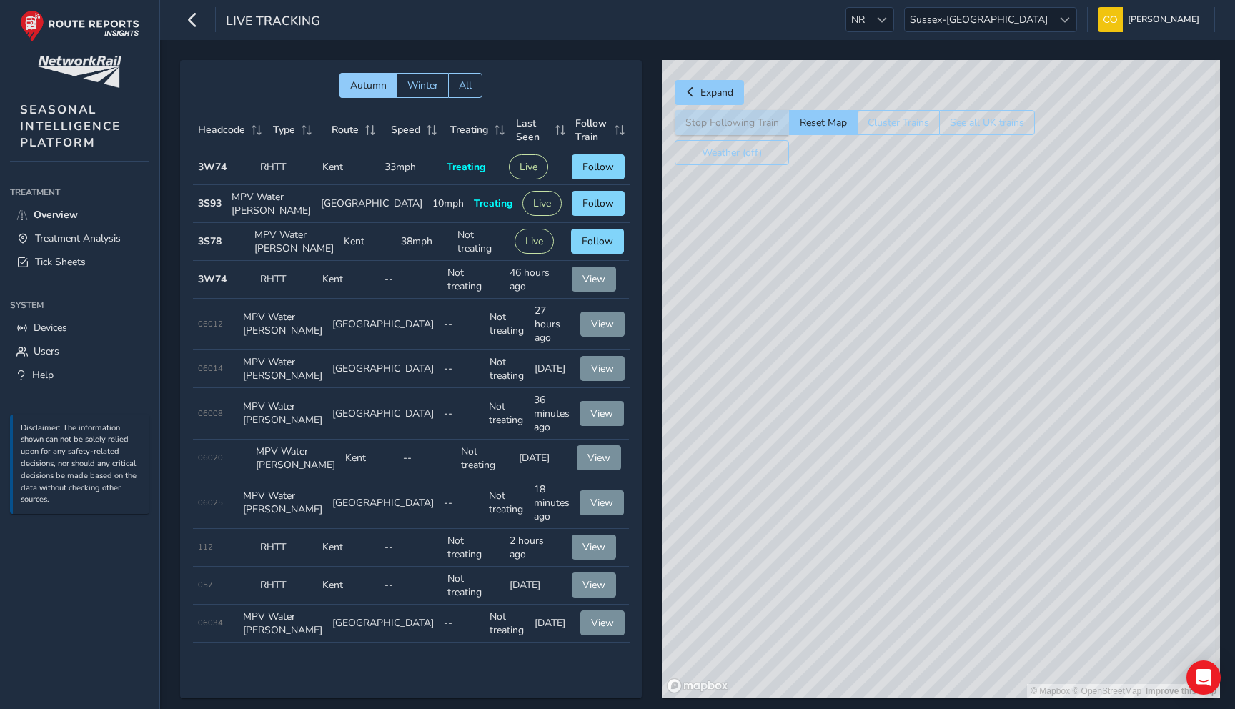
click at [889, 426] on div "© Mapbox © OpenStreetMap Improve this map" at bounding box center [941, 379] width 558 height 638
drag, startPoint x: 913, startPoint y: 347, endPoint x: 800, endPoint y: 324, distance: 114.5
click at [800, 324] on div "© Mapbox © OpenStreetMap Improve this map © Maxar" at bounding box center [941, 379] width 558 height 638
click at [90, 243] on span "Treatment Analysis" at bounding box center [78, 239] width 86 height 14
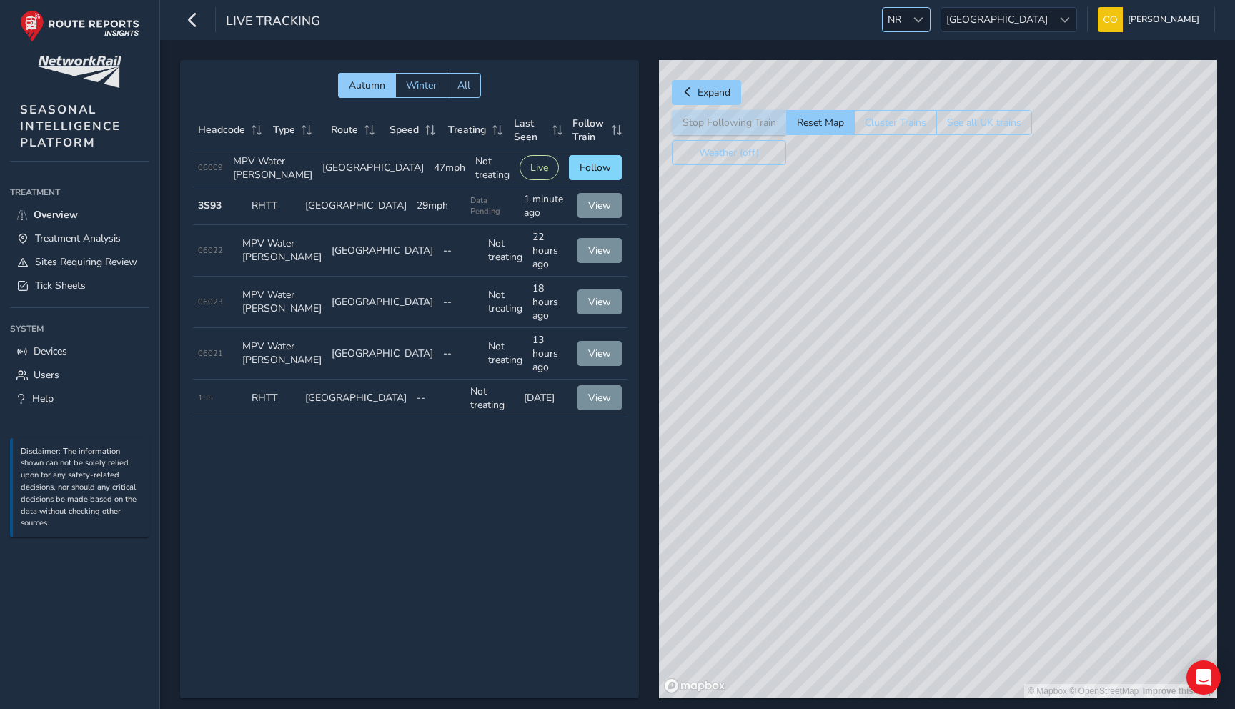
click at [930, 26] on div at bounding box center [918, 20] width 24 height 24
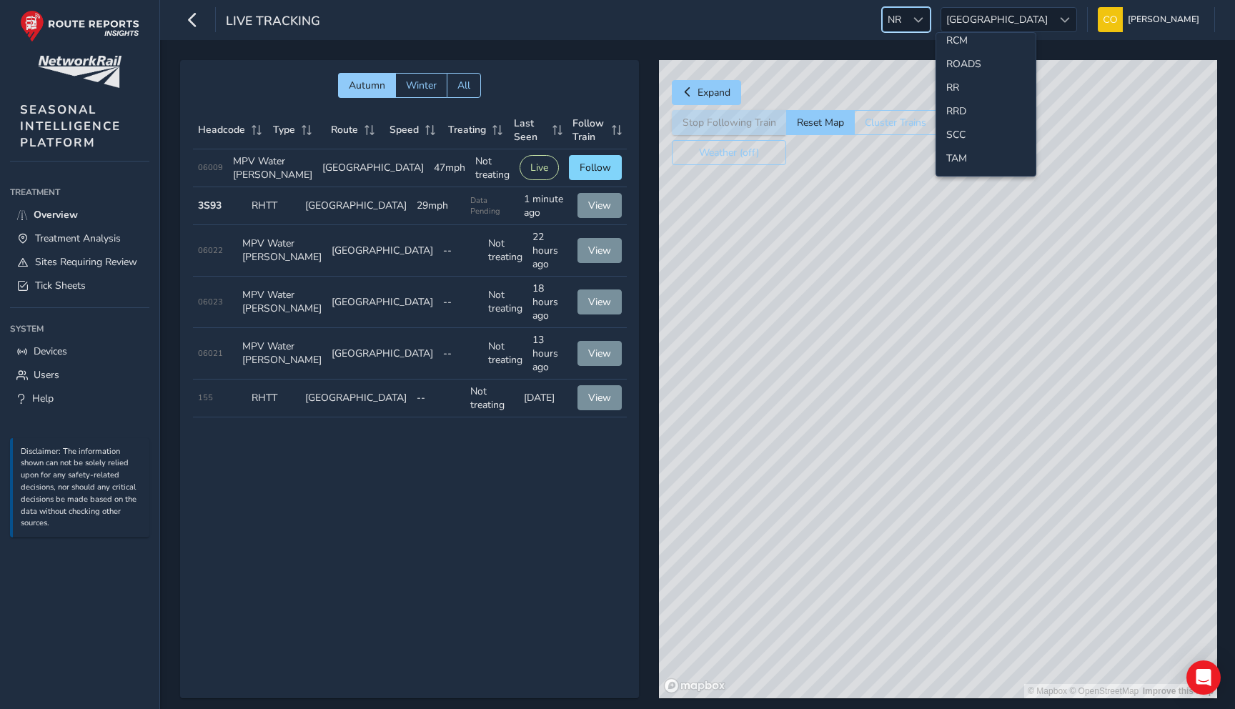
scroll to position [622, 0]
click at [960, 132] on li "SCC" at bounding box center [985, 136] width 99 height 24
